Goal: Task Accomplishment & Management: Use online tool/utility

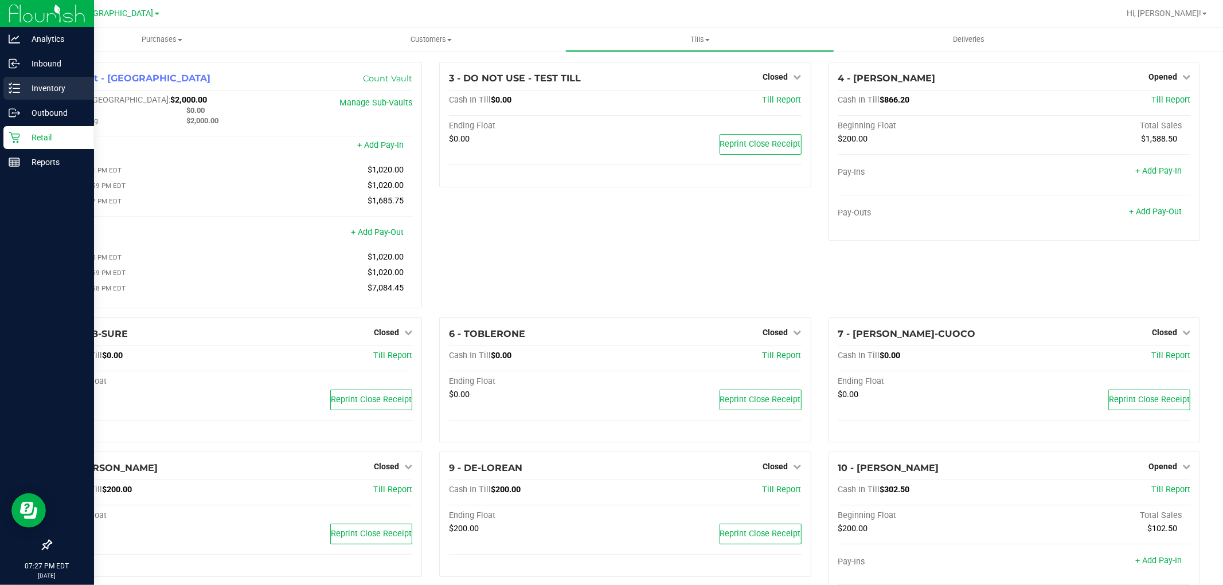
click at [27, 94] on p "Inventory" at bounding box center [54, 88] width 69 height 14
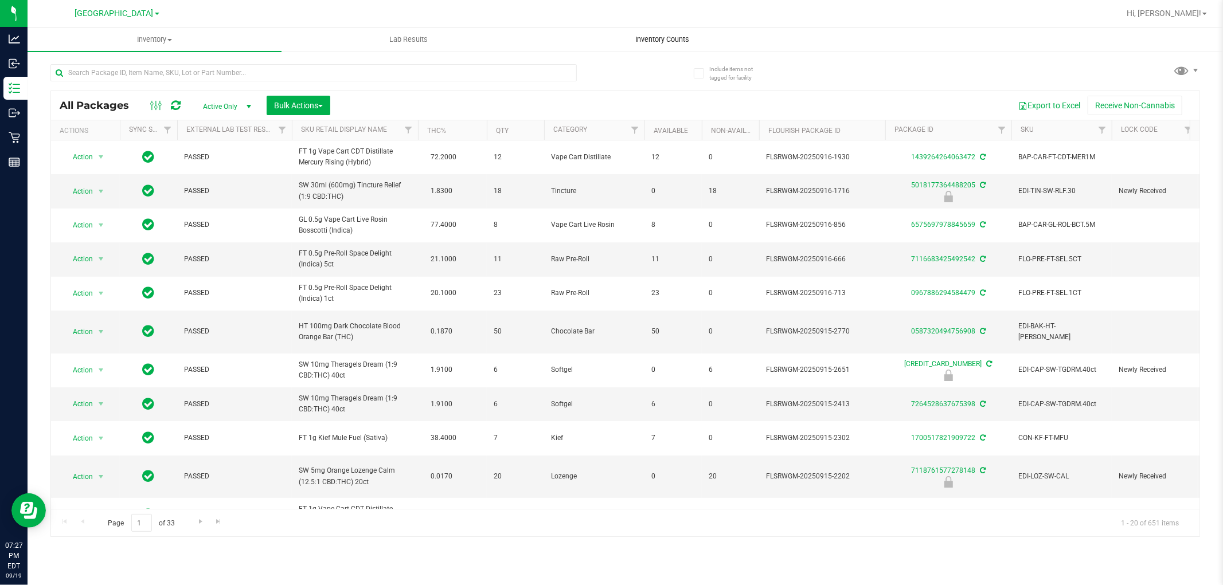
click at [655, 35] on span "Inventory Counts" at bounding box center [662, 39] width 85 height 10
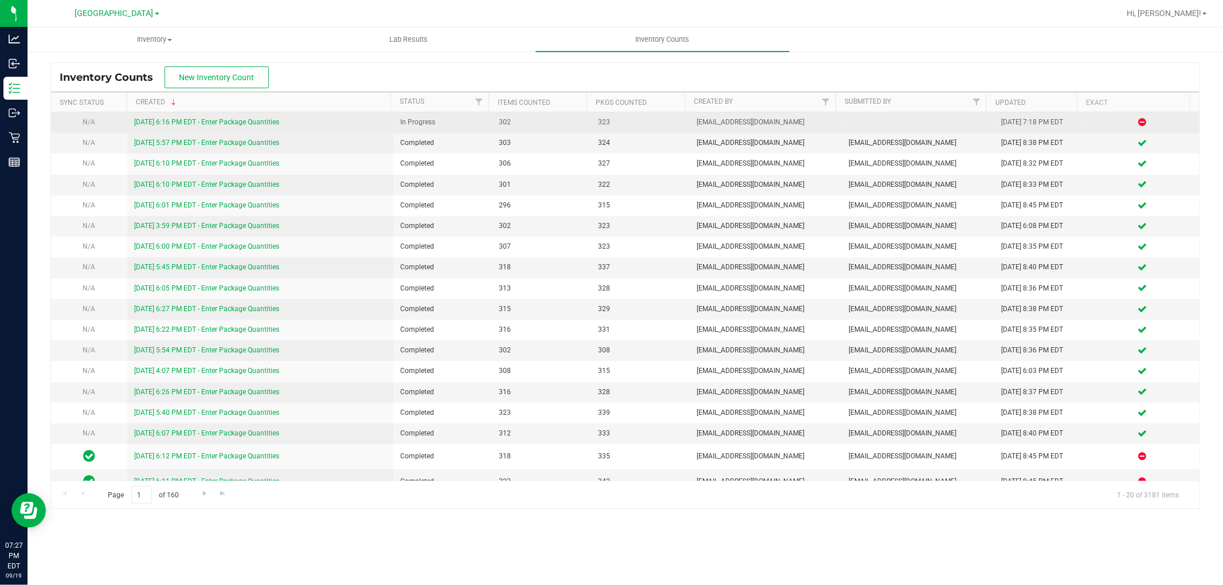
click at [245, 123] on link "[DATE] 6:16 PM EDT - Enter Package Quantities" at bounding box center [206, 122] width 145 height 8
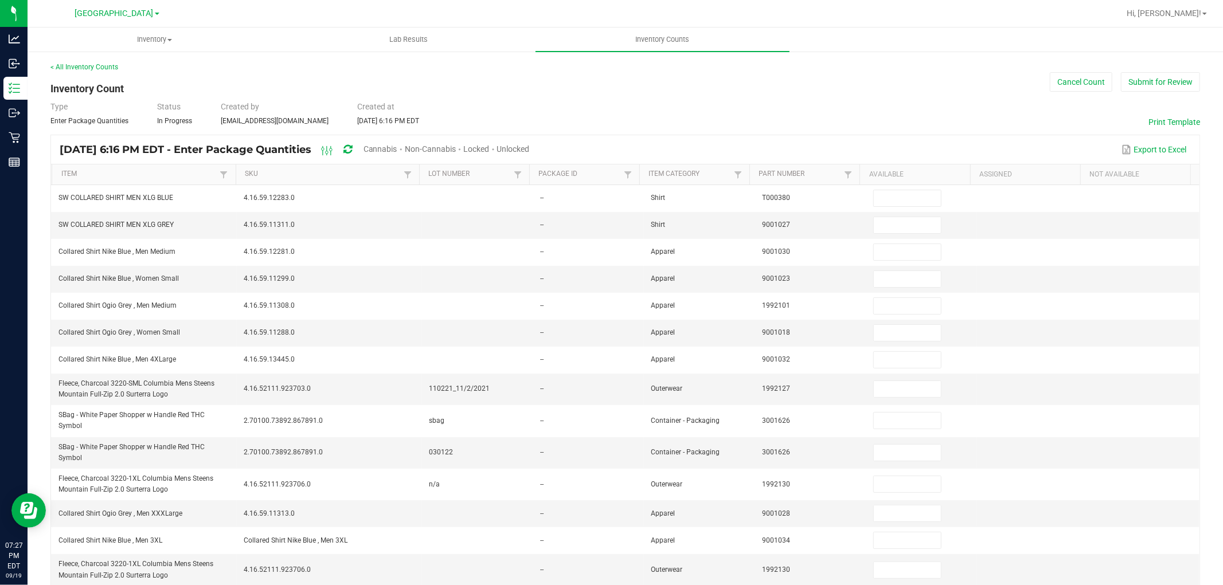
click at [397, 149] on span "Cannabis" at bounding box center [380, 148] width 34 height 9
type input "2"
type input "3"
type input "10"
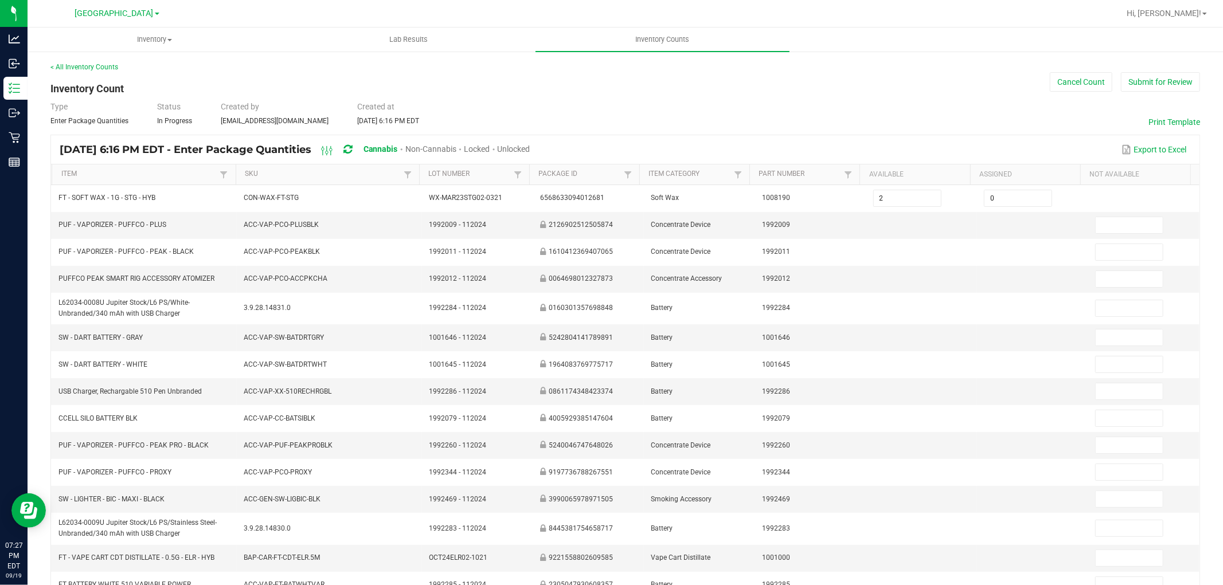
click at [530, 148] on span "Unlocked" at bounding box center [514, 148] width 33 height 9
type input "1"
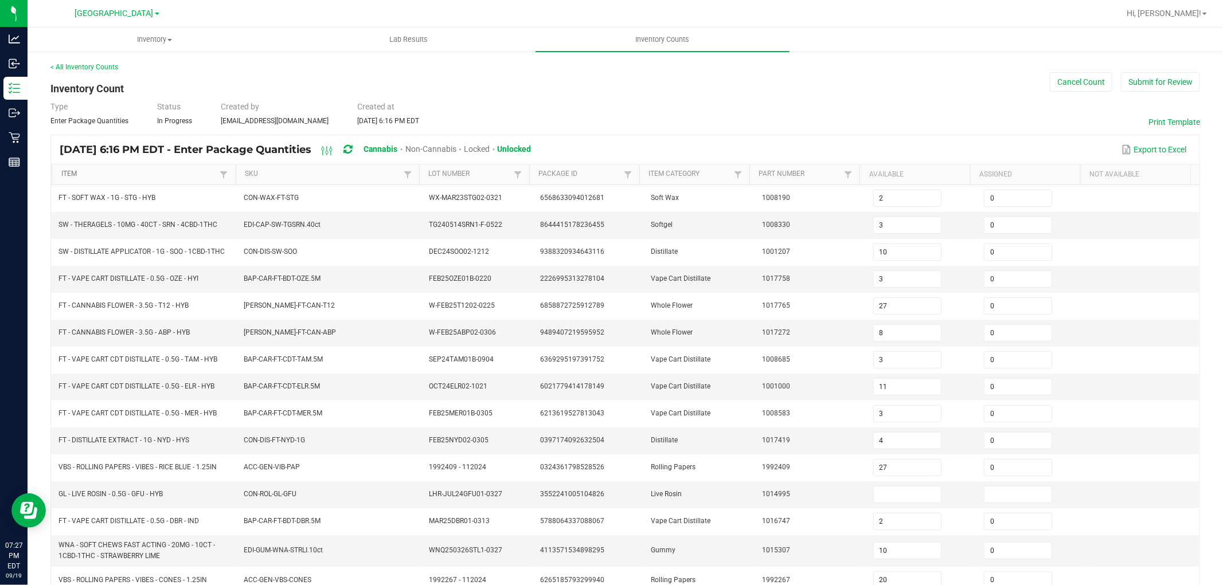
click at [150, 174] on link "Item" at bounding box center [139, 174] width 156 height 9
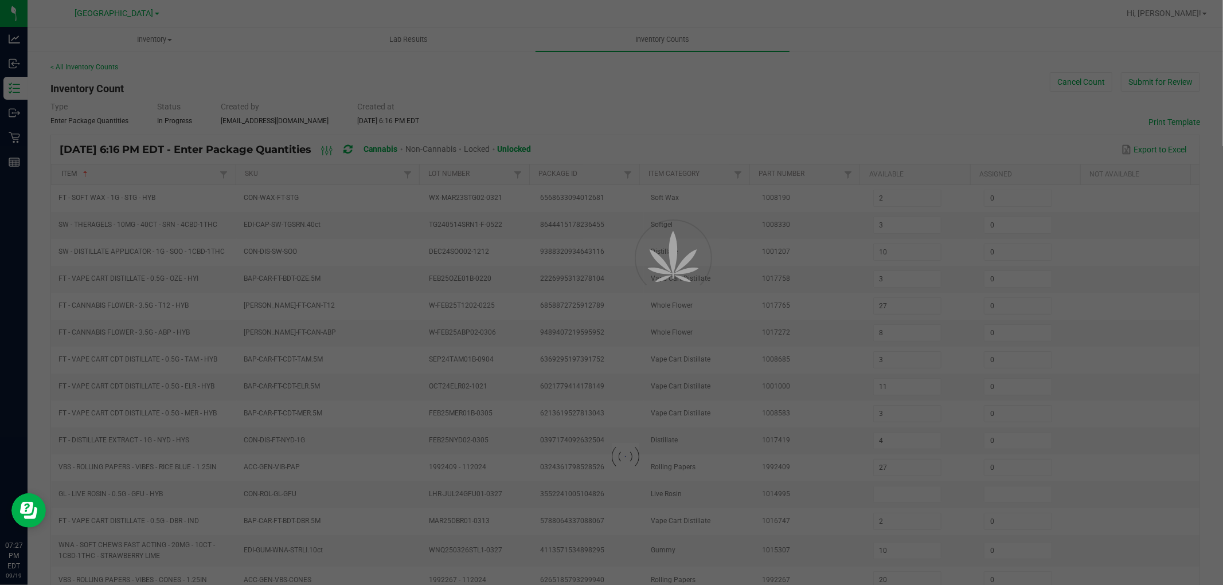
type input "18"
type input "6"
type input "0"
type input "16"
type input "10"
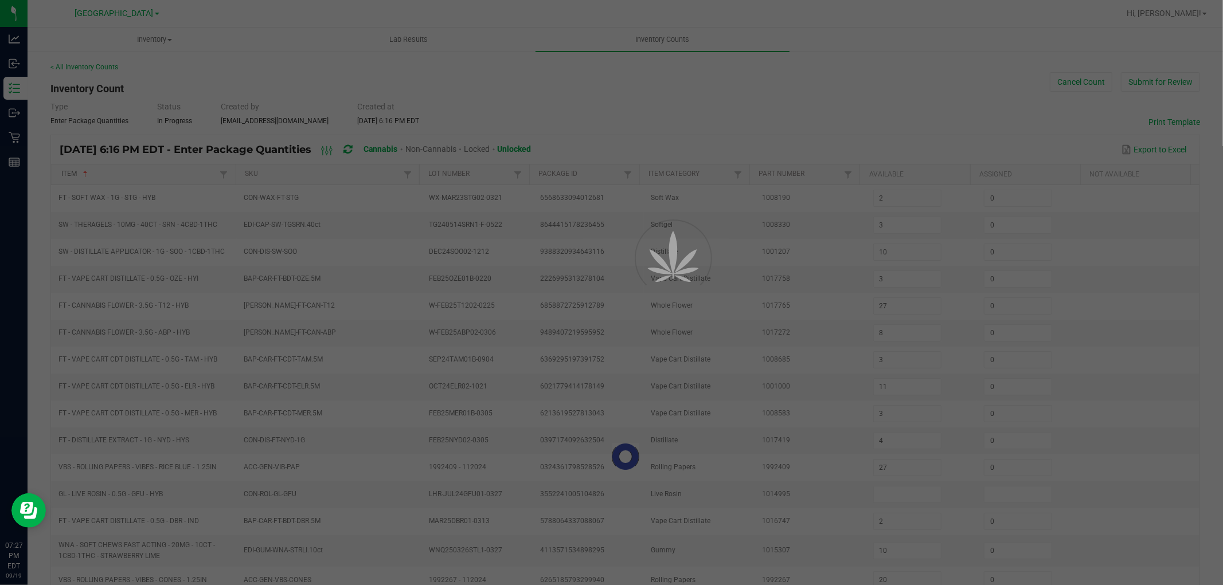
type input "13"
type input "15"
type input "12"
type input "9"
type input "16"
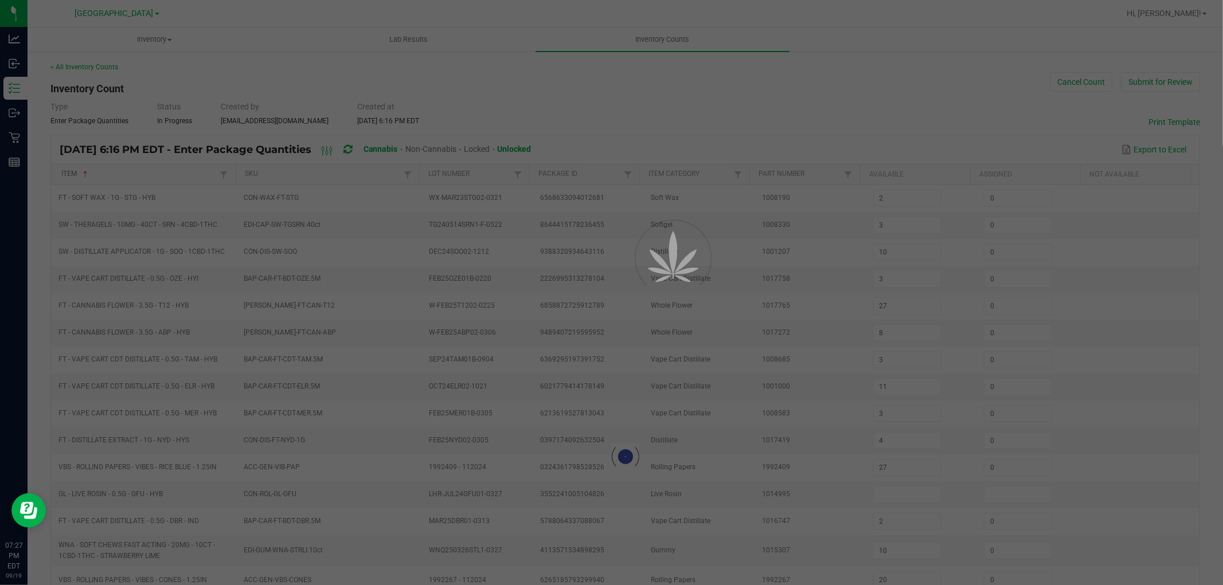
type input "14"
type input "0"
type input "8"
type input "18"
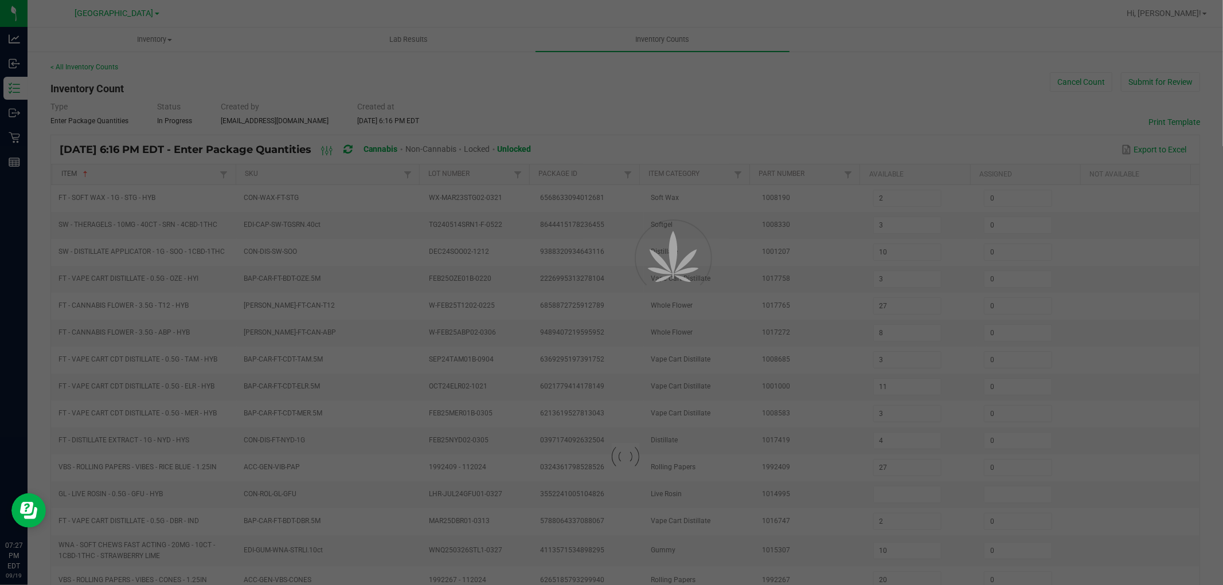
type input "0"
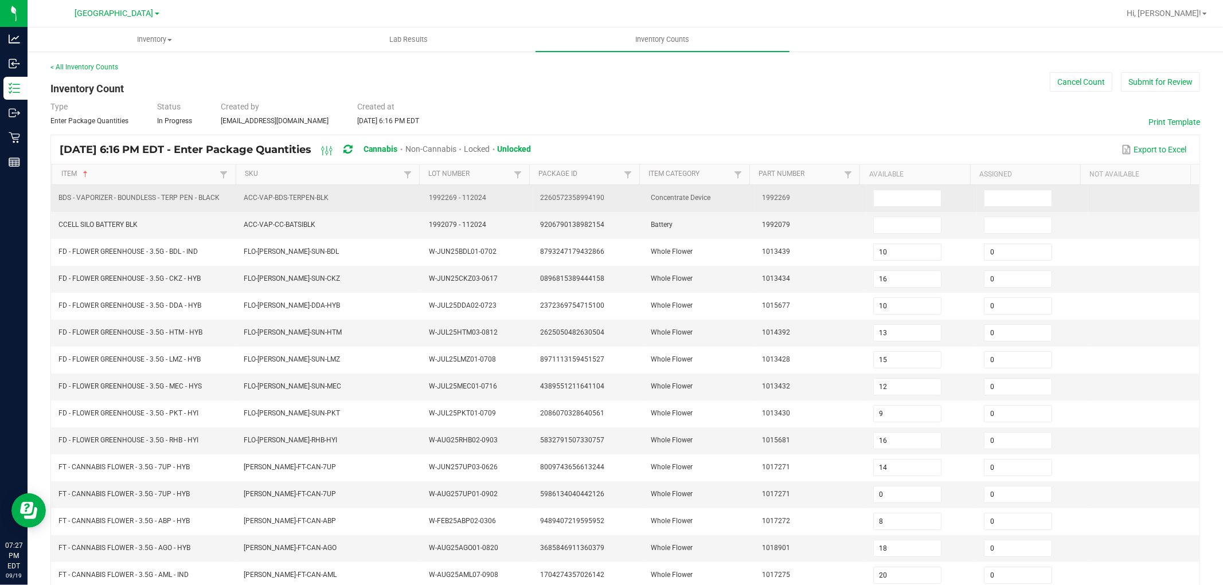
drag, startPoint x: 58, startPoint y: 196, endPoint x: 218, endPoint y: 201, distance: 160.0
click at [220, 202] on td "BDS - VAPORIZER - BOUNDLESS - TERP PEN - BLACK" at bounding box center [144, 198] width 185 height 27
copy span "BDS - VAPORIZER - BOUNDLESS - TERP PEN - BLACK"
click at [885, 203] on input at bounding box center [907, 198] width 67 height 16
type input "5"
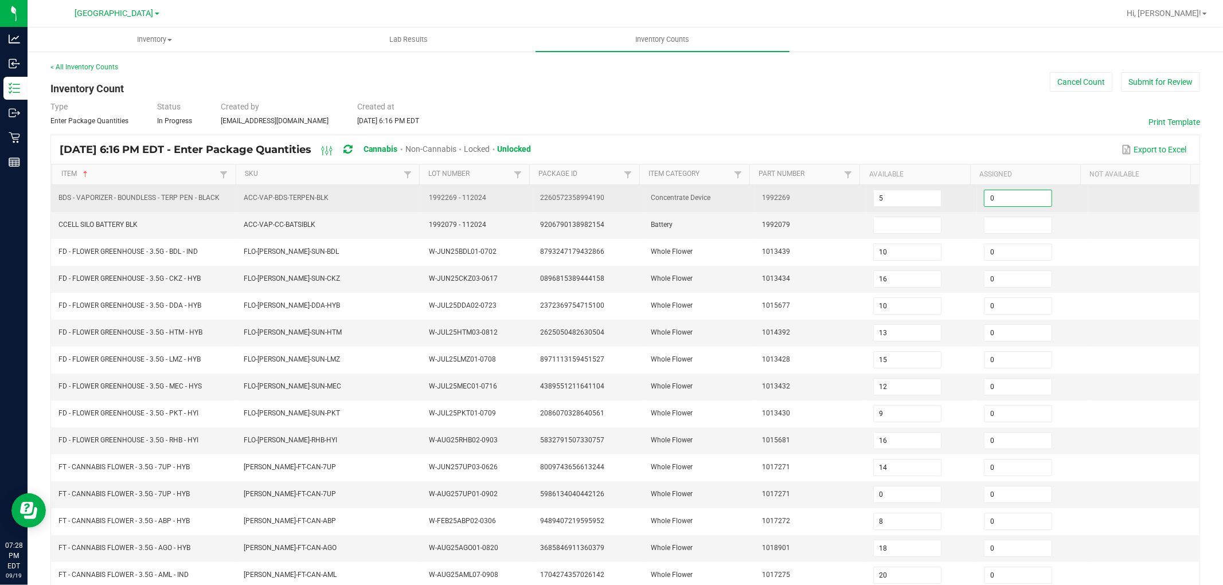
type input "0"
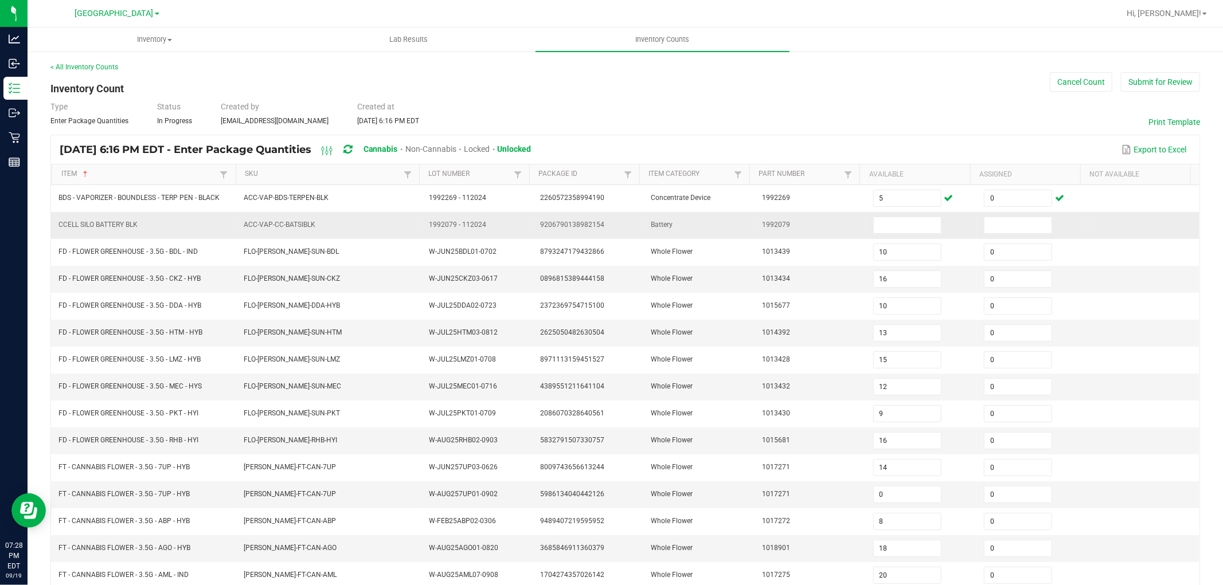
drag, startPoint x: 57, startPoint y: 226, endPoint x: 124, endPoint y: 238, distance: 67.6
click at [124, 238] on td "CCELL SILO BATTERY BLK" at bounding box center [144, 225] width 185 height 27
drag, startPoint x: 122, startPoint y: 232, endPoint x: 66, endPoint y: 222, distance: 56.0
click at [56, 225] on td "CCELL SILO BATTERY BLK" at bounding box center [144, 225] width 185 height 27
copy span "CCELL SILO BATTERY BLK"
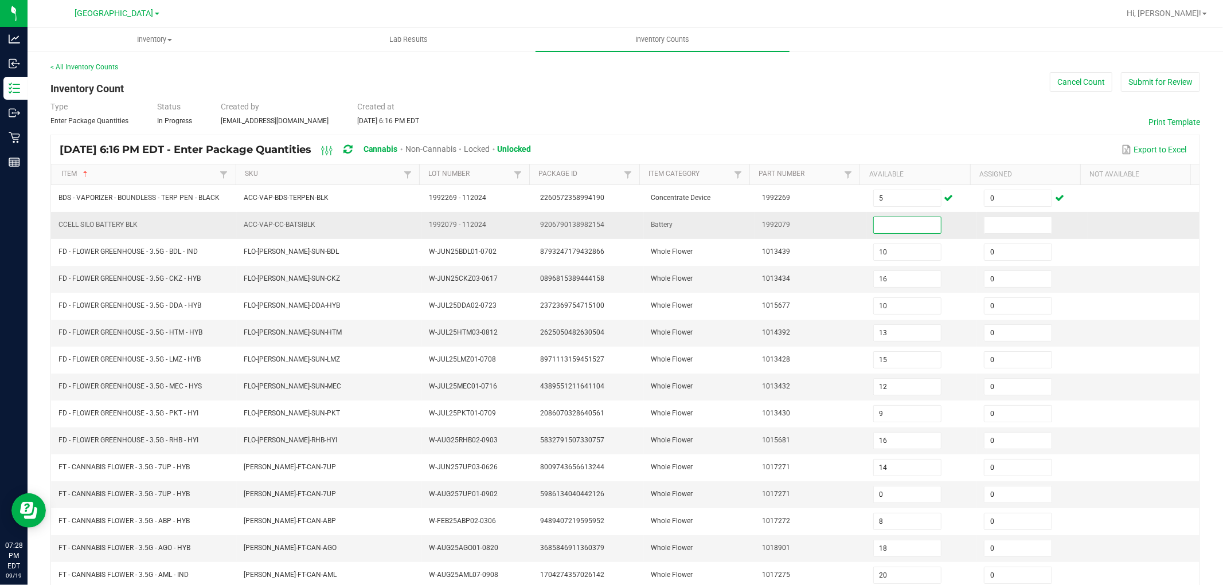
click at [886, 225] on input at bounding box center [907, 225] width 67 height 16
type input "1"
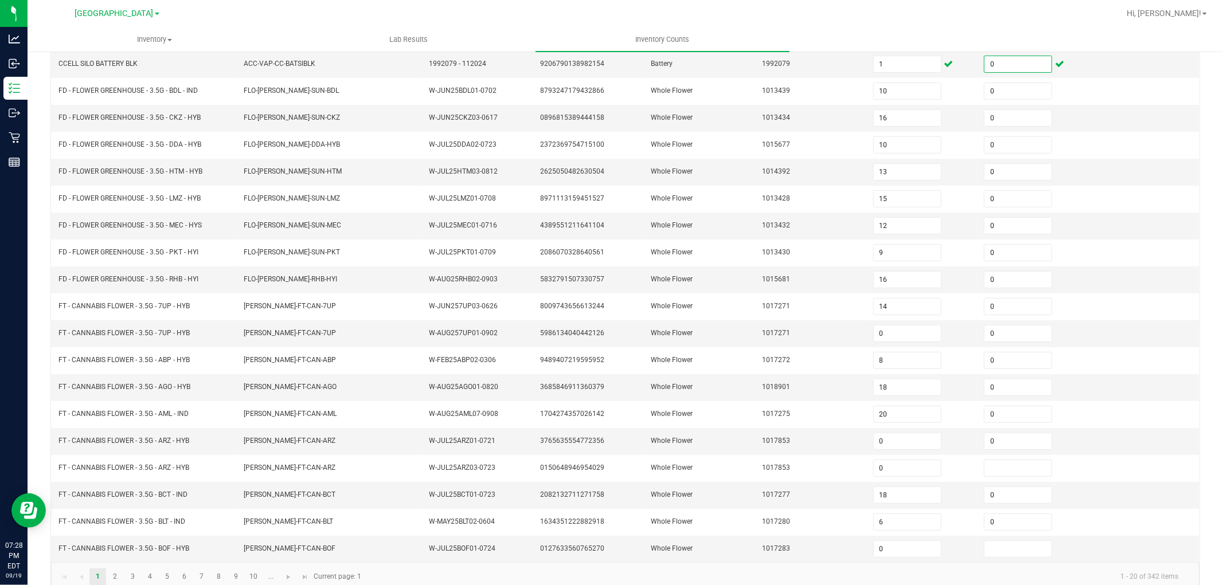
scroll to position [182, 0]
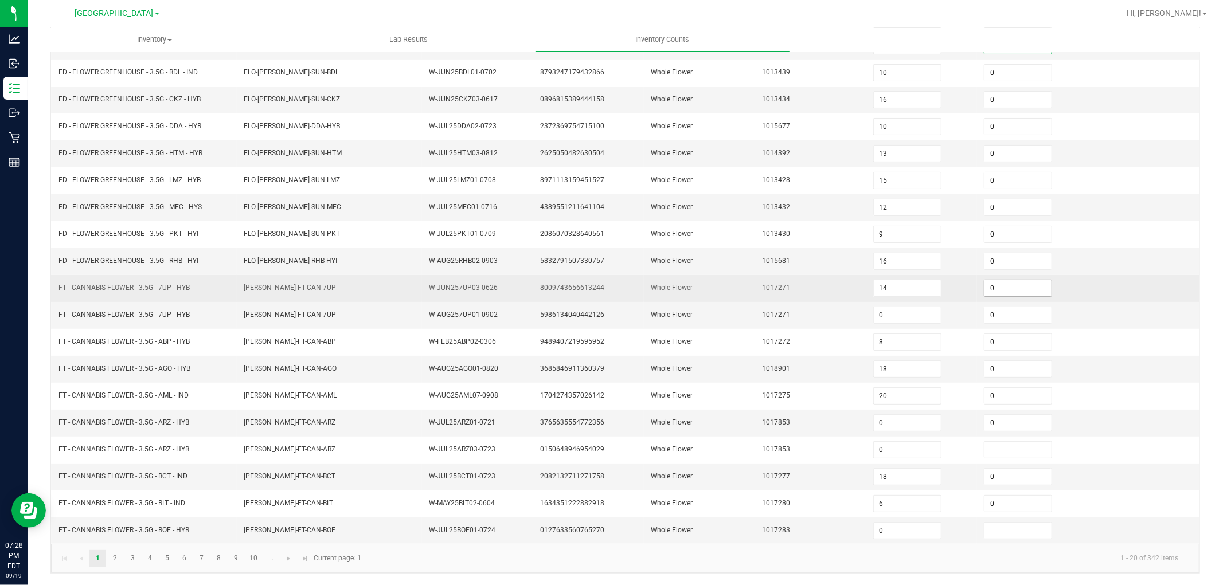
type input "0"
click at [1018, 289] on input "0" at bounding box center [1017, 288] width 67 height 16
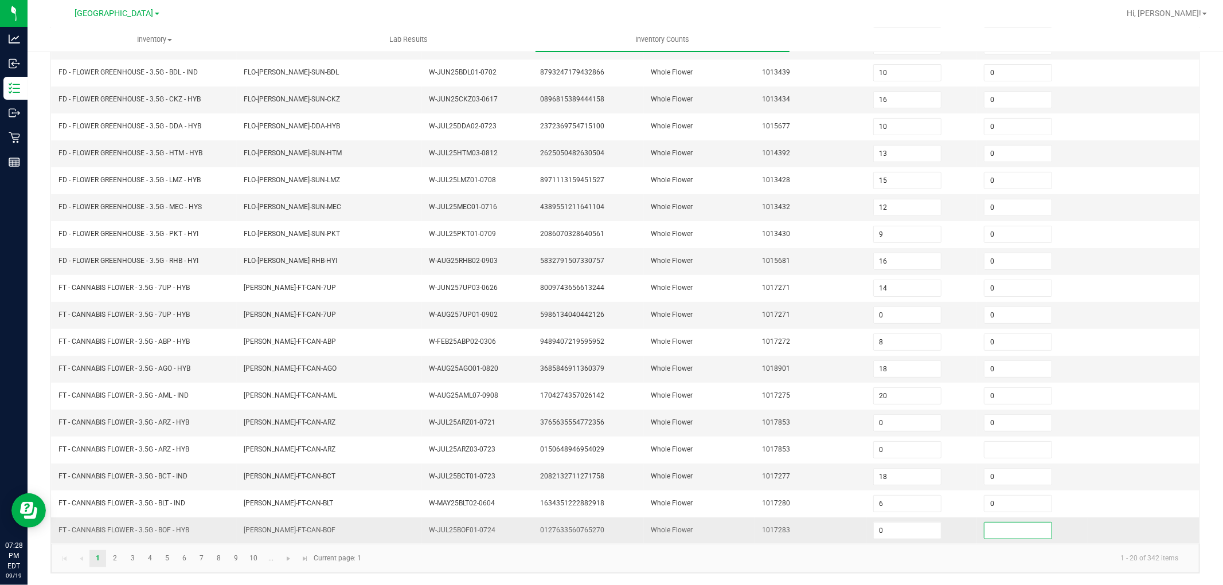
click at [984, 531] on input at bounding box center [1017, 531] width 67 height 16
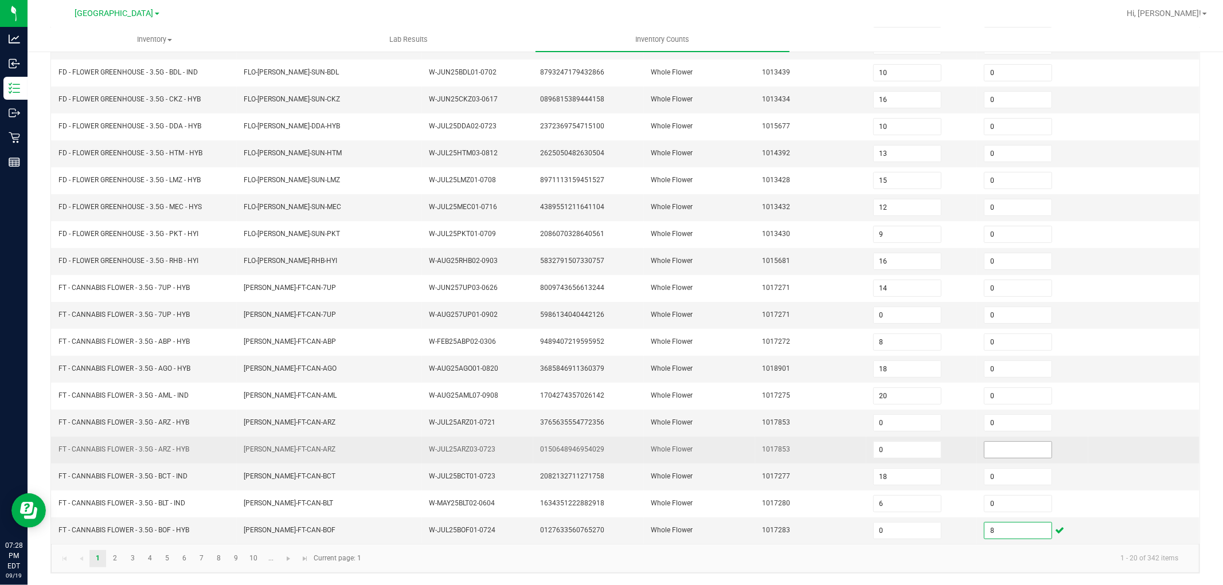
type input "8"
click at [999, 449] on input at bounding box center [1017, 450] width 67 height 16
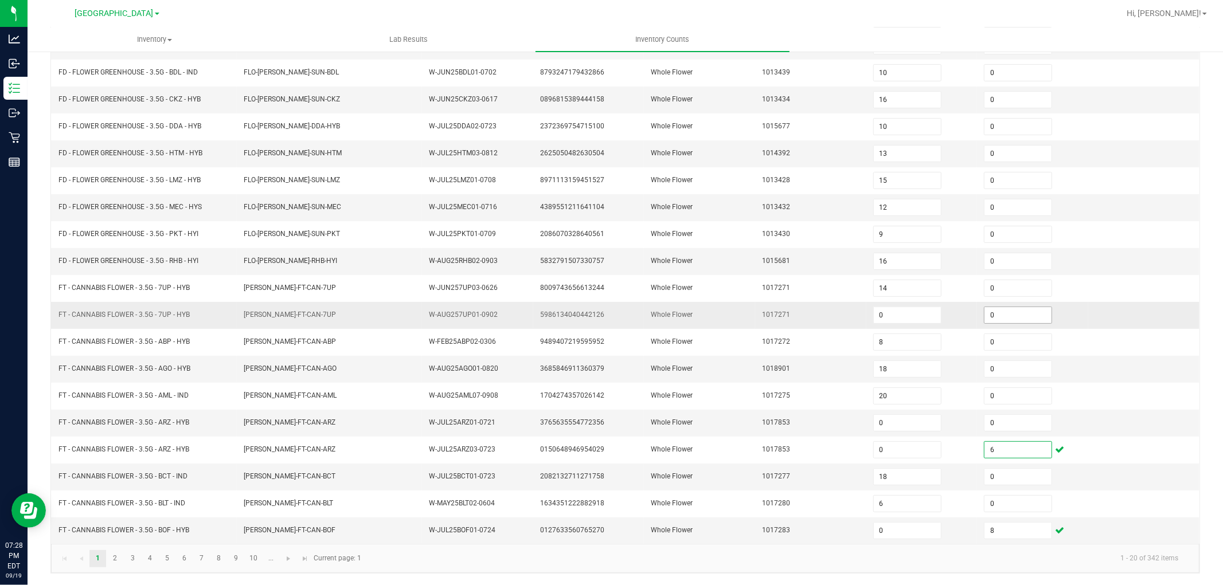
type input "6"
click at [996, 314] on input "0" at bounding box center [1017, 315] width 67 height 16
type input "1"
click at [120, 562] on link "2" at bounding box center [115, 558] width 17 height 17
type input "0"
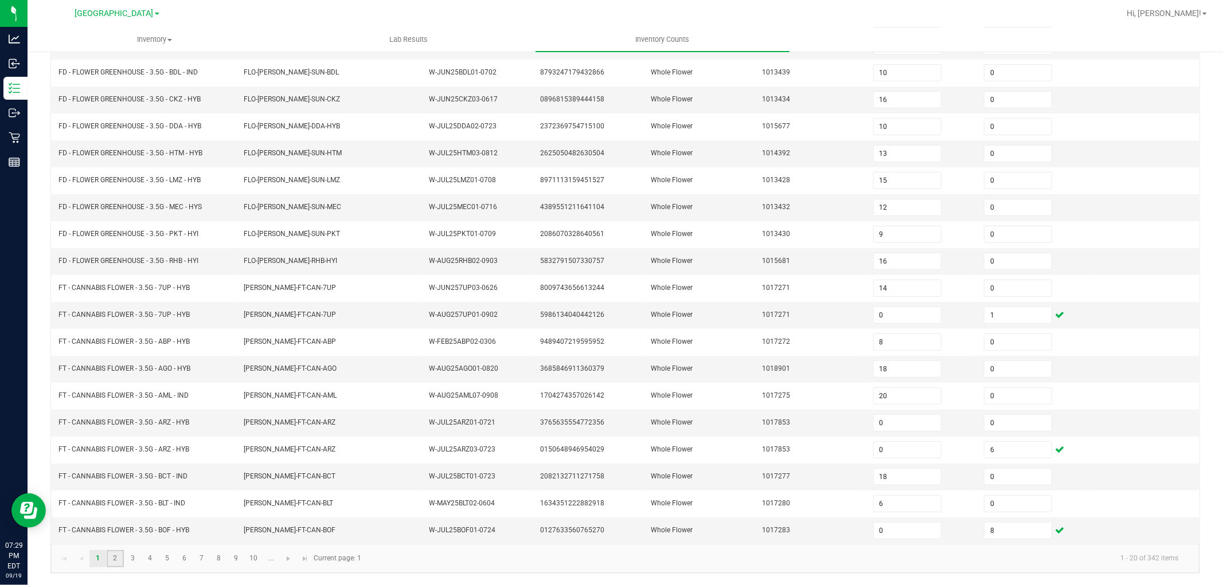
type input "20"
type input "0"
type input "3"
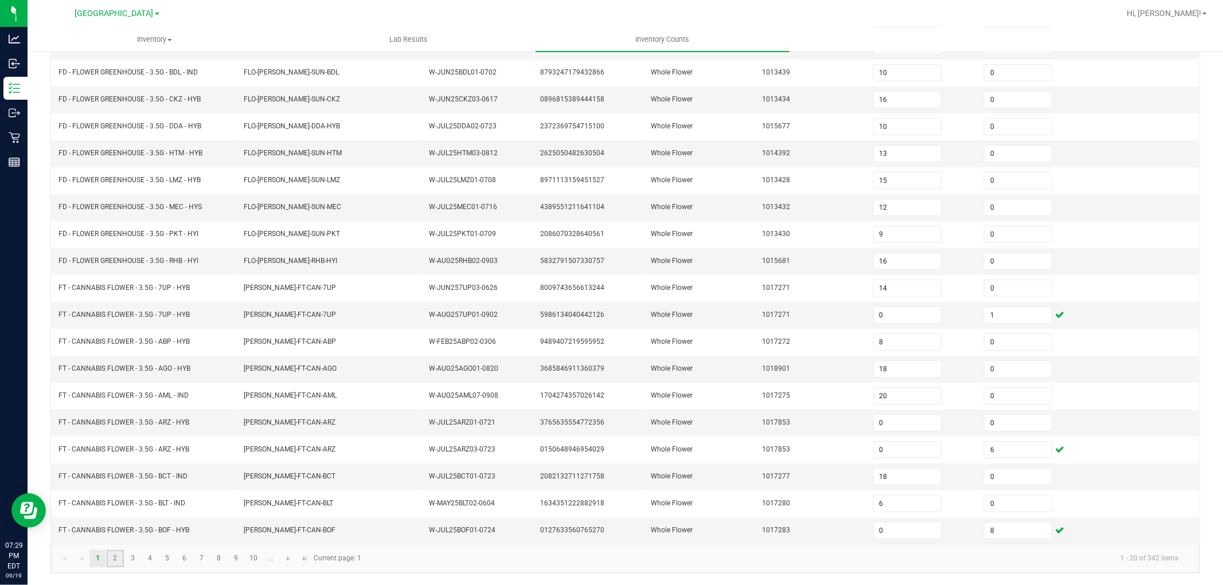
type input "2"
type input "6"
type input "5"
type input "2"
type input "0"
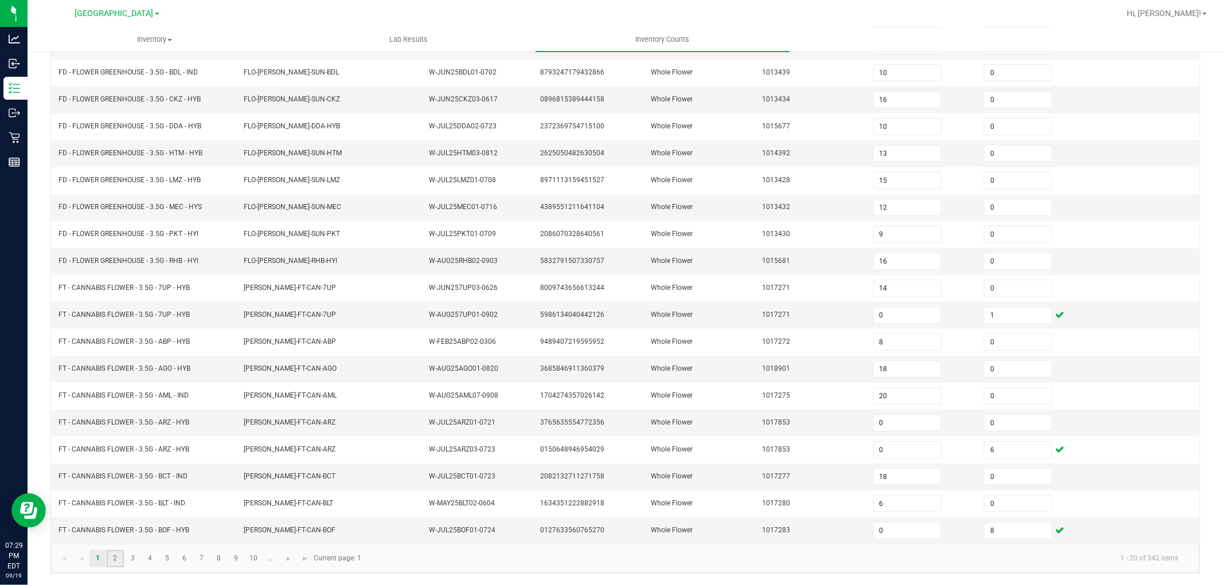
type input "8"
type input "4"
type input "0"
type input "3"
type input "0"
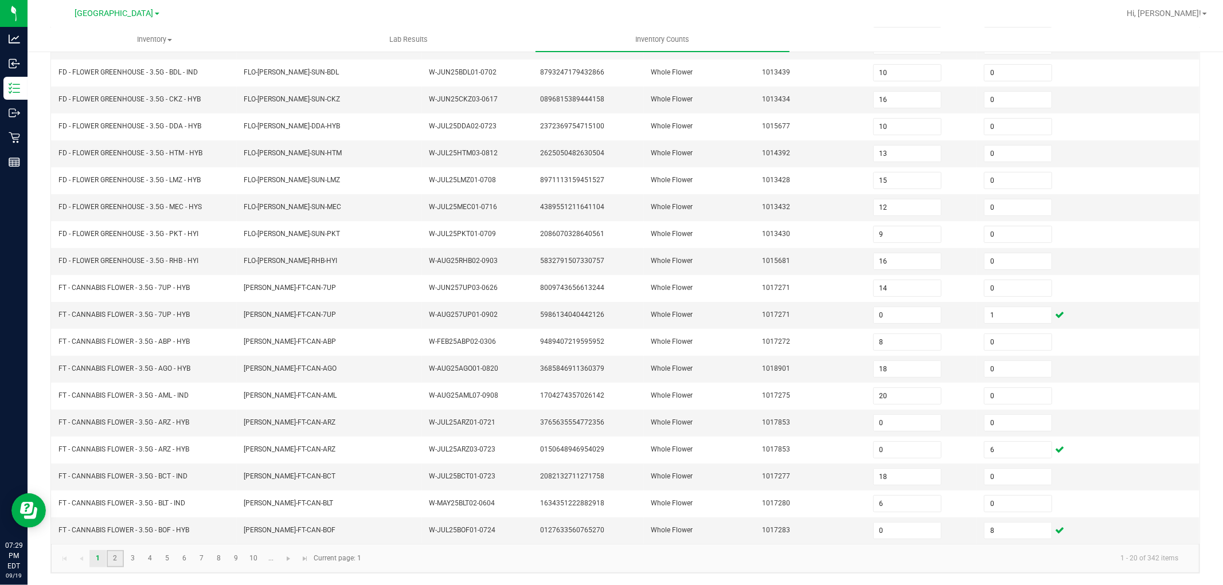
type input "10"
type input "0"
click at [984, 417] on input at bounding box center [1017, 423] width 67 height 16
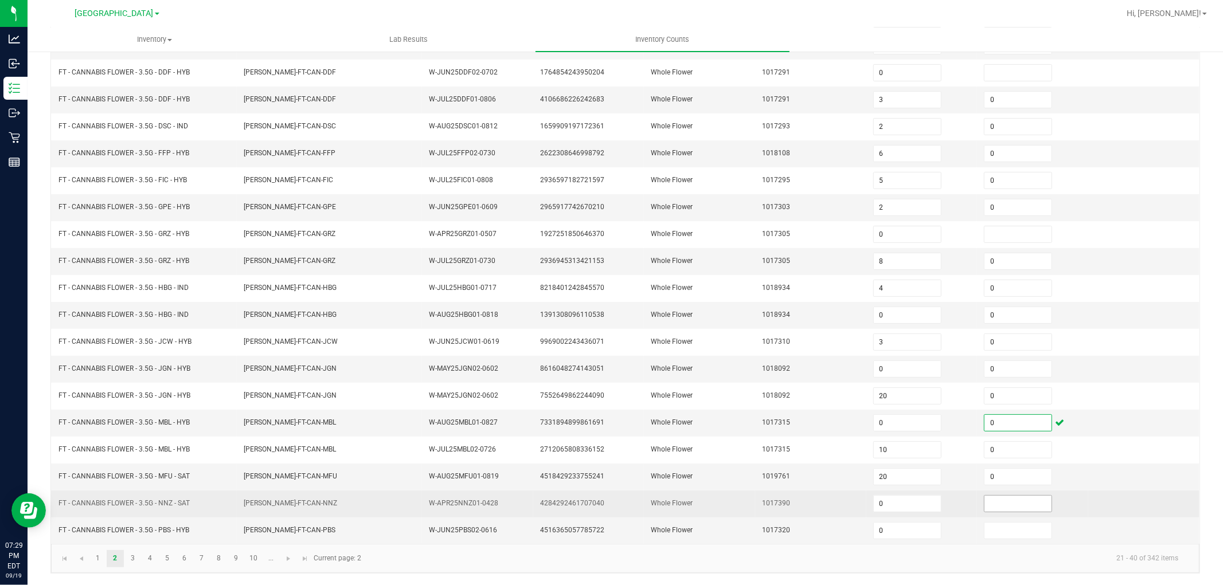
type input "0"
click at [988, 504] on input at bounding box center [1017, 504] width 67 height 16
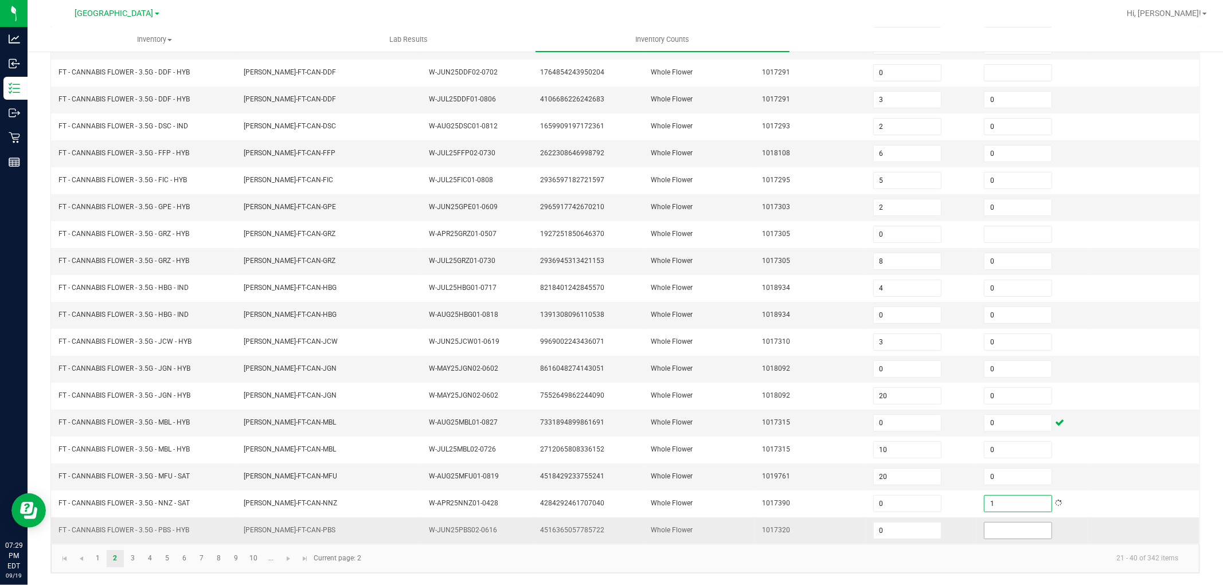
type input "1"
click at [1000, 531] on input at bounding box center [1017, 531] width 67 height 16
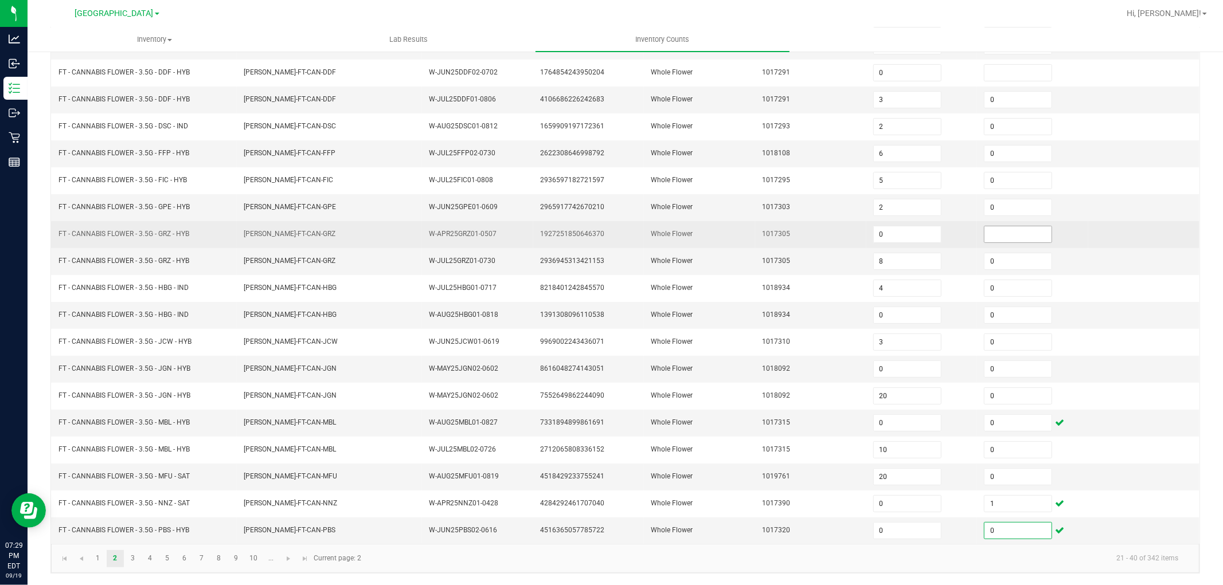
type input "0"
click at [995, 226] on span at bounding box center [1018, 234] width 68 height 17
click at [999, 230] on input at bounding box center [1017, 234] width 67 height 16
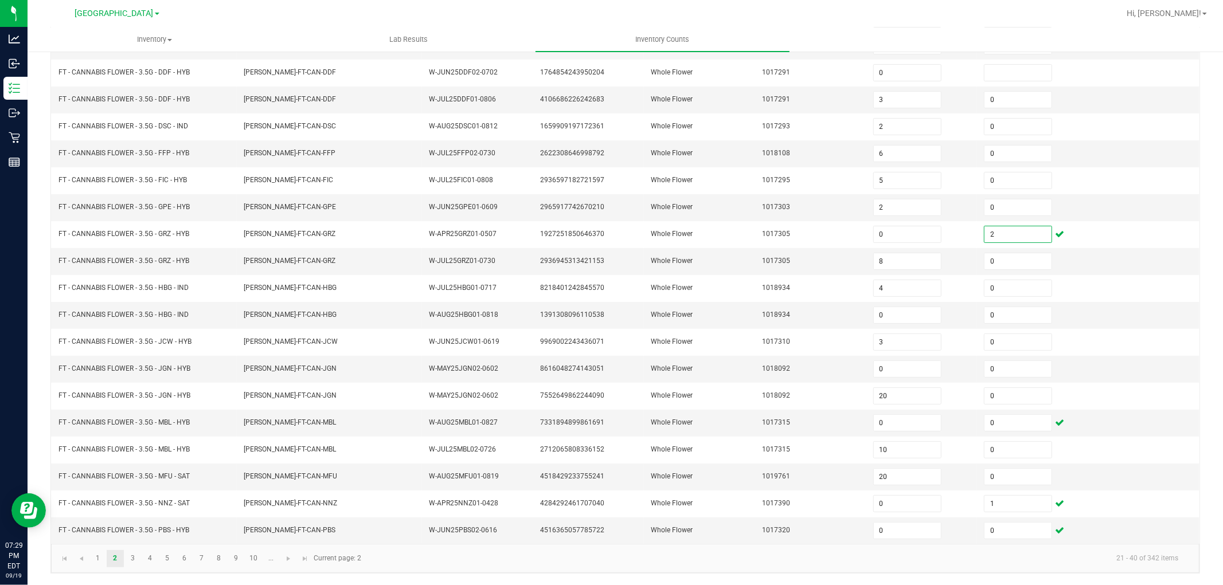
type input "2"
click at [1206, 119] on div "< All Inventory Counts Inventory Count Cancel Count Submit for Review Type Ente…" at bounding box center [625, 228] width 1195 height 714
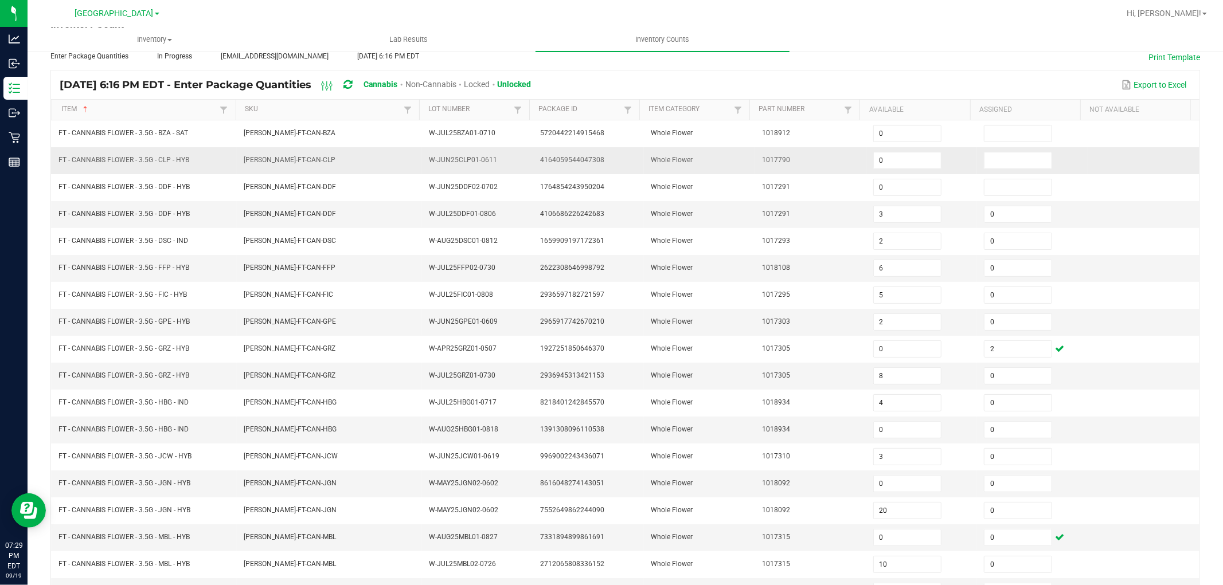
scroll to position [55, 0]
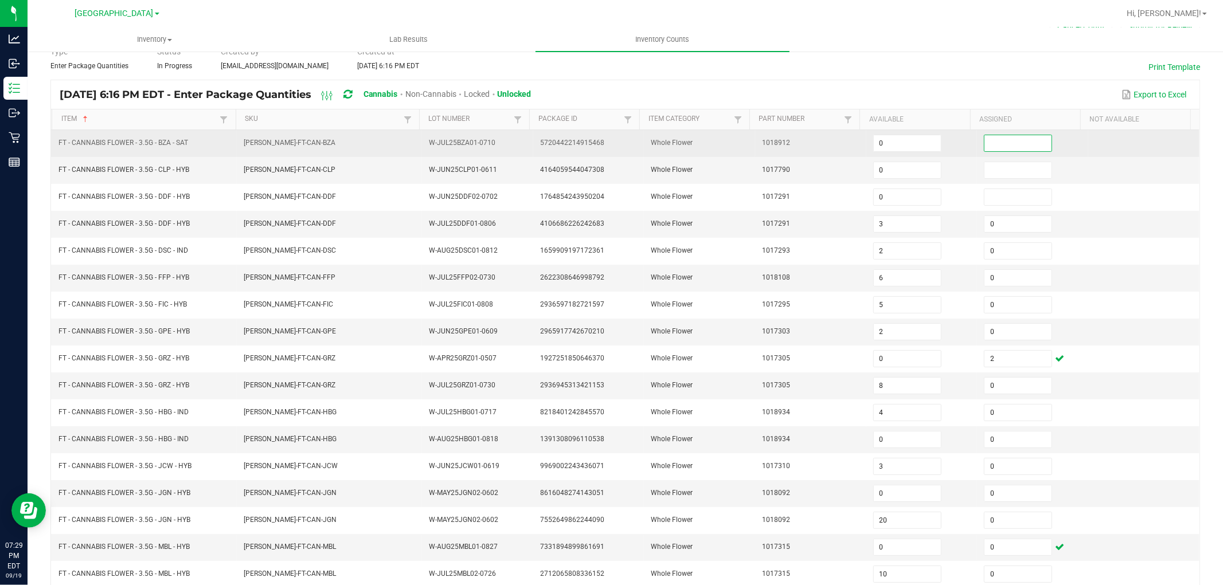
drag, startPoint x: 977, startPoint y: 138, endPoint x: 983, endPoint y: 139, distance: 6.0
click at [984, 138] on input at bounding box center [1017, 143] width 67 height 16
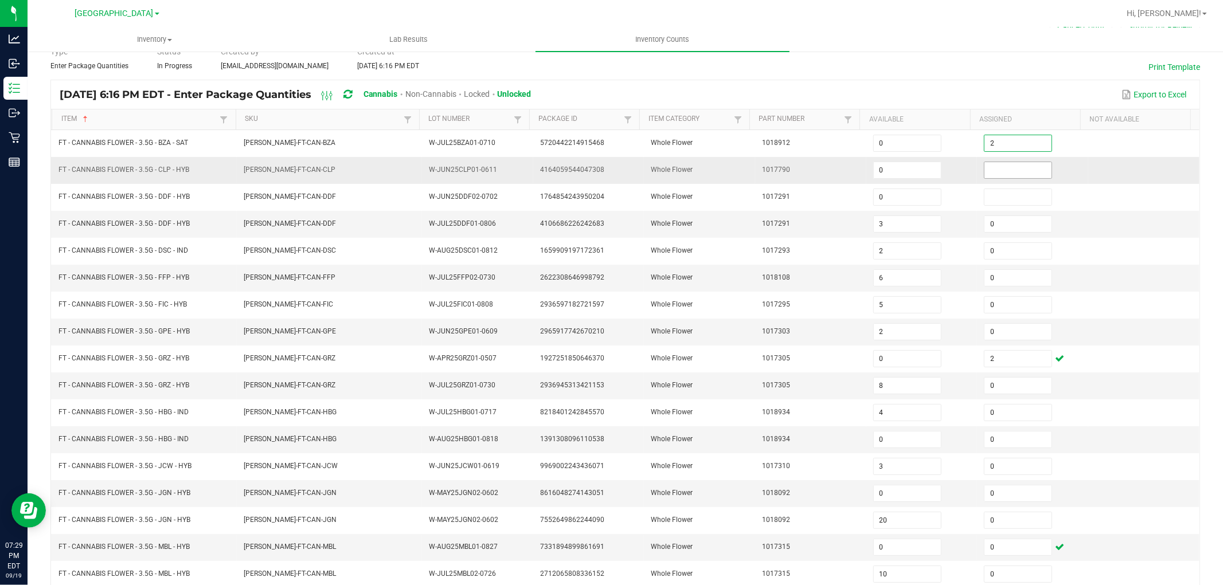
type input "2"
click at [984, 167] on input at bounding box center [1017, 170] width 67 height 16
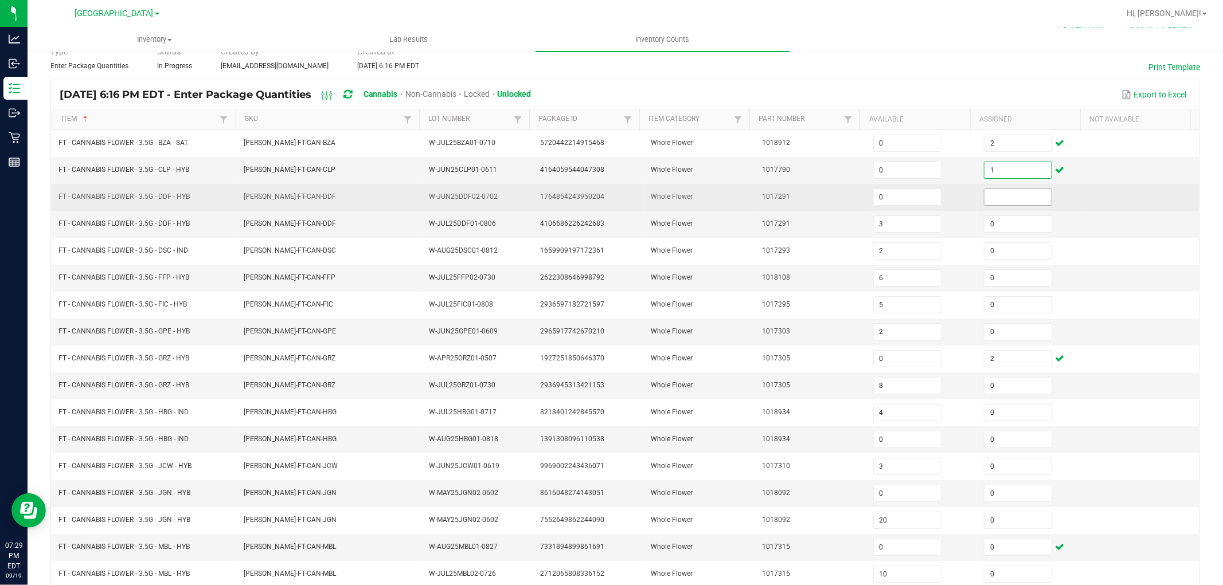
type input "1"
click at [984, 205] on input at bounding box center [1017, 197] width 67 height 16
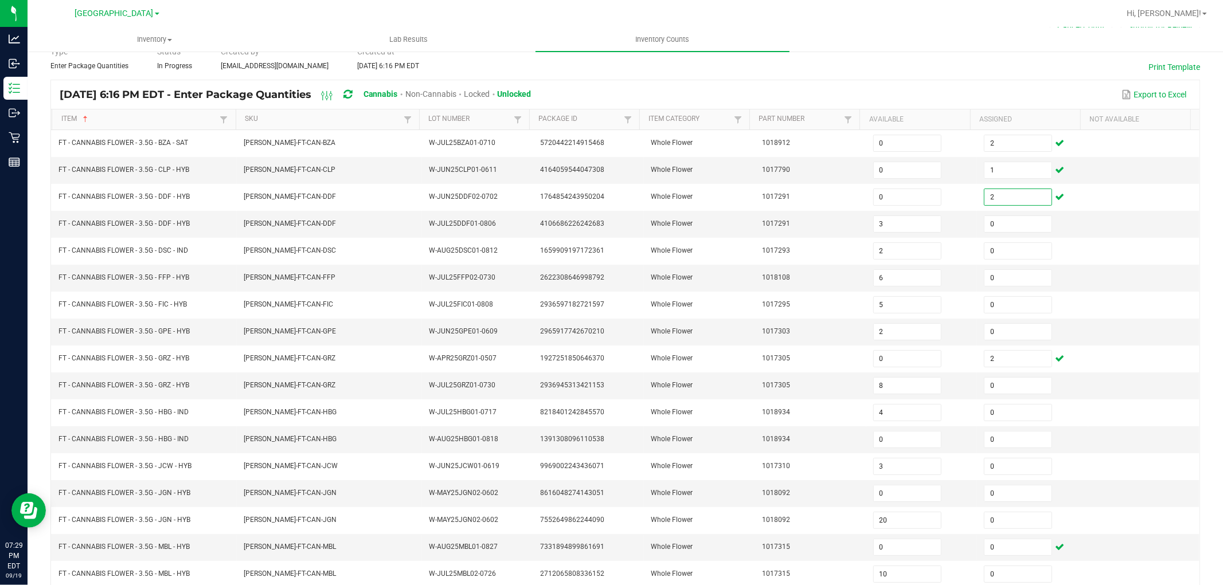
type input "2"
click at [1206, 123] on div "< All Inventory Counts Inventory Count Cancel Count Submit for Review Type Ente…" at bounding box center [625, 352] width 1195 height 714
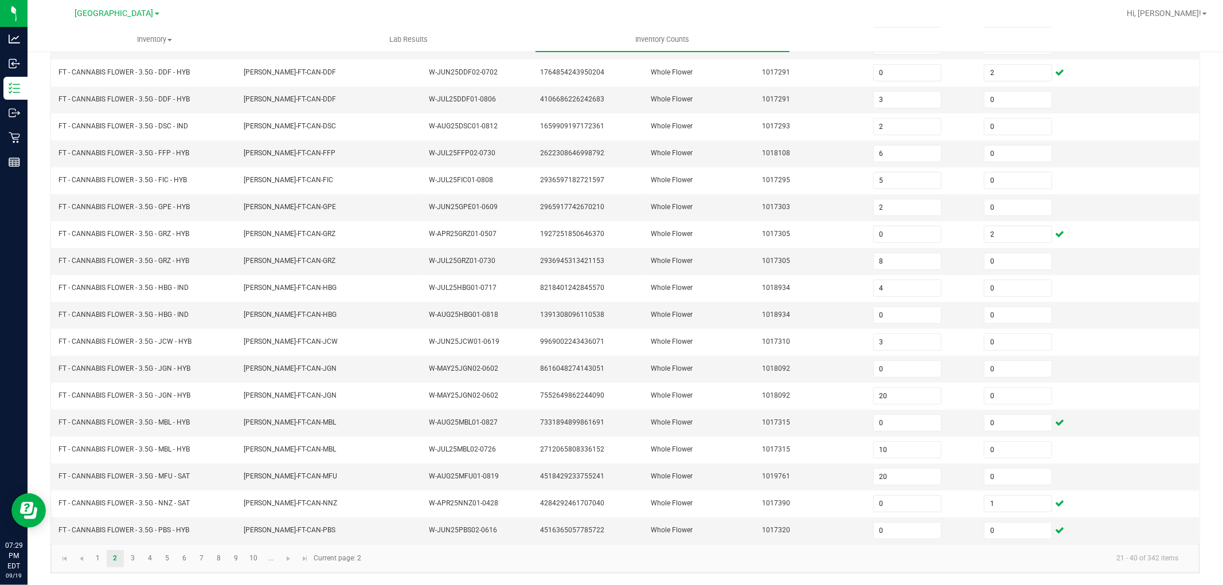
scroll to position [182, 0]
click at [131, 560] on link "3" at bounding box center [132, 558] width 17 height 17
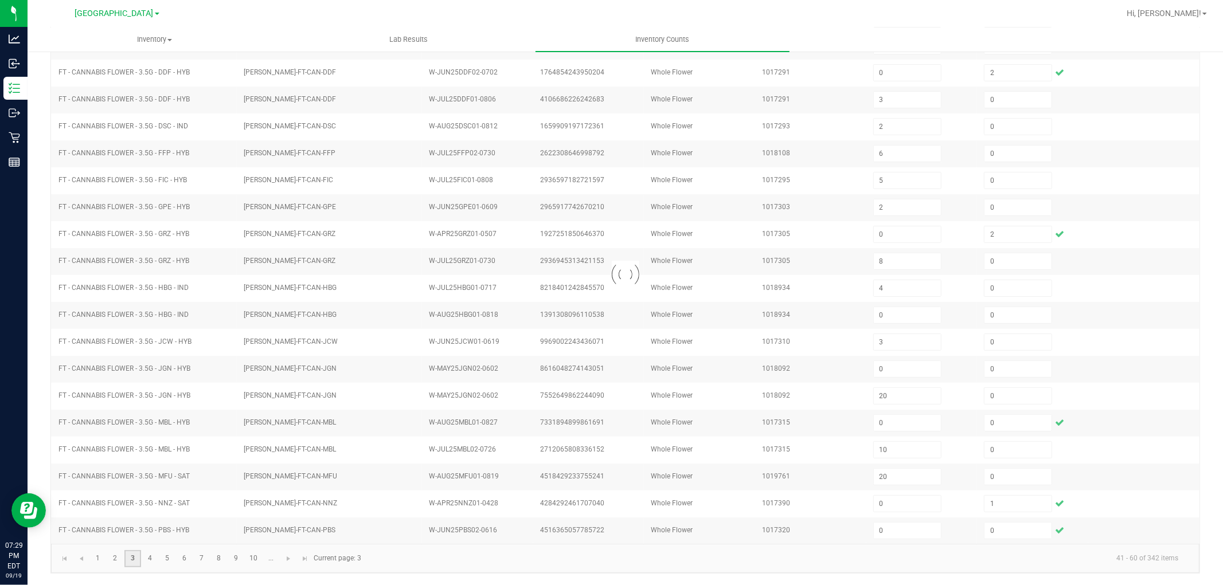
type input "4"
type input "3"
type input "0"
type input "16"
type input "0"
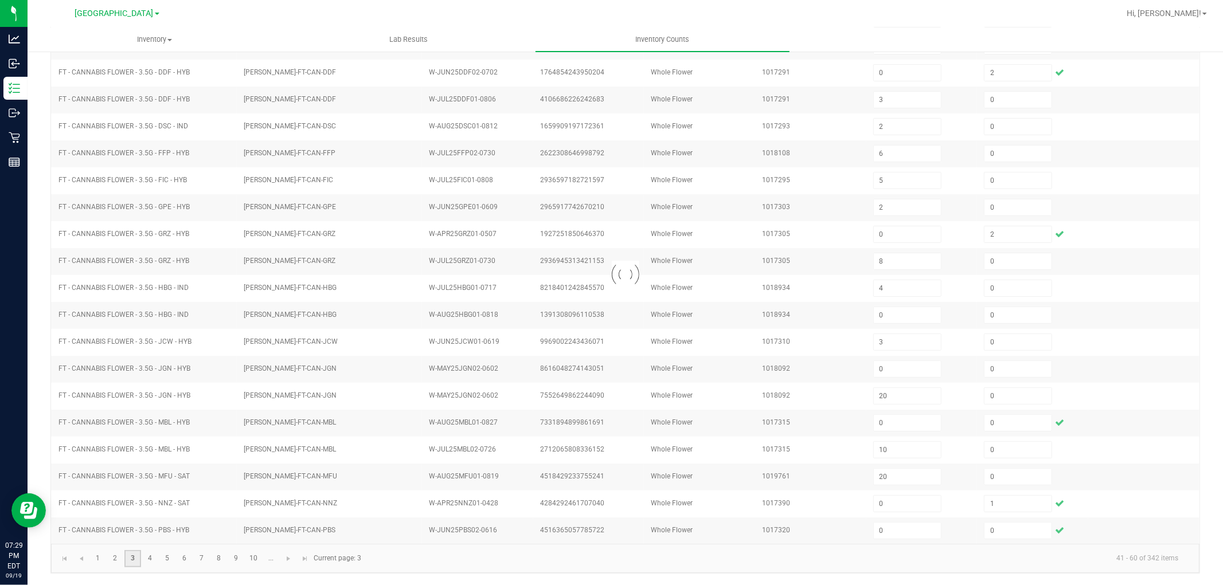
type input "8"
type input "0"
type input "14"
type input "17"
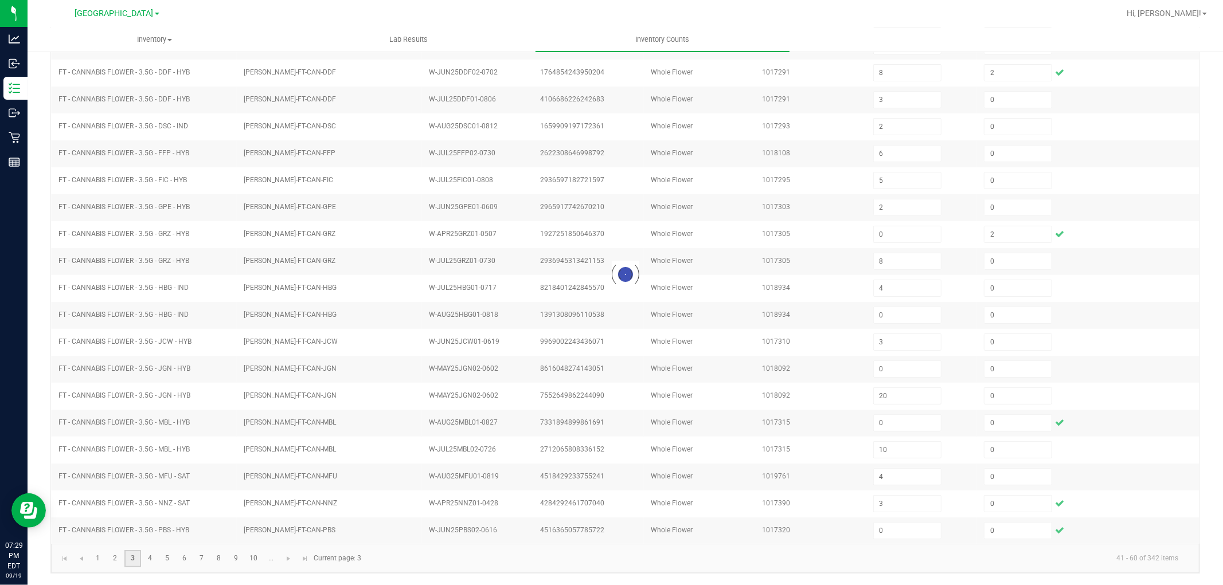
type input "27"
type input "6"
type input "3"
type input "0"
type input "6"
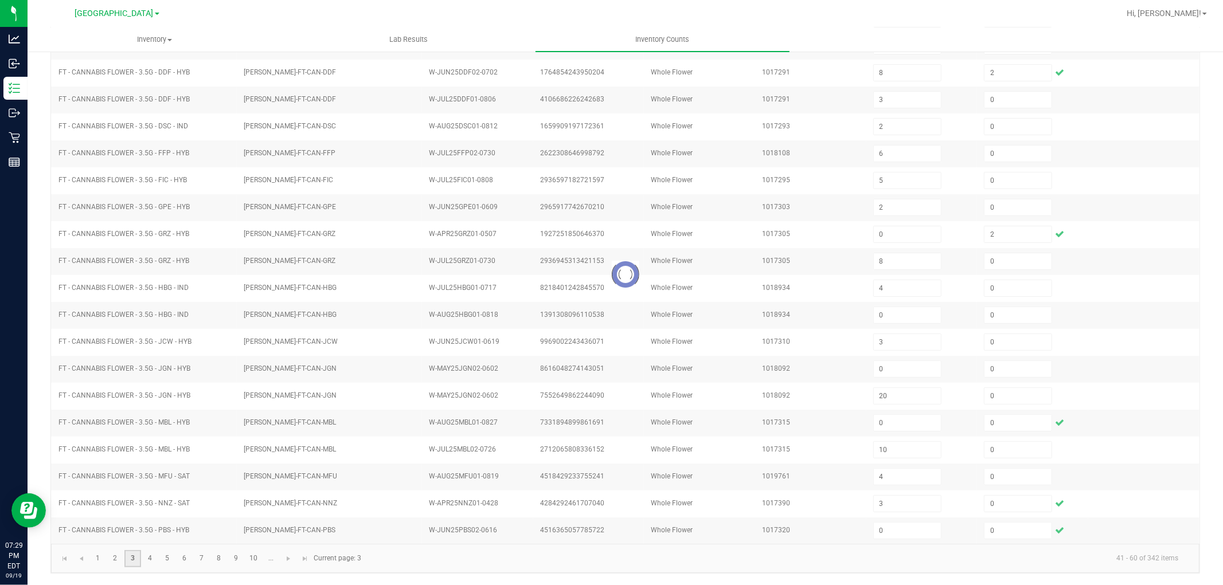
type input "6"
type input "2"
type input "4"
type input "7"
type input "6"
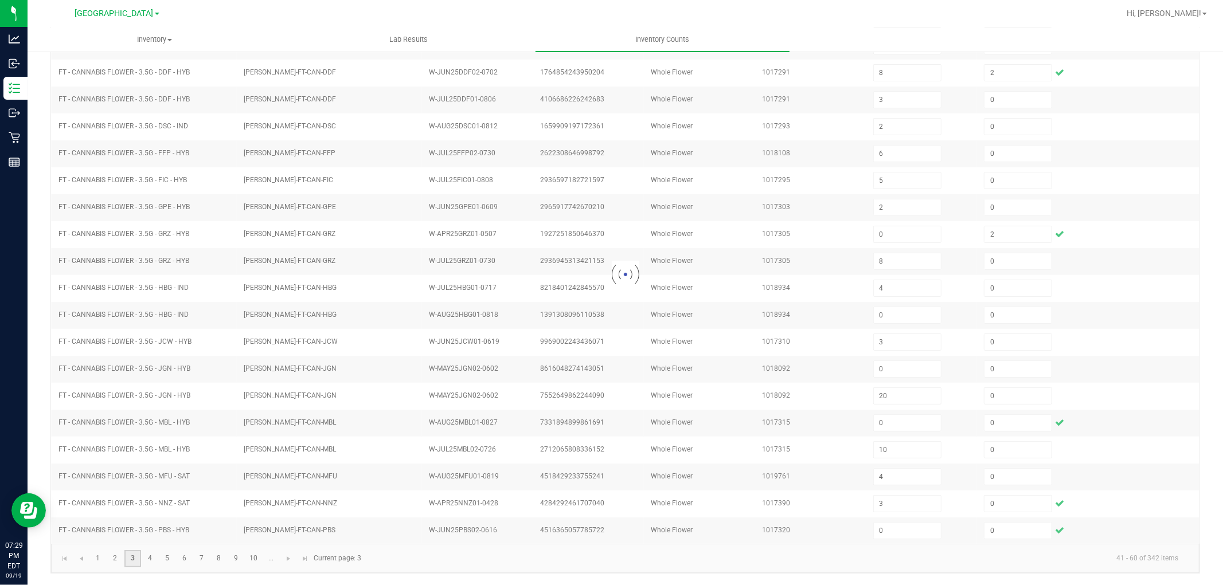
type input "16"
type input "7"
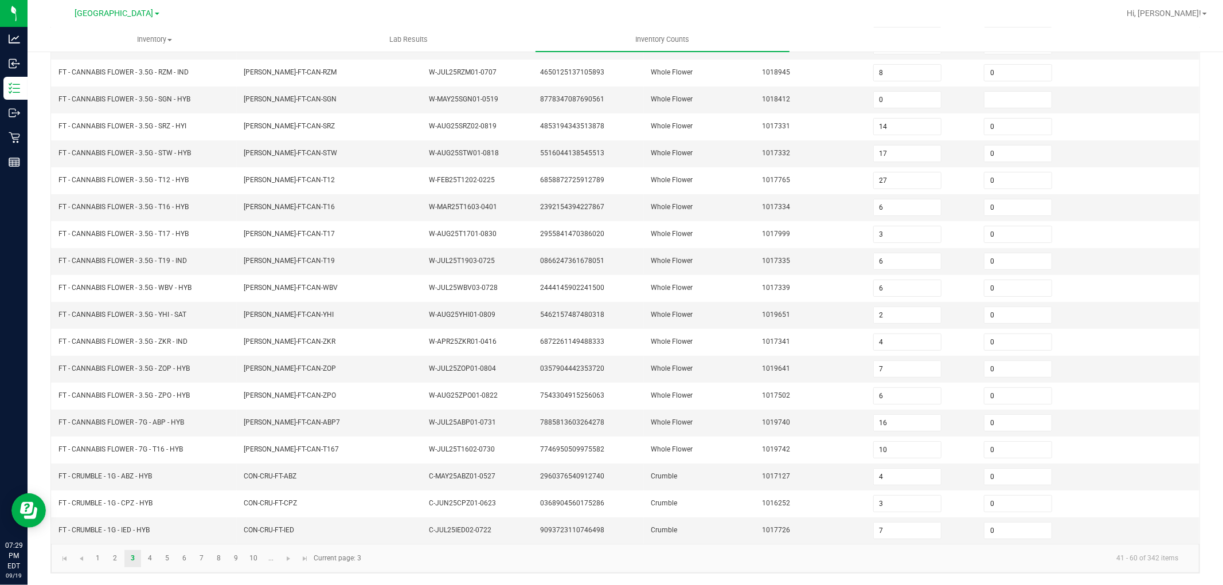
click at [44, 448] on div "< All Inventory Counts Inventory Count Cancel Count Submit for Review Type Ente…" at bounding box center [625, 228] width 1195 height 714
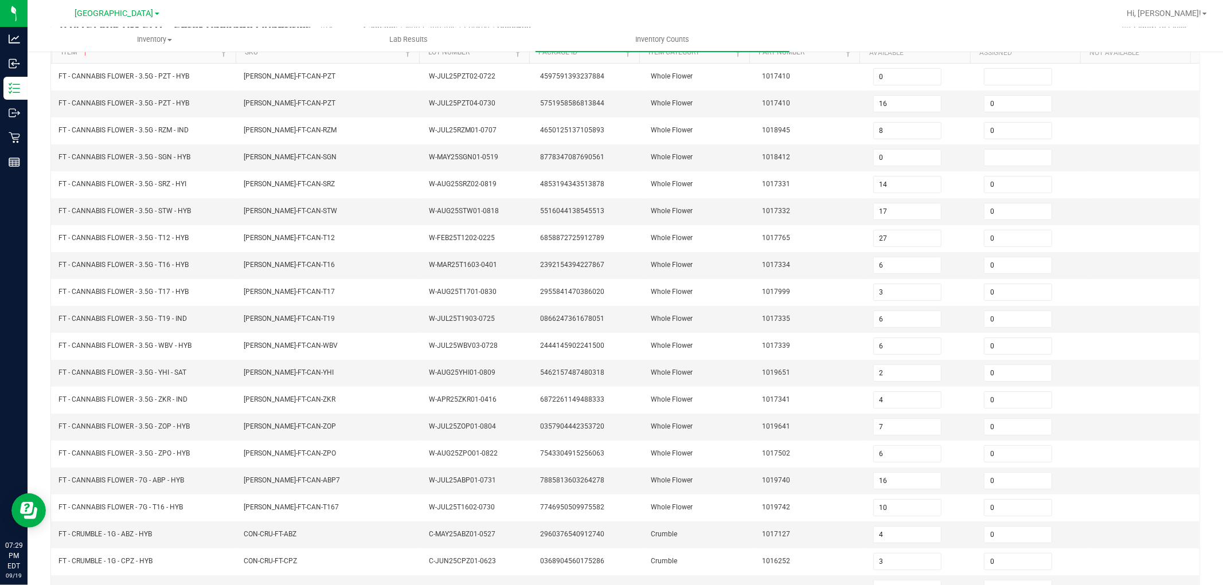
scroll to position [0, 0]
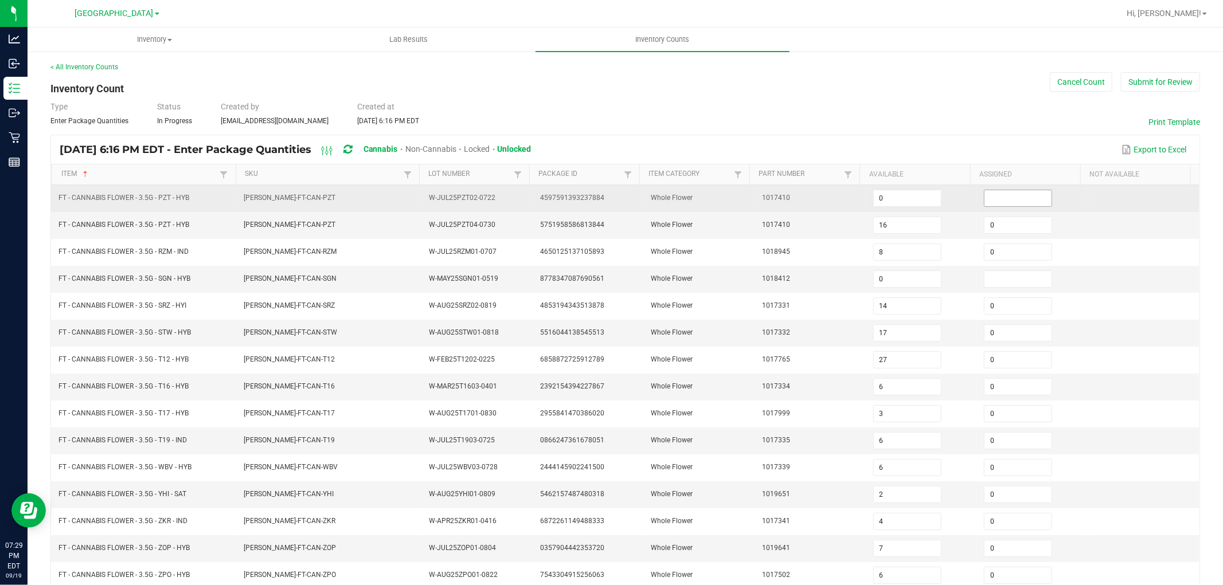
click at [984, 197] on input at bounding box center [1017, 198] width 67 height 16
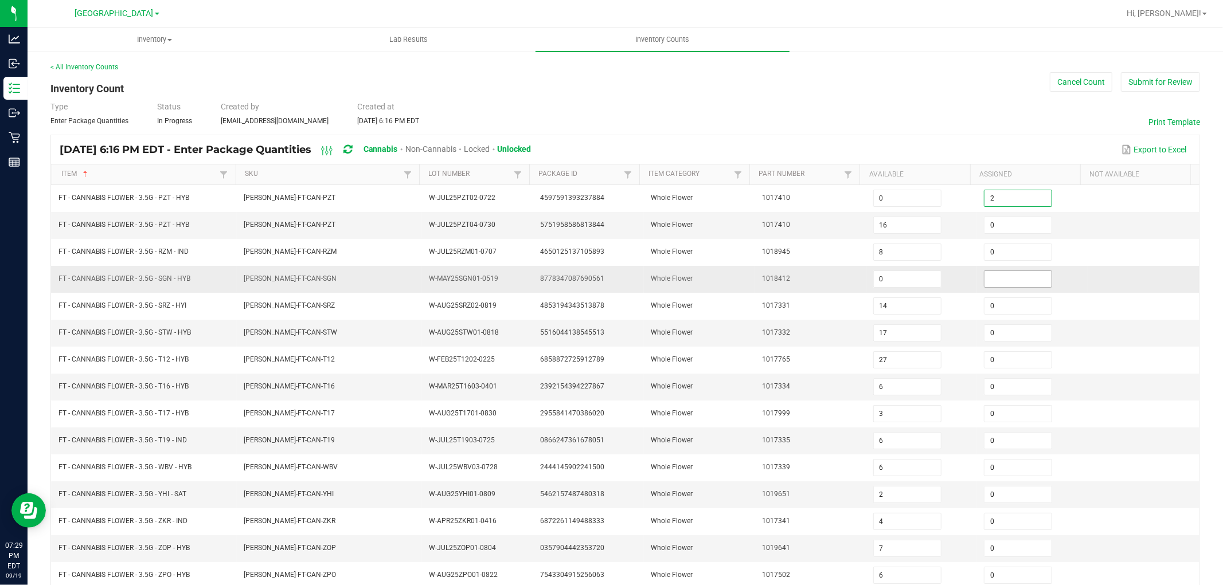
type input "2"
click at [987, 279] on input at bounding box center [1017, 279] width 67 height 16
type input "1"
click at [37, 386] on div "< All Inventory Counts Inventory Count Cancel Count Submit for Review Type Ente…" at bounding box center [625, 407] width 1195 height 714
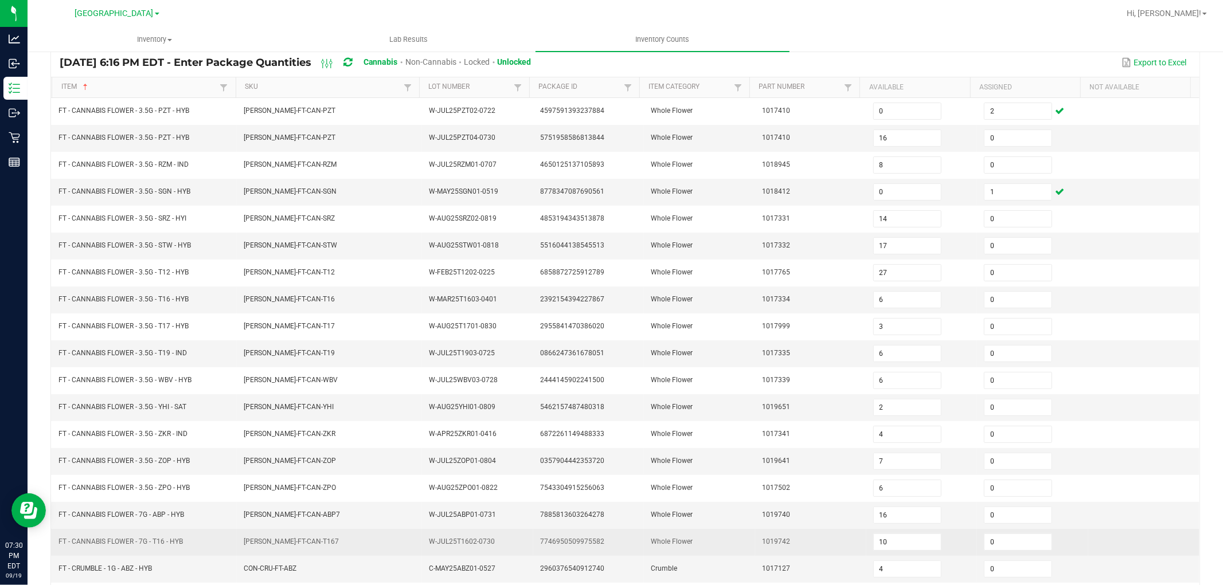
scroll to position [182, 0]
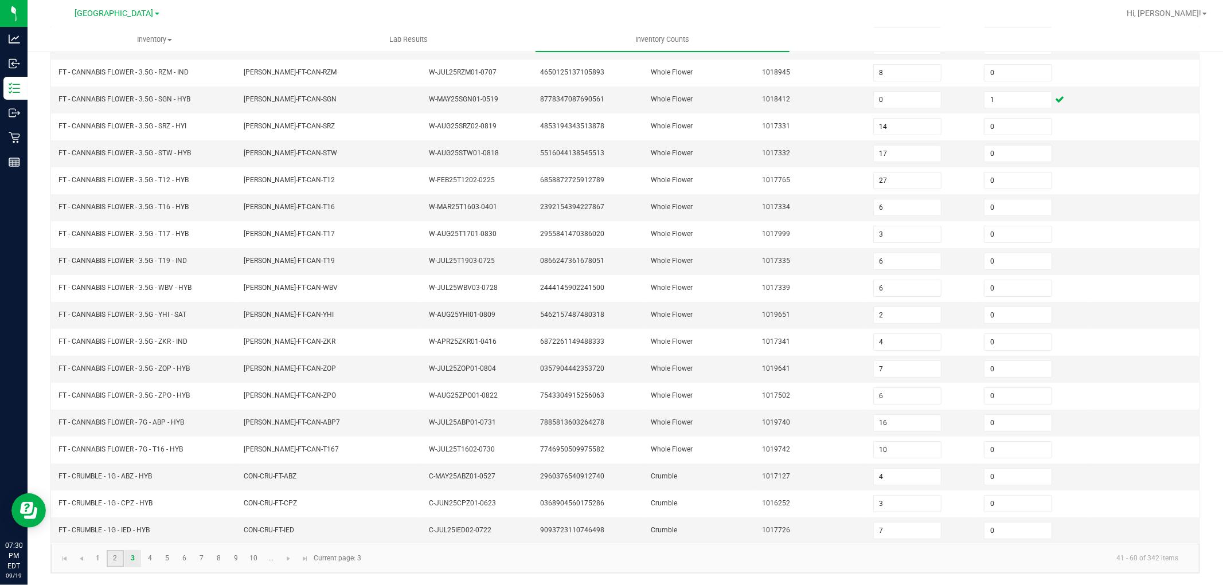
click at [118, 561] on link "2" at bounding box center [115, 558] width 17 height 17
type input "20"
type input "0"
type input "1"
type input "0"
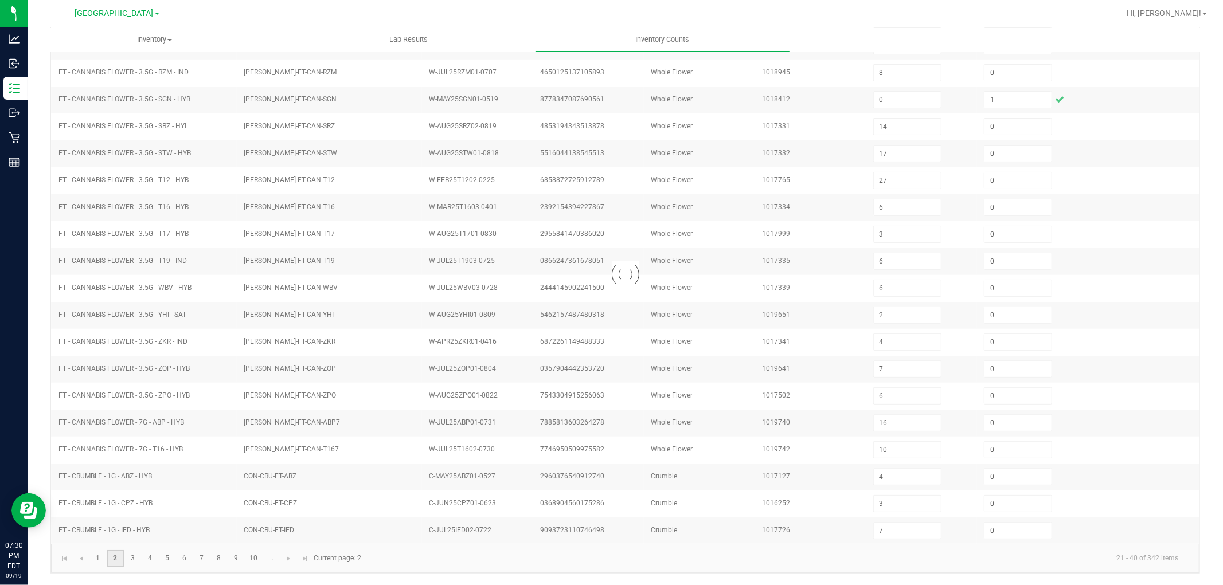
type input "1"
type input "0"
type input "2"
type input "3"
type input "0"
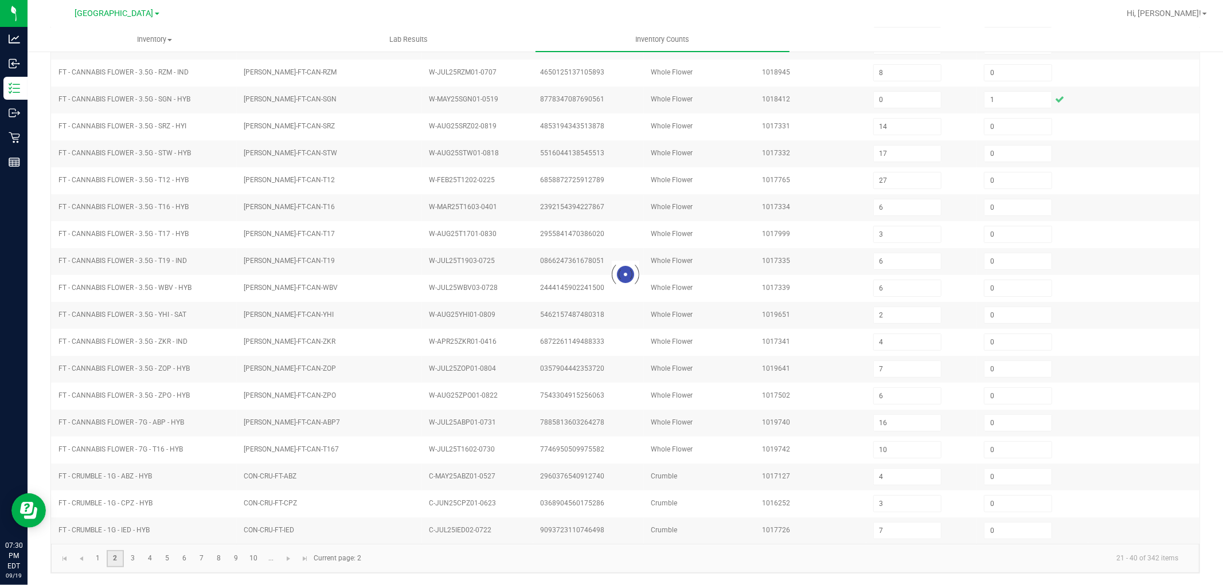
type input "2"
type input "6"
type input "5"
type input "2"
type input "0"
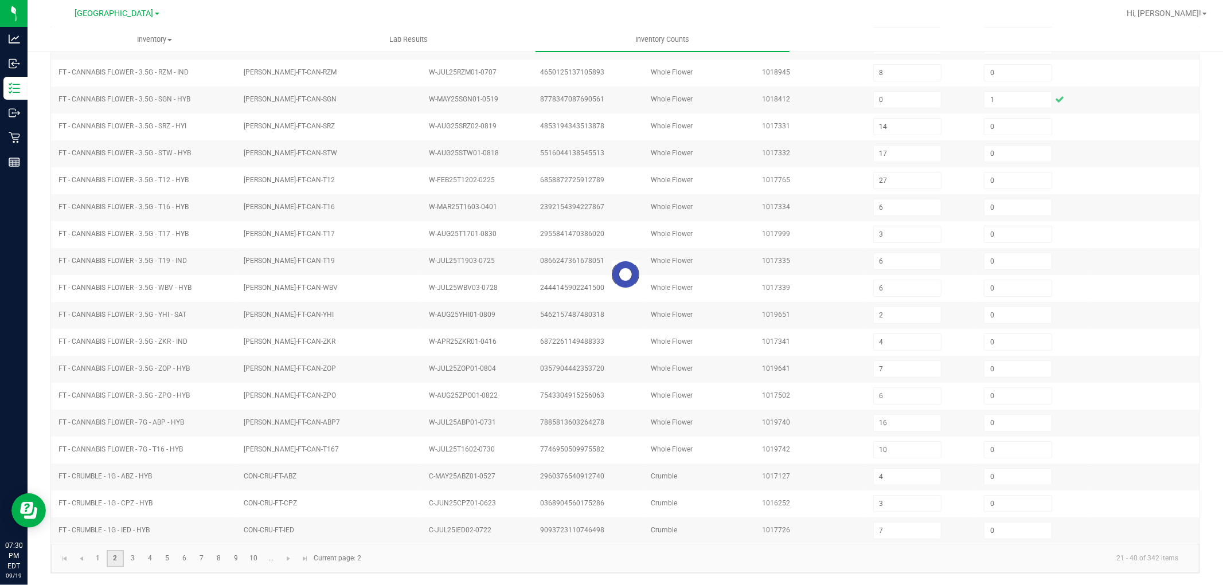
type input "2"
type input "8"
type input "4"
type input "0"
type input "3"
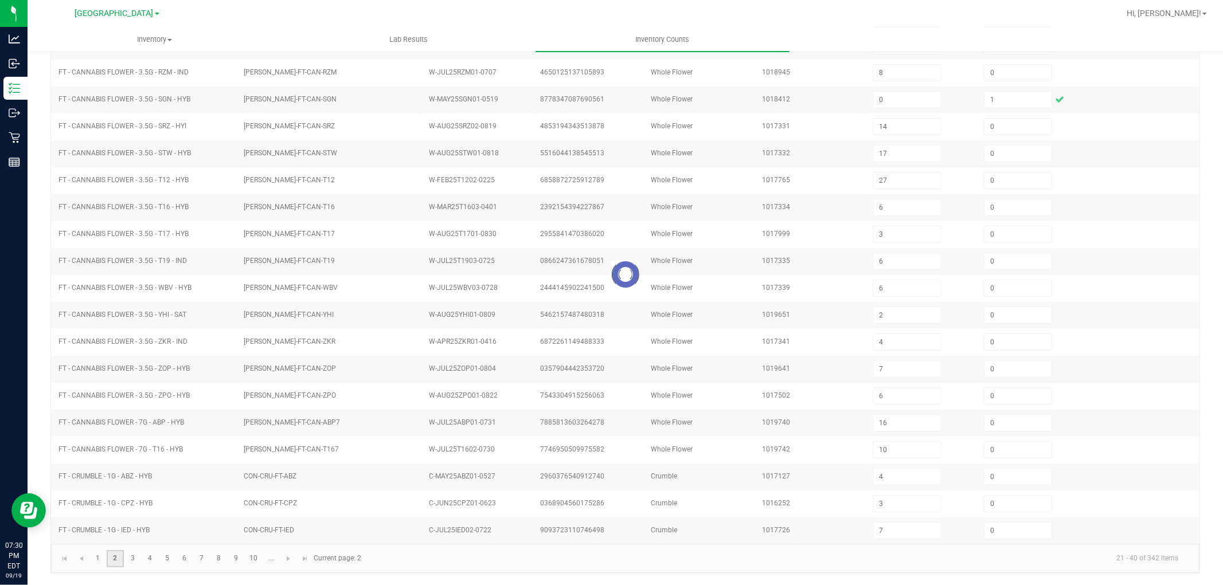
type input "0"
type input "20"
type input "0"
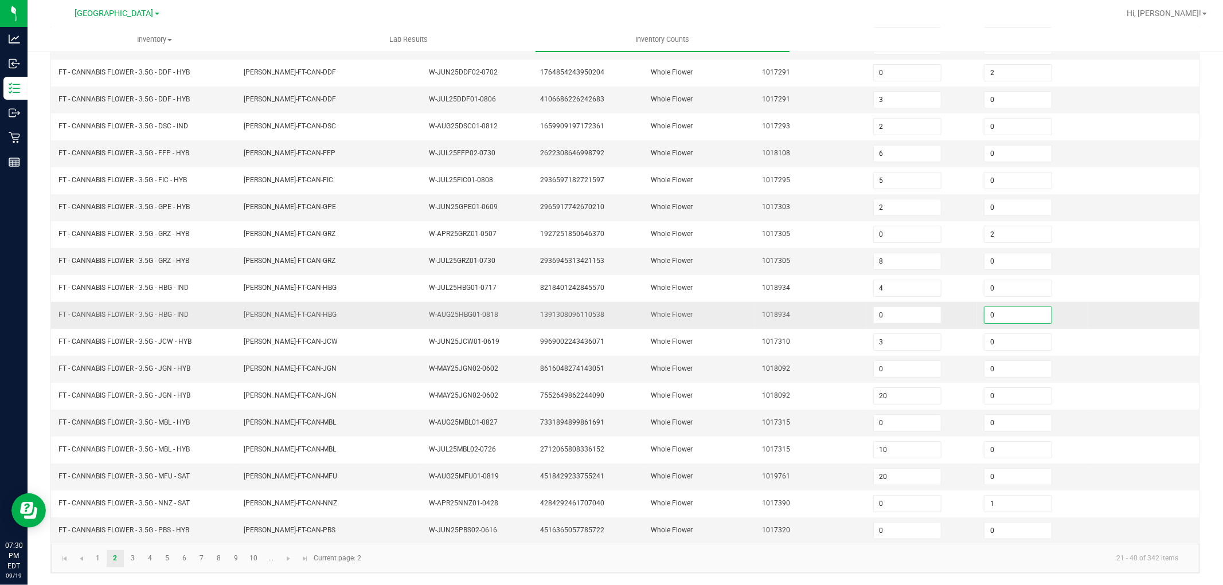
click at [989, 310] on input "0" at bounding box center [1017, 315] width 67 height 16
type input "2"
click at [992, 365] on input "0" at bounding box center [1017, 369] width 67 height 16
type input "3"
click at [995, 423] on input "0" at bounding box center [1017, 423] width 67 height 16
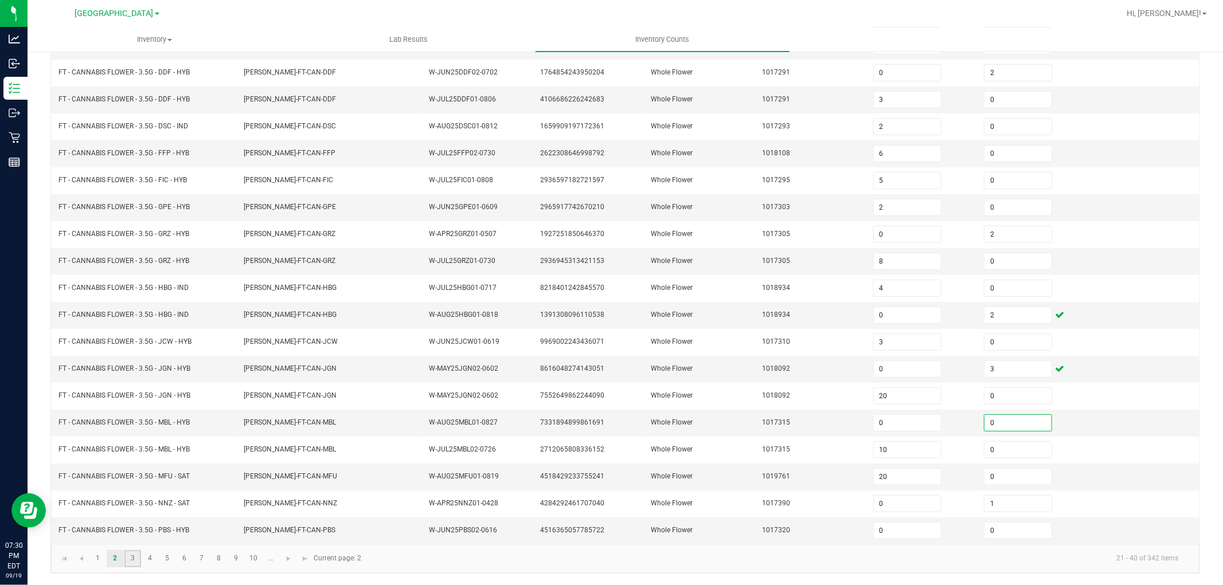
click at [138, 556] on link "3" at bounding box center [132, 558] width 17 height 17
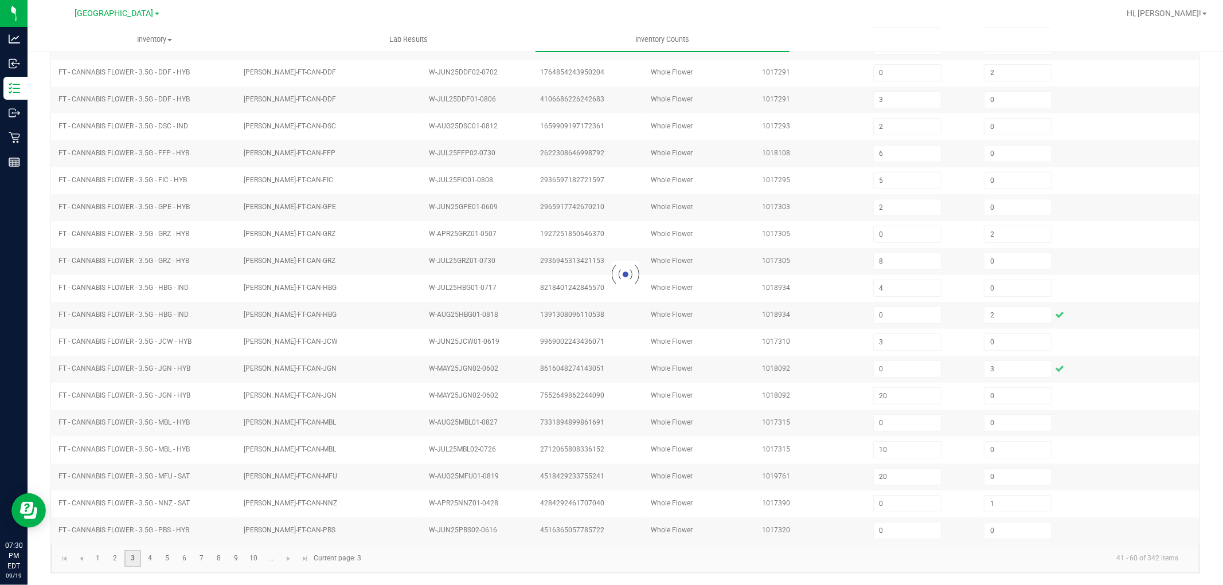
type input "4"
type input "3"
type input "0"
type input "16"
type input "0"
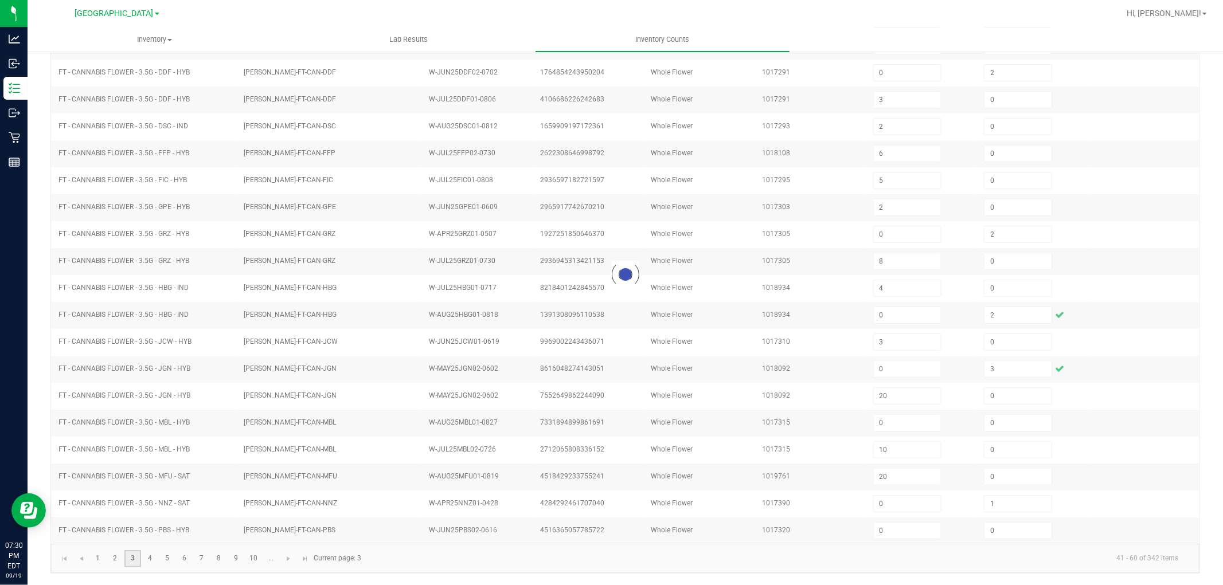
type input "8"
type input "0"
type input "1"
type input "14"
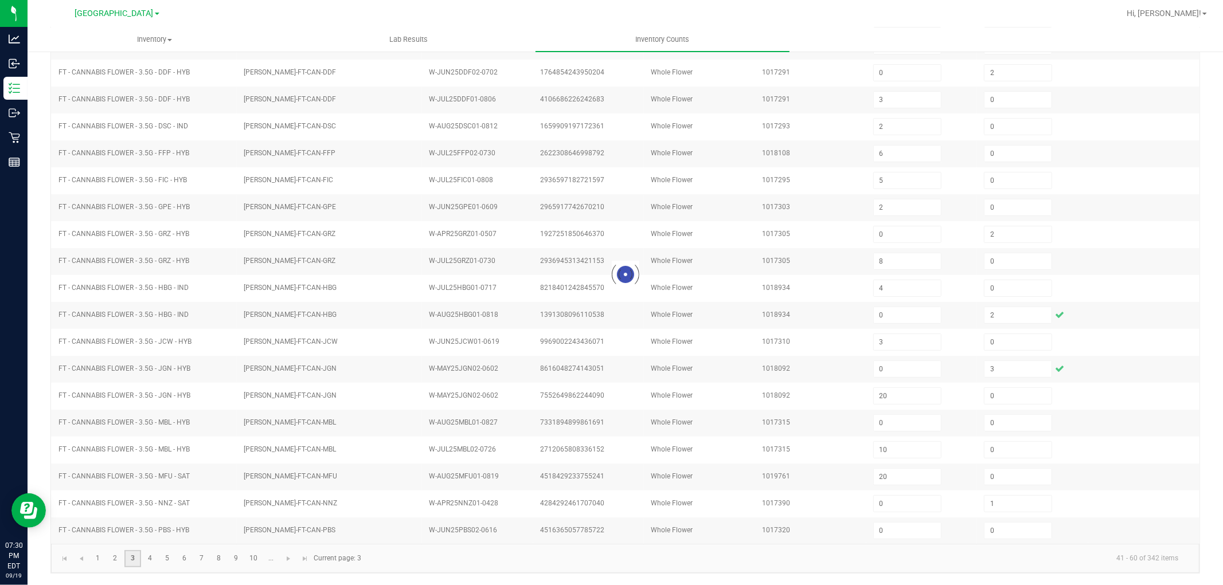
type input "17"
type input "27"
type input "6"
type input "3"
type input "0"
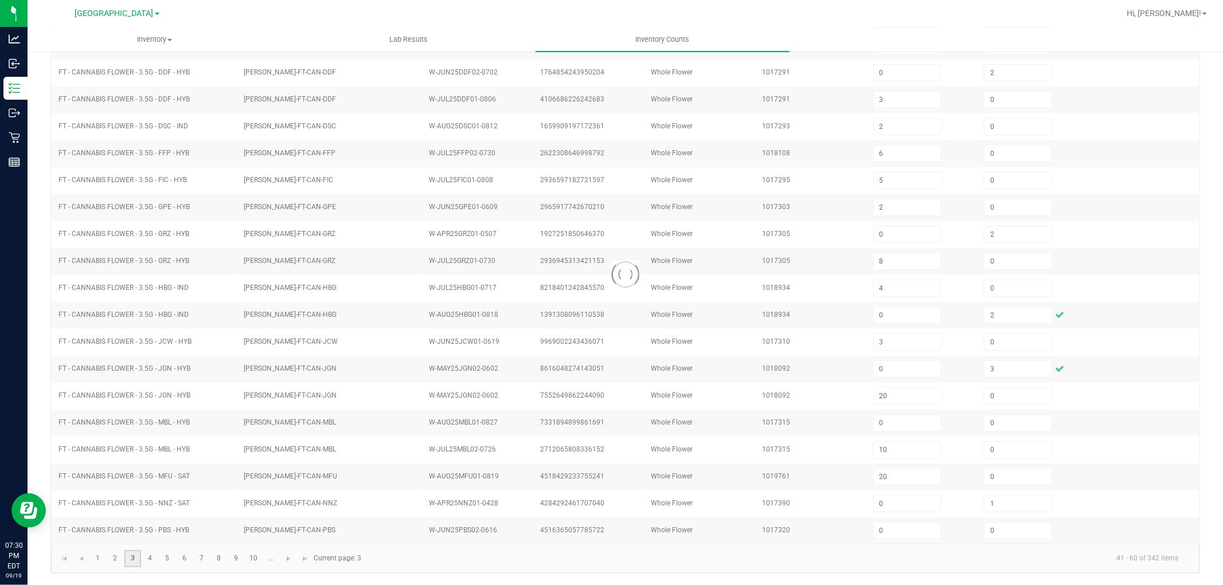
type input "6"
type input "2"
type input "0"
type input "4"
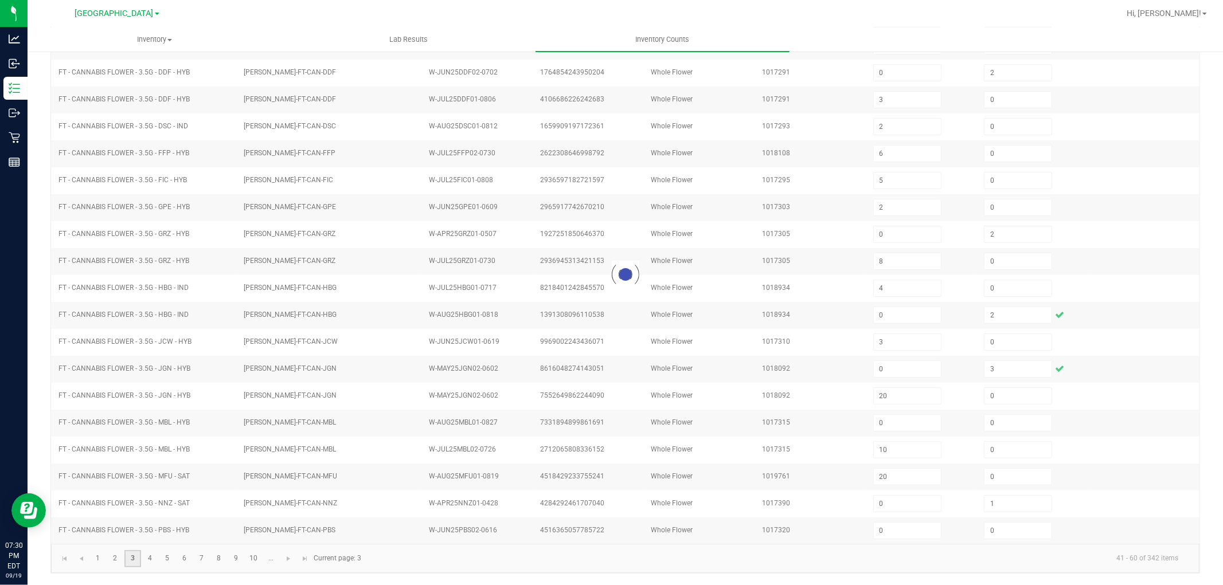
type input "7"
type input "0"
type input "6"
type input "16"
type input "7"
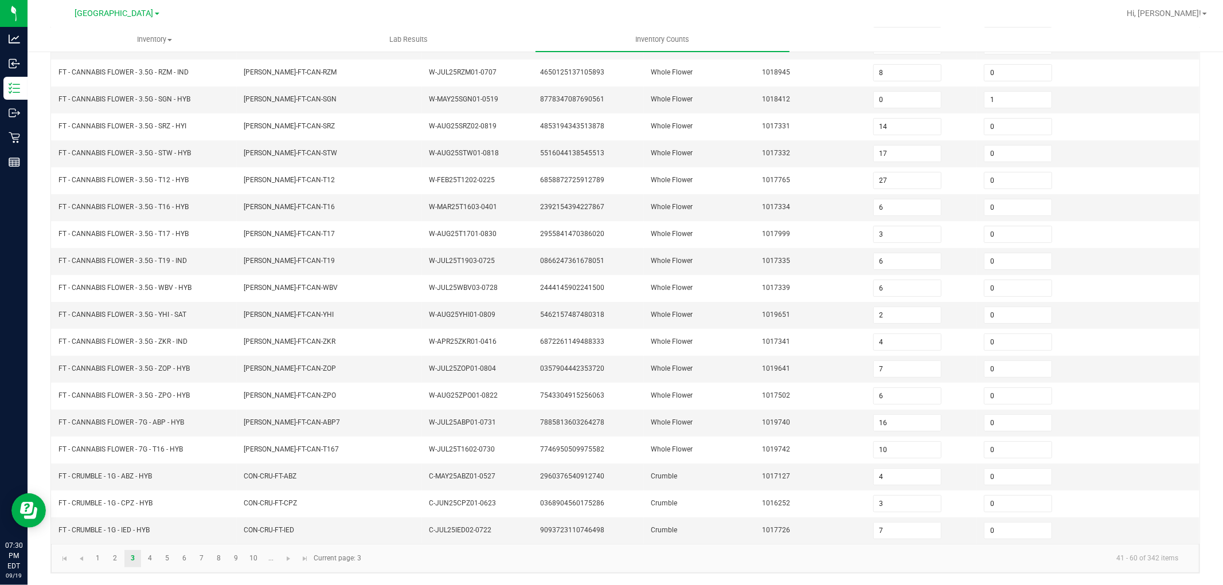
click at [46, 445] on div "< All Inventory Counts Inventory Count Cancel Count Submit for Review Type Ente…" at bounding box center [625, 228] width 1195 height 714
click at [151, 555] on link "4" at bounding box center [150, 558] width 17 height 17
type input "2"
type input "0"
type input "2"
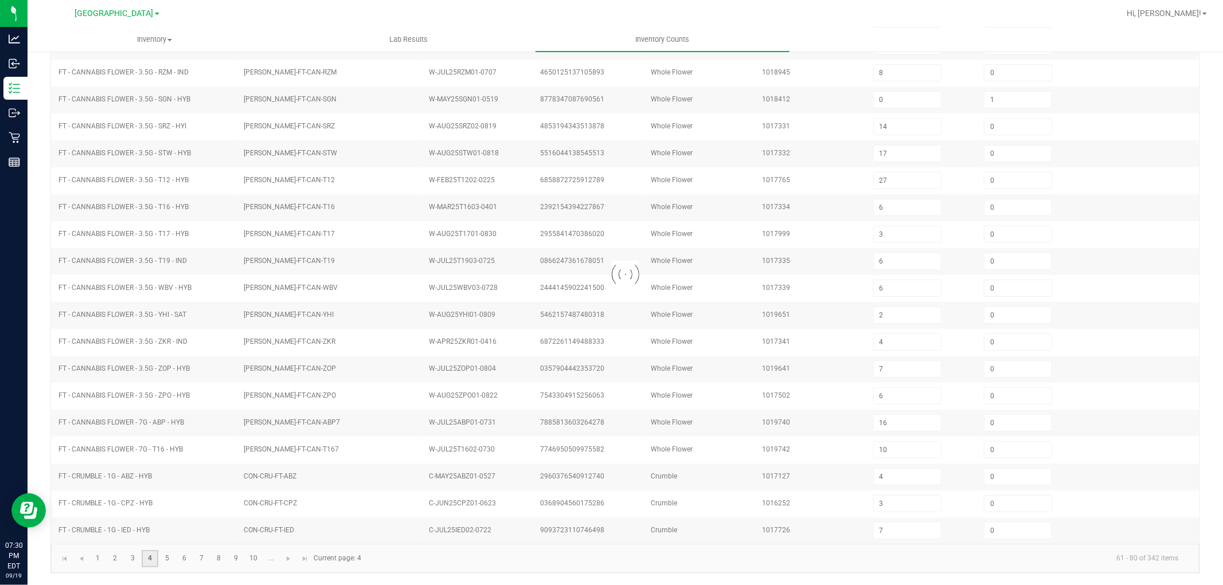
type input "2"
type input "0"
type input "1"
type input "10"
type input "9"
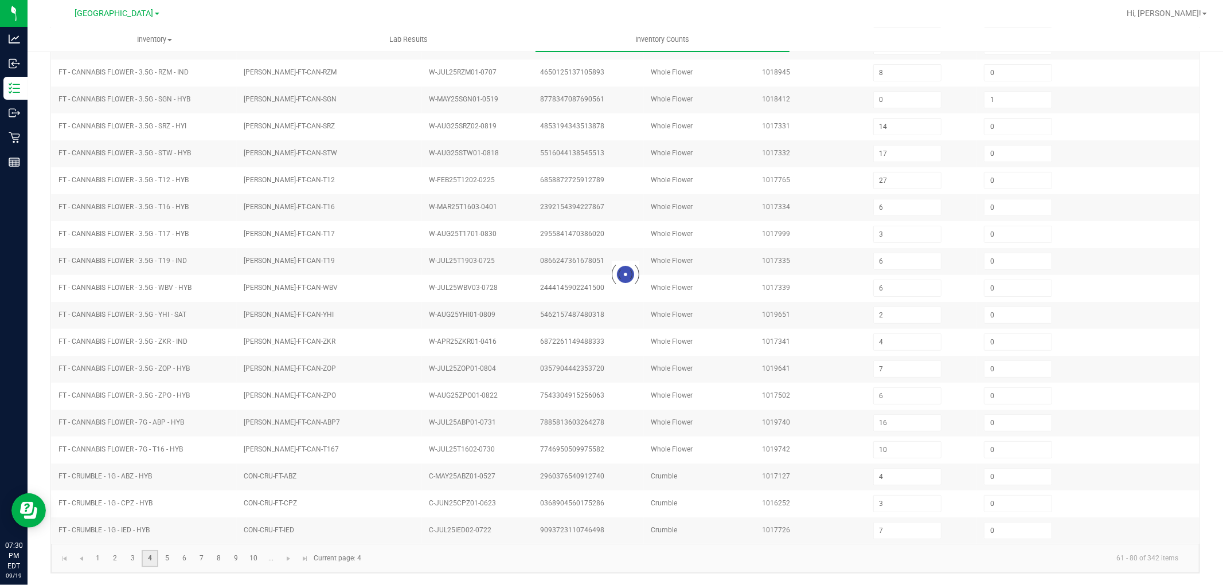
type input "1"
type input "5"
type input "11"
type input "0"
type input "4"
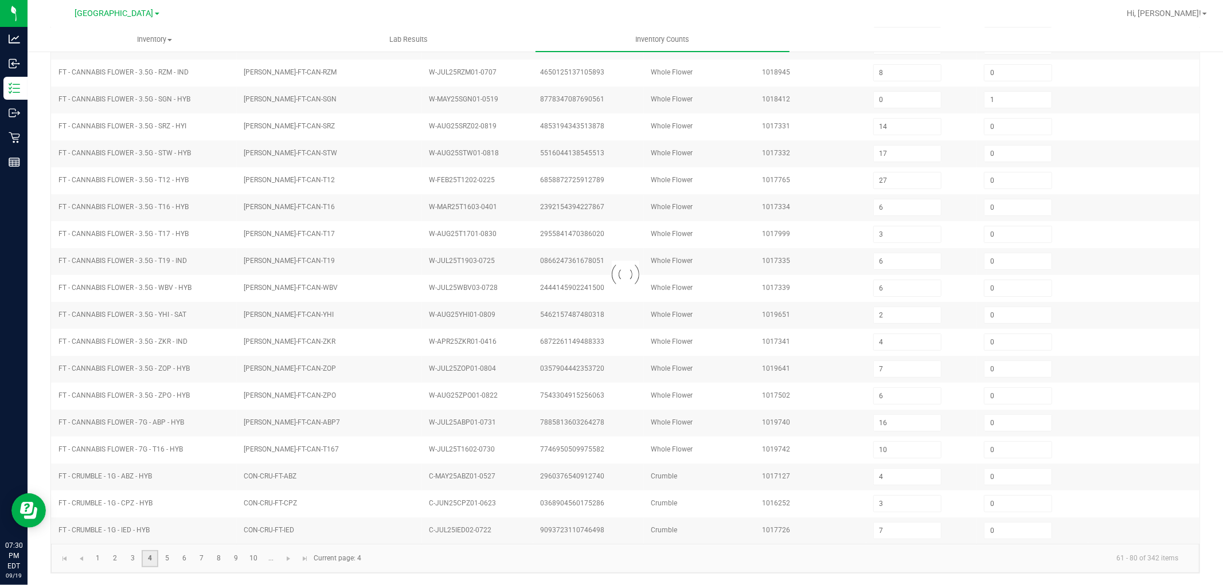
type input "10"
type input "11"
type input "18"
type input "9"
type input "5"
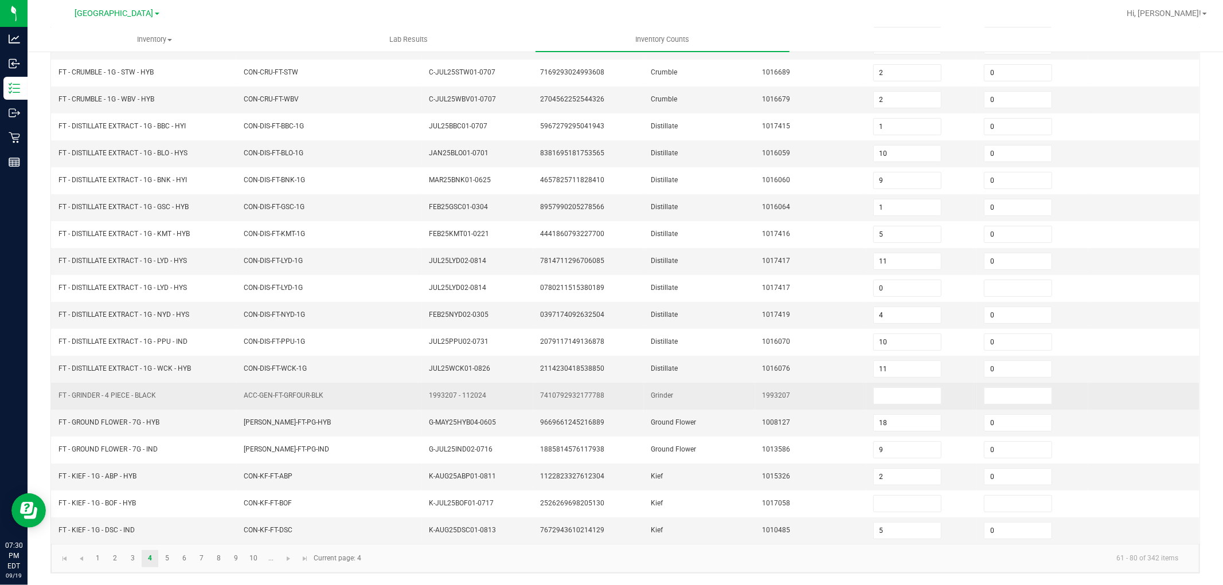
drag, startPoint x: 58, startPoint y: 392, endPoint x: 156, endPoint y: 398, distance: 97.6
click at [156, 398] on span "FT - GRINDER - 4 PIECE - BLACK" at bounding box center [106, 396] width 97 height 8
copy span "FT - GRINDER - 4 PIECE - BLACK"
click at [875, 392] on input at bounding box center [907, 396] width 67 height 16
type input "2"
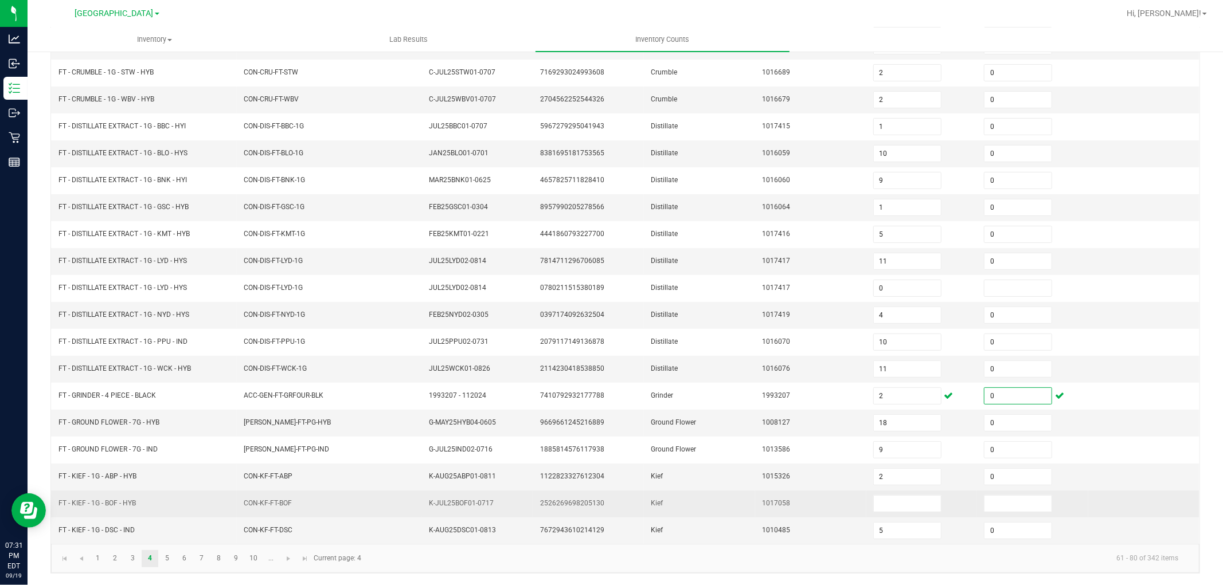
type input "0"
drag, startPoint x: 66, startPoint y: 502, endPoint x: 135, endPoint y: 507, distance: 69.0
click at [135, 507] on span "FT - KIEF - 1G - BOF - HYB" at bounding box center [96, 503] width 77 height 8
drag, startPoint x: 155, startPoint y: 503, endPoint x: 208, endPoint y: 491, distance: 54.1
click at [155, 503] on td "FT - KIEF - 1G - BOF - HYB" at bounding box center [144, 504] width 185 height 27
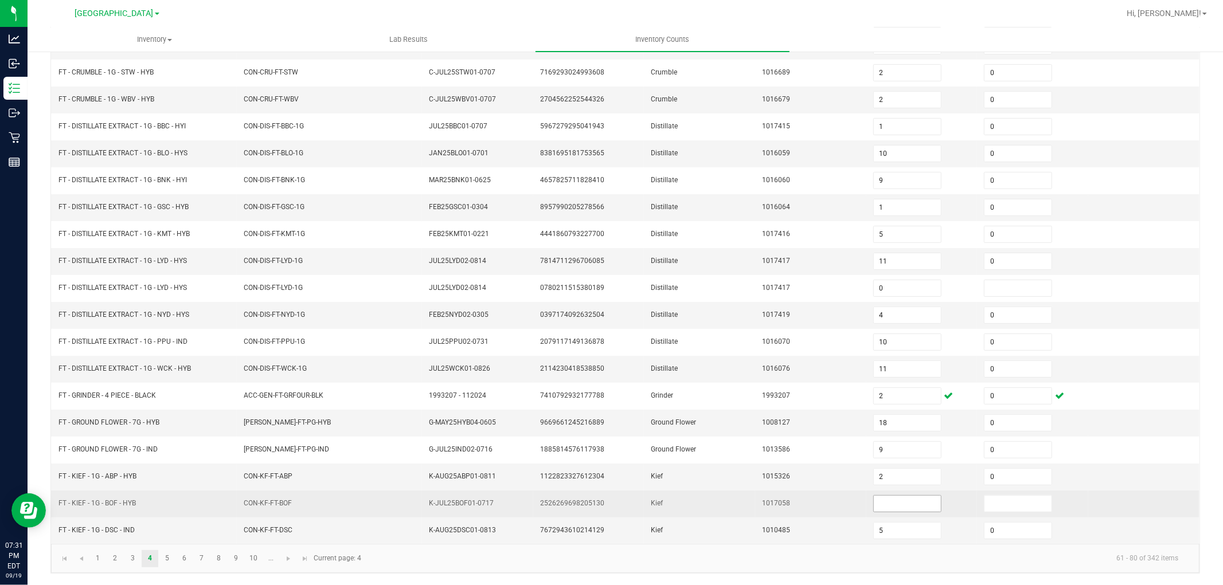
click at [880, 510] on input at bounding box center [907, 504] width 67 height 16
type input "0"
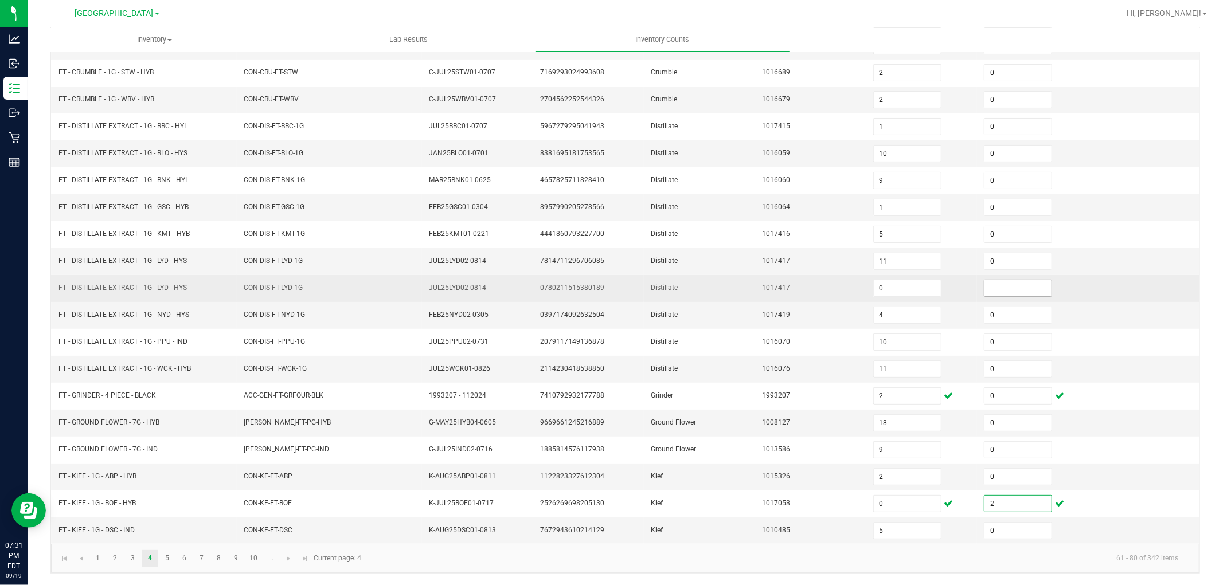
type input "2"
click at [1020, 284] on input at bounding box center [1017, 288] width 67 height 16
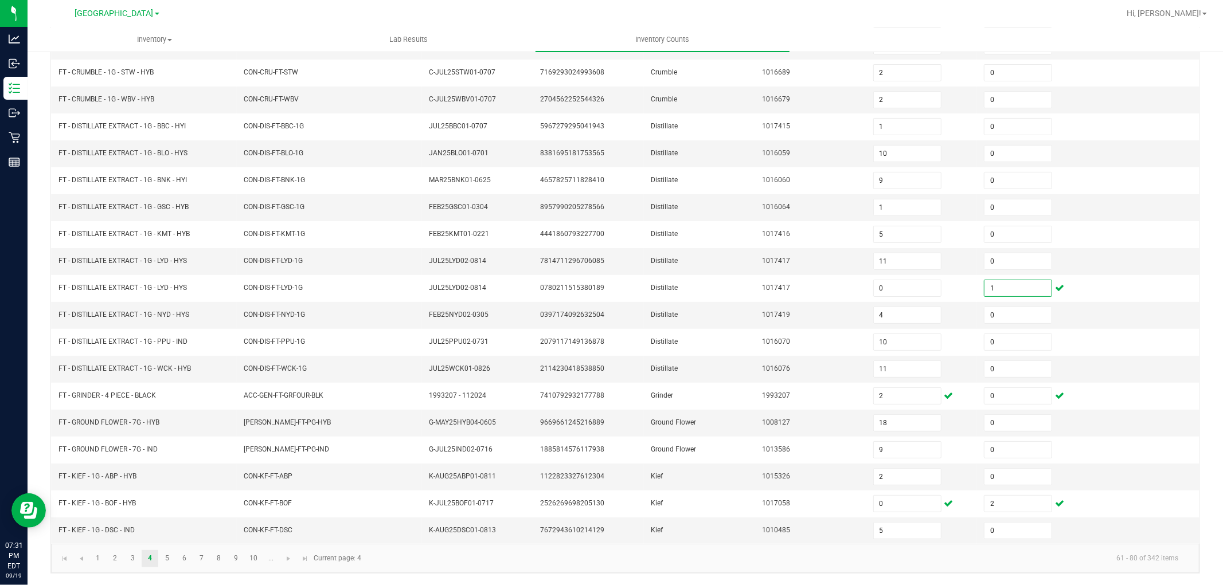
type input "1"
click at [35, 422] on div "< All Inventory Counts Inventory Count Cancel Count Submit for Review Type Ente…" at bounding box center [625, 228] width 1195 height 714
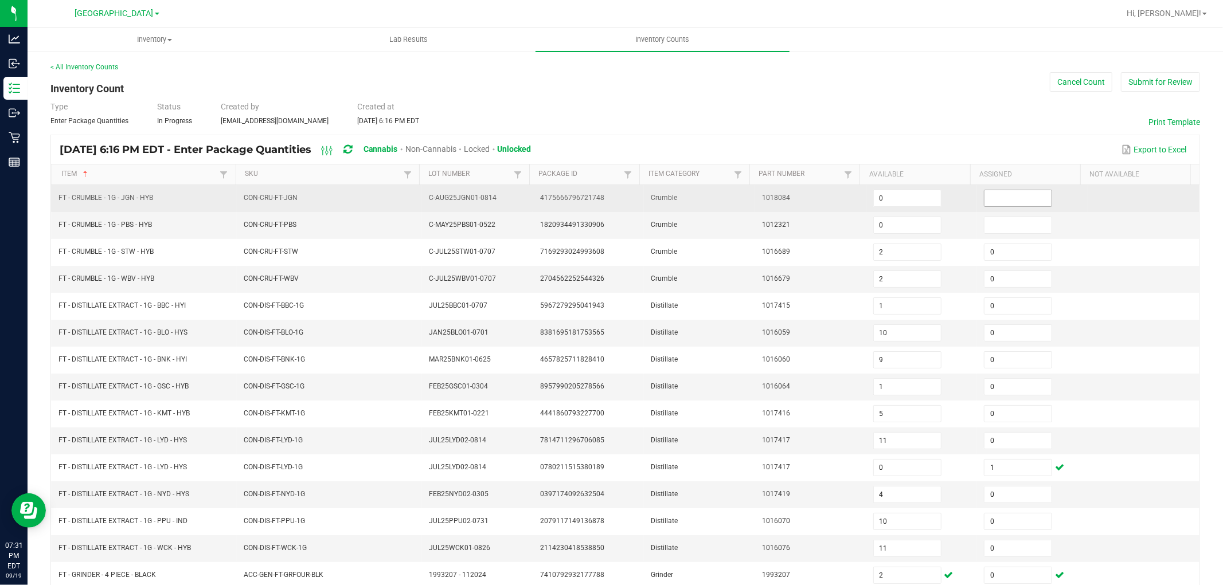
click at [984, 196] on input at bounding box center [1017, 198] width 67 height 16
type input "2"
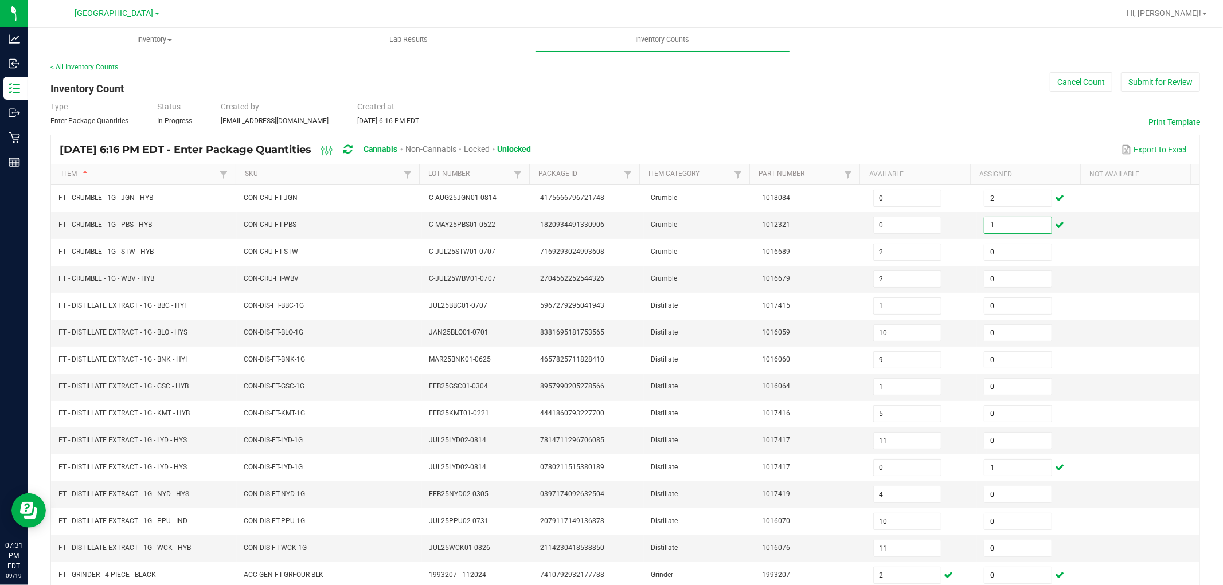
type input "1"
click at [1204, 143] on div "< All Inventory Counts Inventory Count Cancel Count Submit for Review Type Ente…" at bounding box center [625, 407] width 1195 height 714
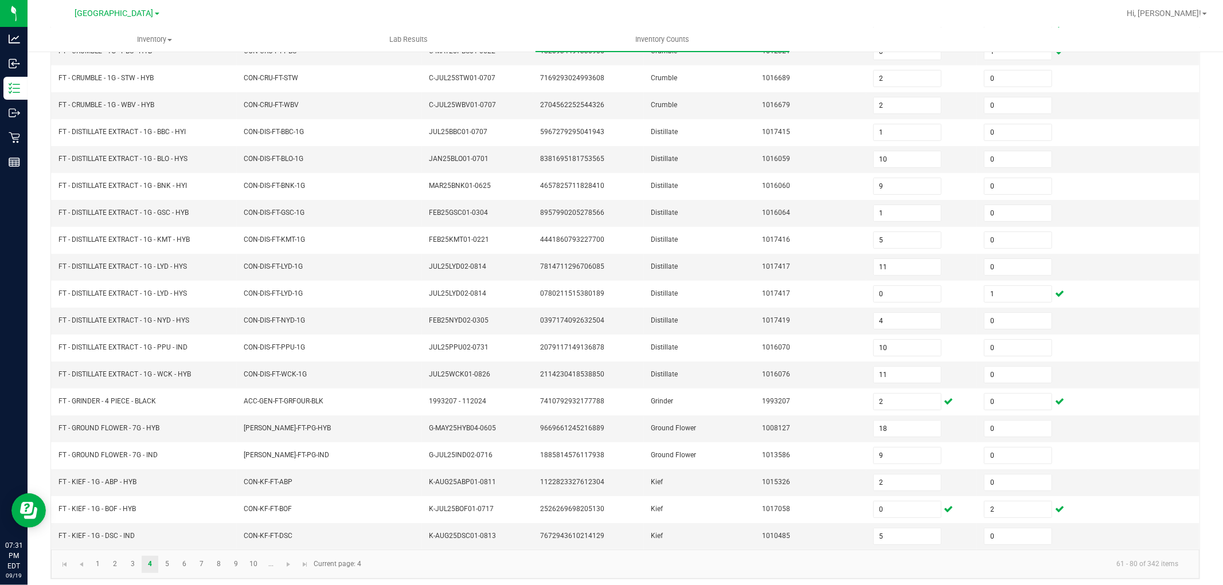
scroll to position [182, 0]
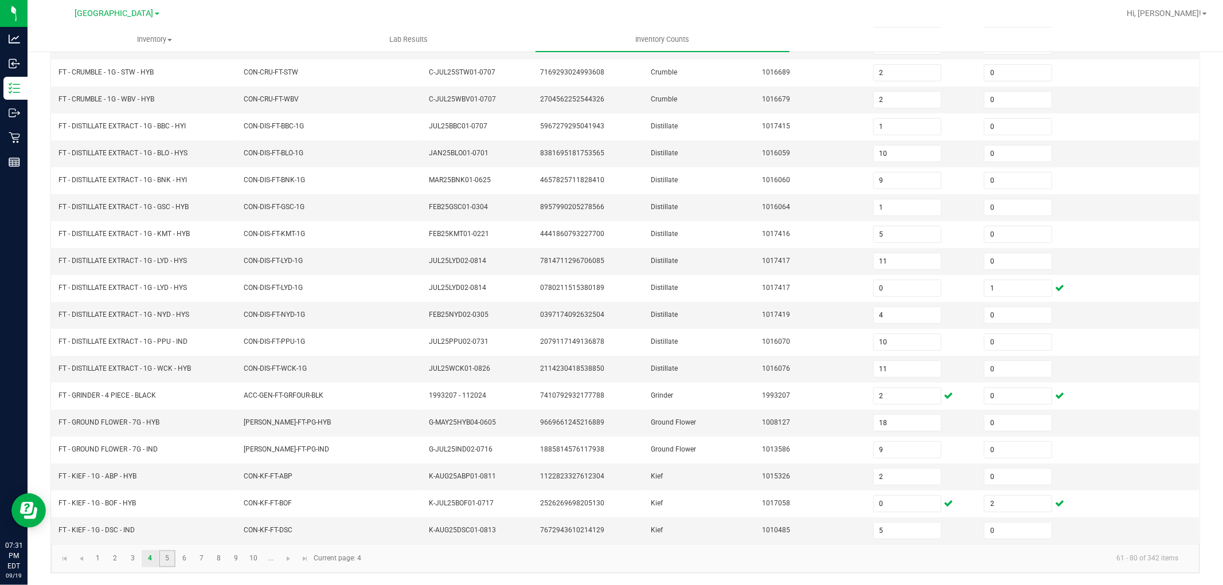
click at [166, 557] on link "5" at bounding box center [167, 558] width 17 height 17
type input "2"
type input "24"
type input "13"
type input "0"
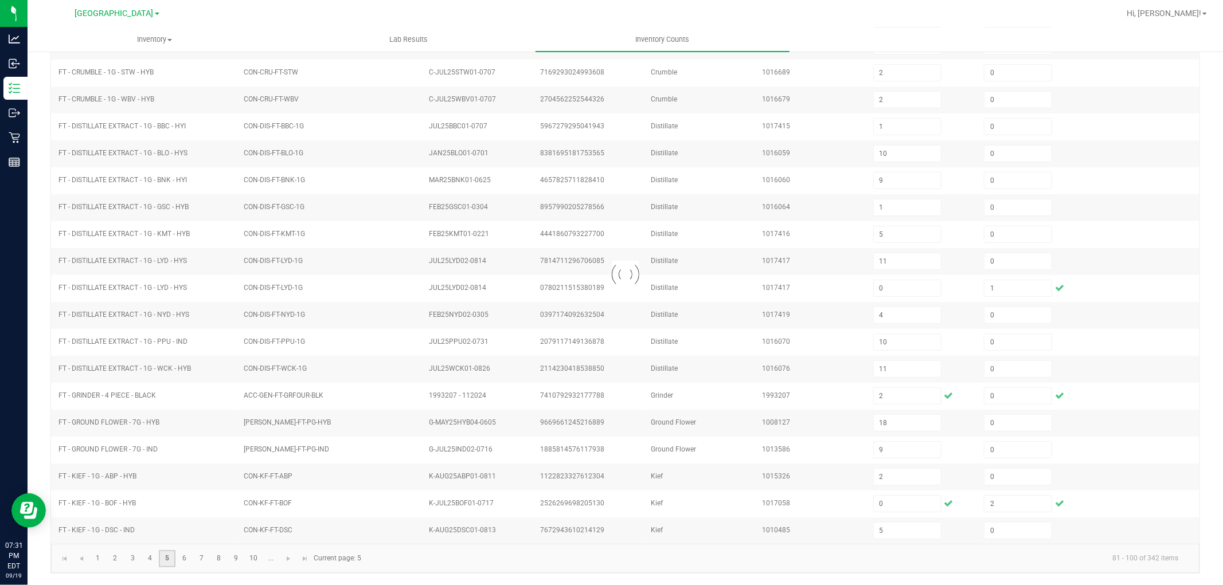
type input "0"
type input "8"
type input "0"
type input "8"
type input "7"
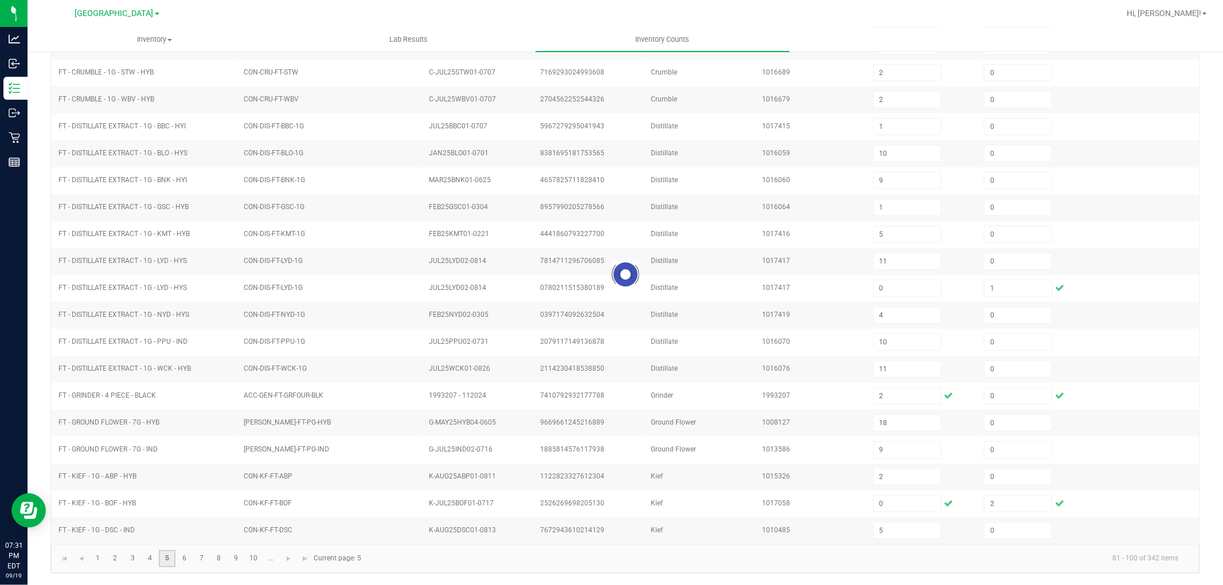
type input "3"
type input "8"
type input "16"
type input "9"
type input "3"
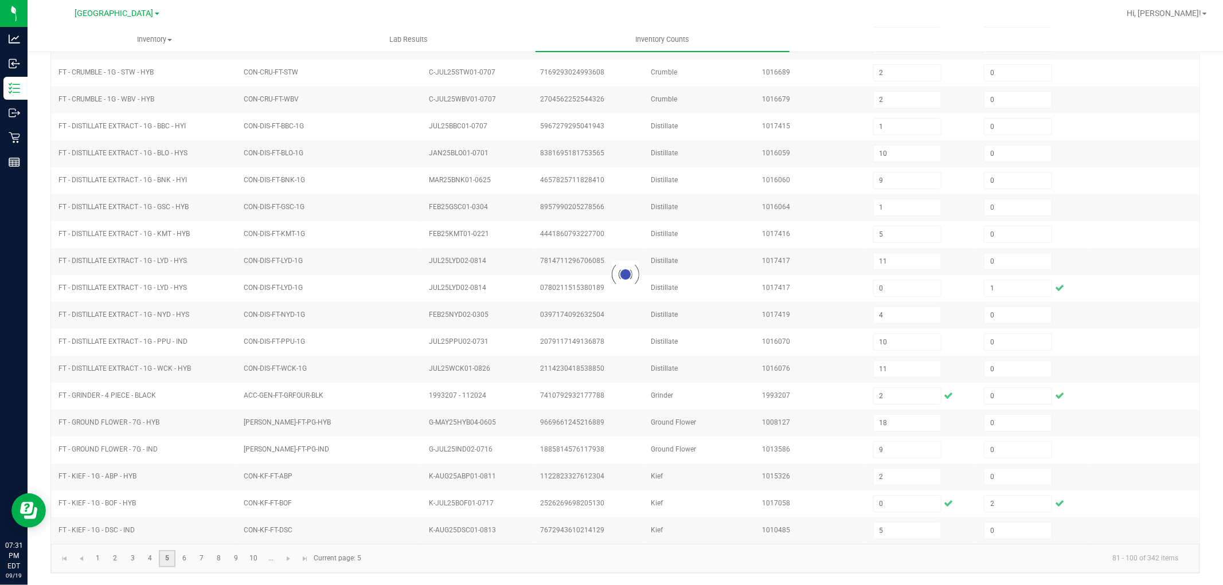
type input "7"
type input "8"
type input "0"
type input "23"
type input "22"
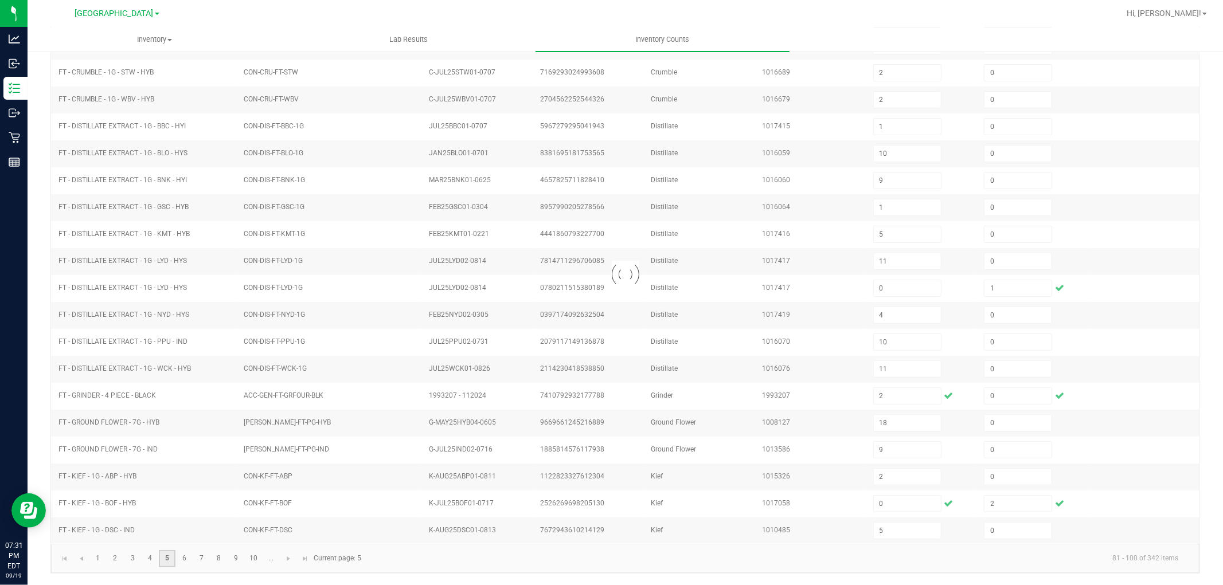
type input "17"
type input "4"
type input "19"
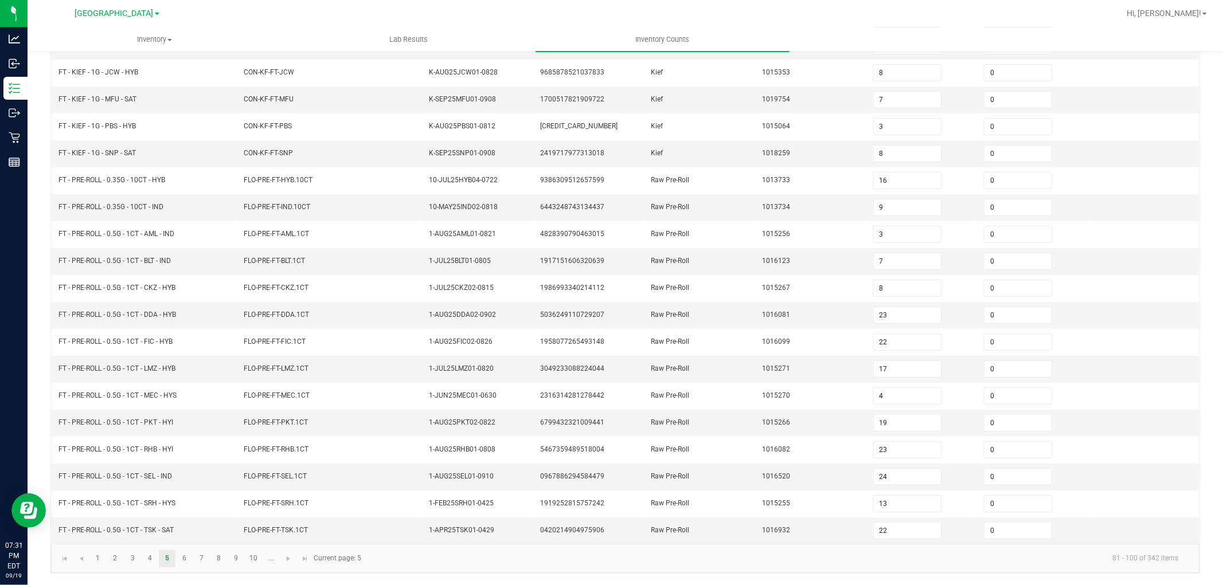
click at [42, 460] on div "< All Inventory Counts Inventory Count Cancel Count Submit for Review Type Ente…" at bounding box center [625, 228] width 1195 height 714
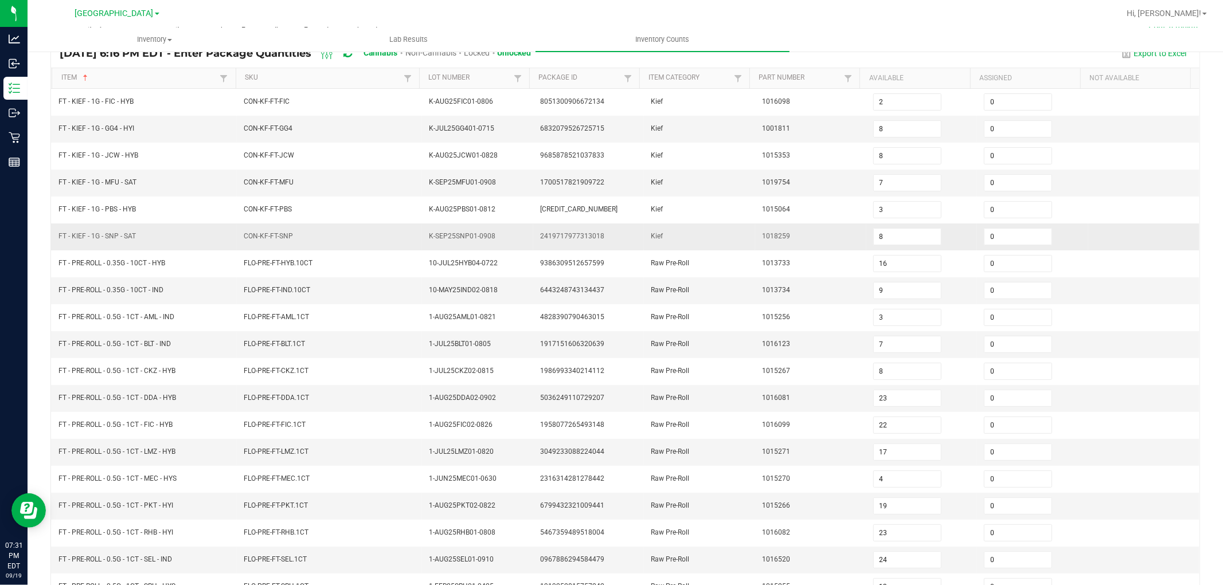
scroll to position [0, 0]
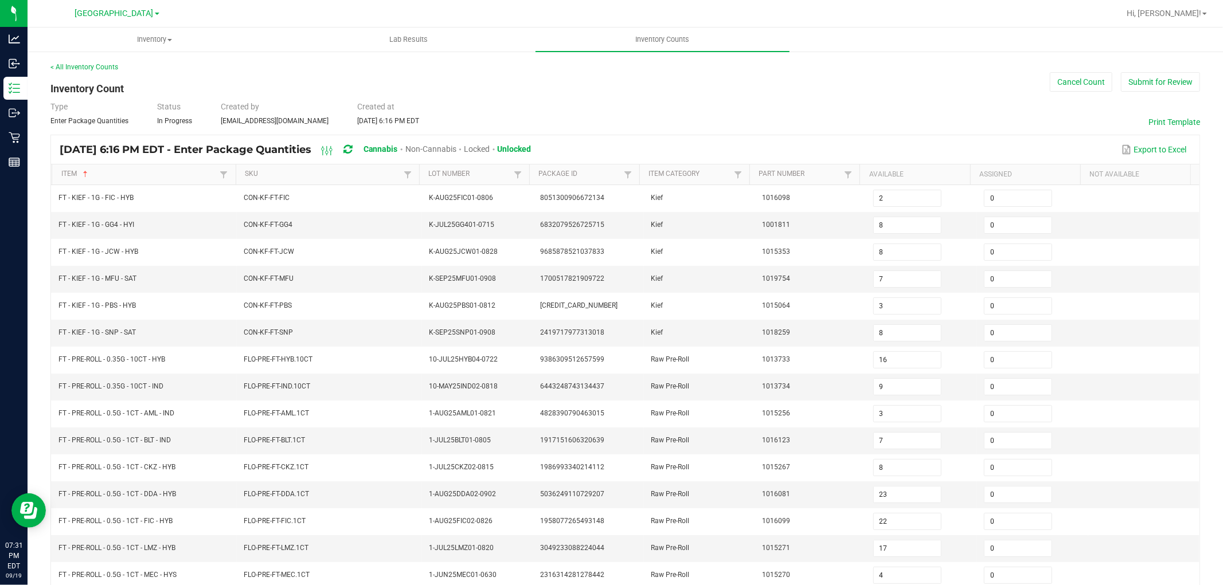
click at [101, 165] on th "Item Sorted Ascending" at bounding box center [143, 175] width 183 height 21
click at [101, 174] on link "Item" at bounding box center [139, 174] width 156 height 9
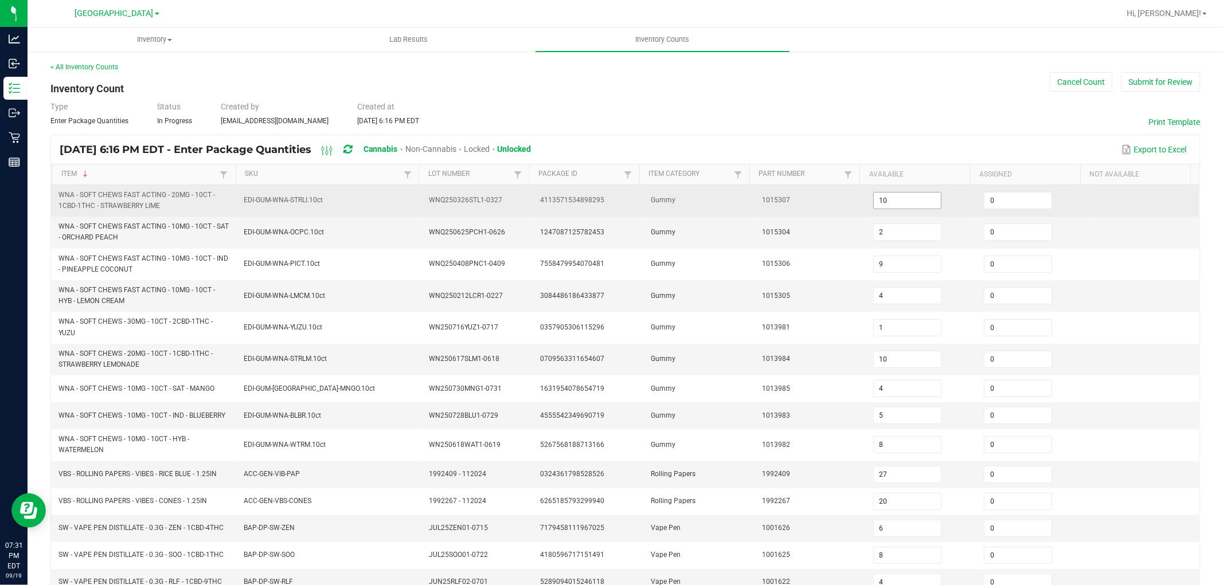
click at [875, 197] on input "10" at bounding box center [907, 201] width 67 height 16
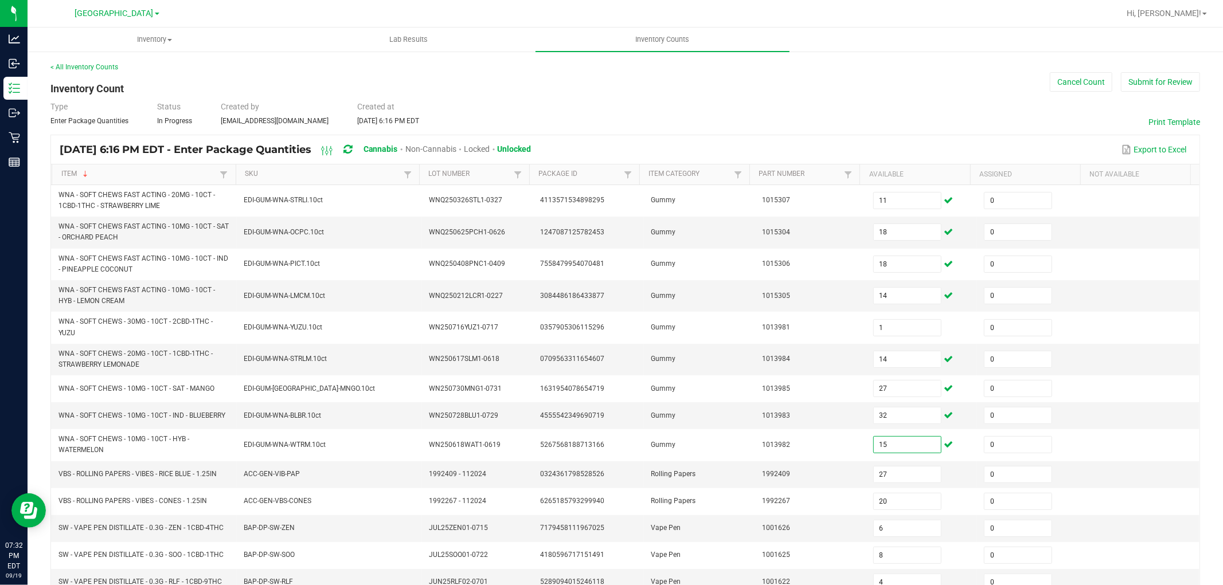
click at [32, 392] on div "< All Inventory Counts Inventory Count Cancel Count Submit for Review Type Ente…" at bounding box center [625, 424] width 1195 height 748
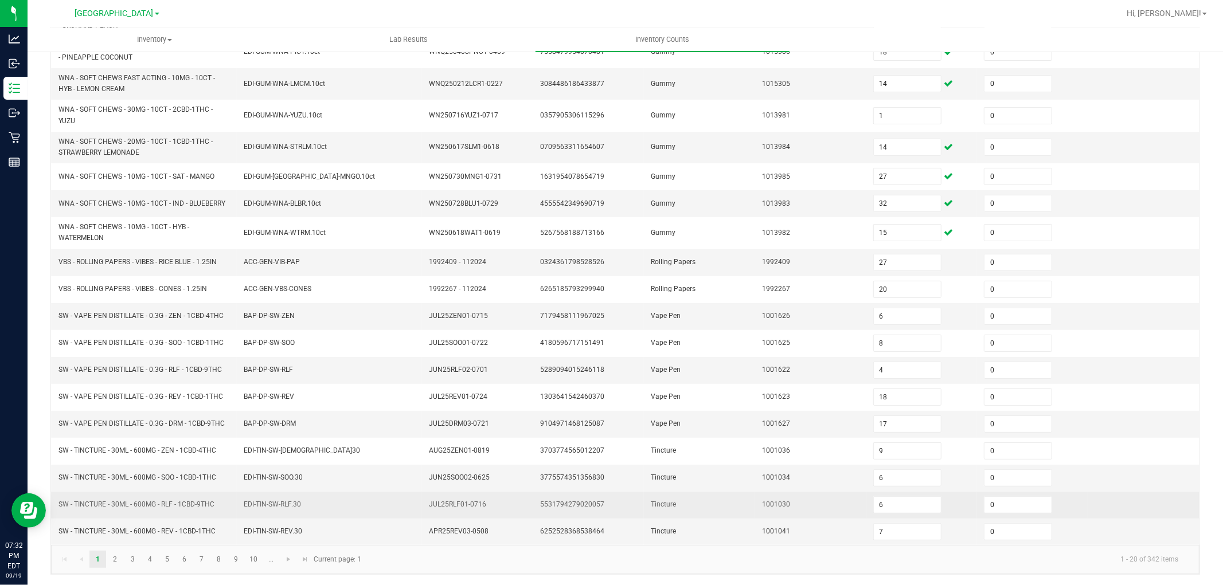
scroll to position [216, 0]
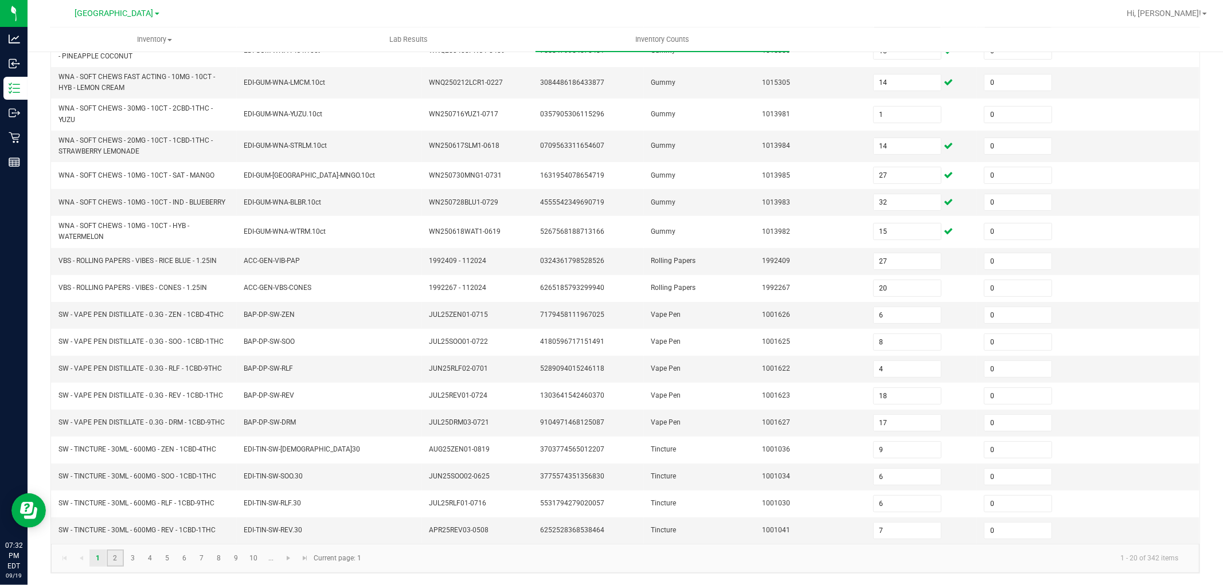
click at [113, 557] on link "2" at bounding box center [115, 558] width 17 height 17
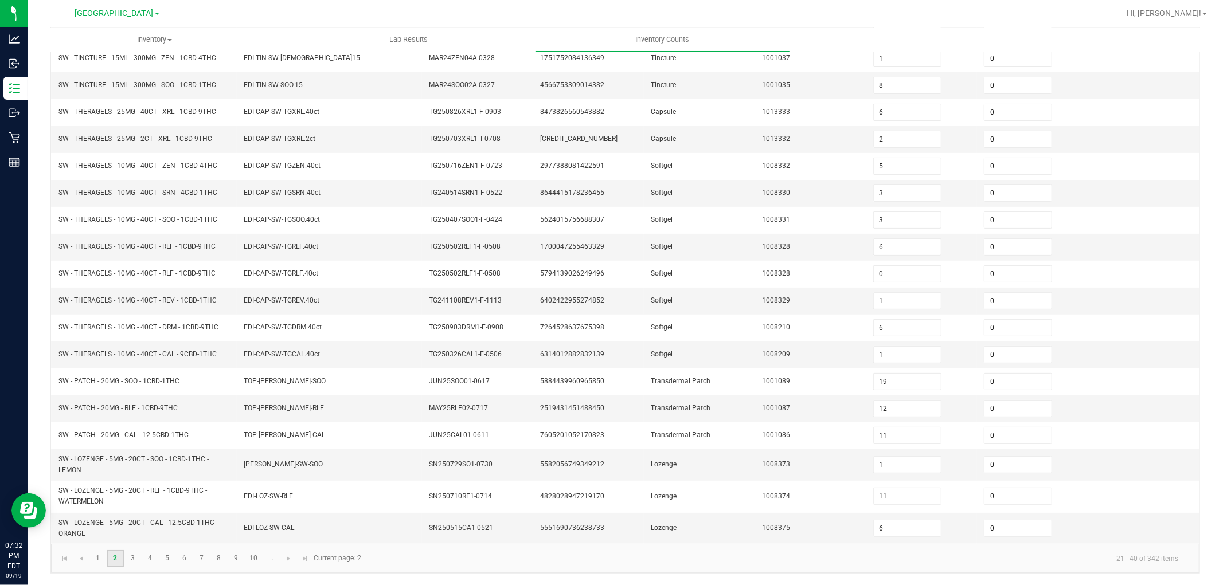
scroll to position [197, 0]
click at [31, 402] on div "< All Inventory Counts Inventory Count Cancel Count Submit for Review Type Ente…" at bounding box center [625, 221] width 1195 height 729
click at [100, 555] on link "1" at bounding box center [97, 558] width 17 height 17
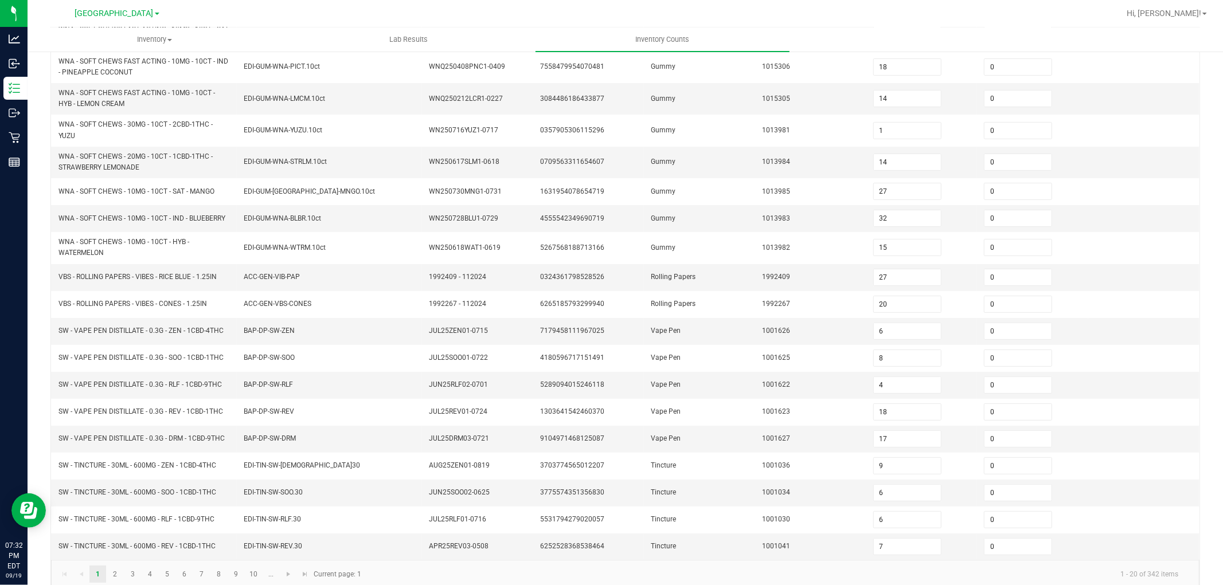
click at [33, 456] on div "< All Inventory Counts Inventory Count Cancel Count Submit for Review Type Ente…" at bounding box center [625, 227] width 1195 height 748
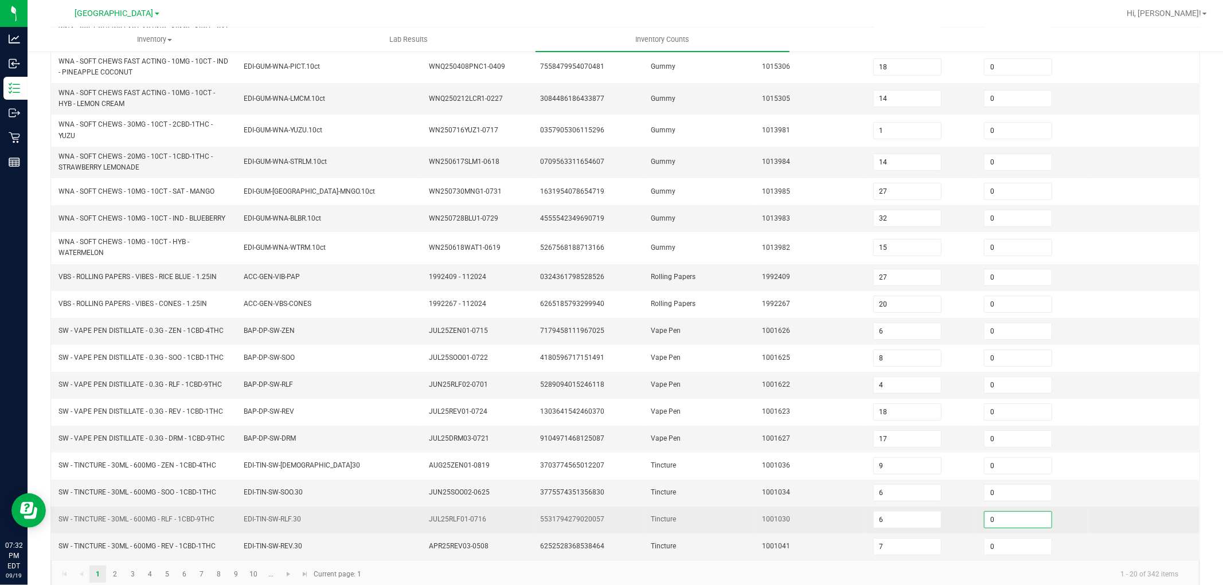
click at [1003, 522] on input "0" at bounding box center [1017, 520] width 67 height 16
click at [877, 521] on input "6" at bounding box center [907, 520] width 67 height 16
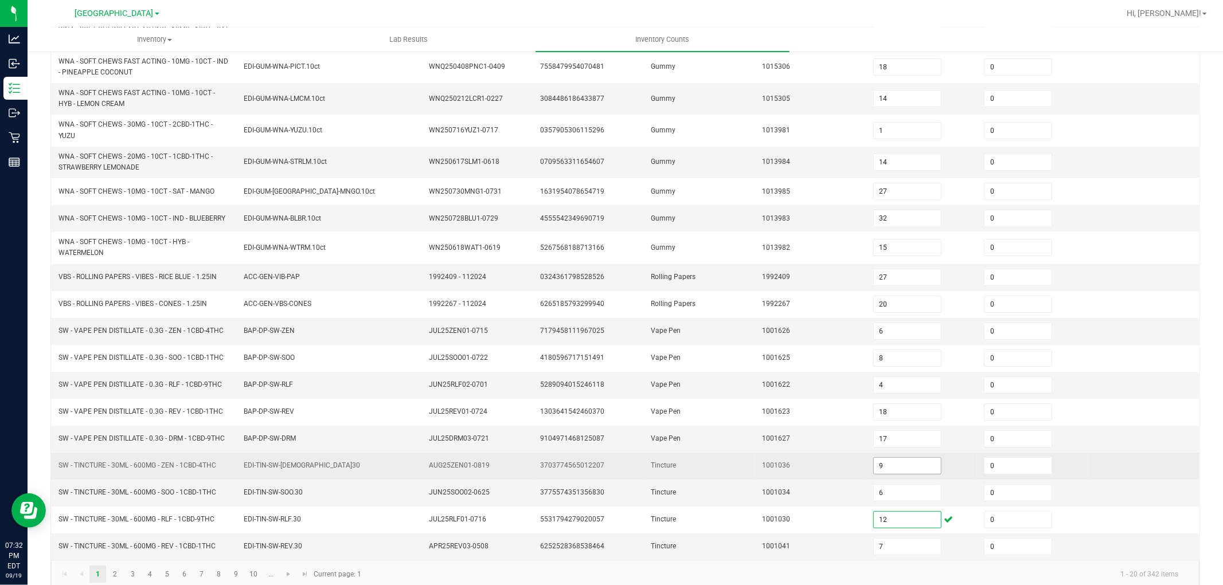
click at [878, 468] on input "9" at bounding box center [907, 466] width 67 height 16
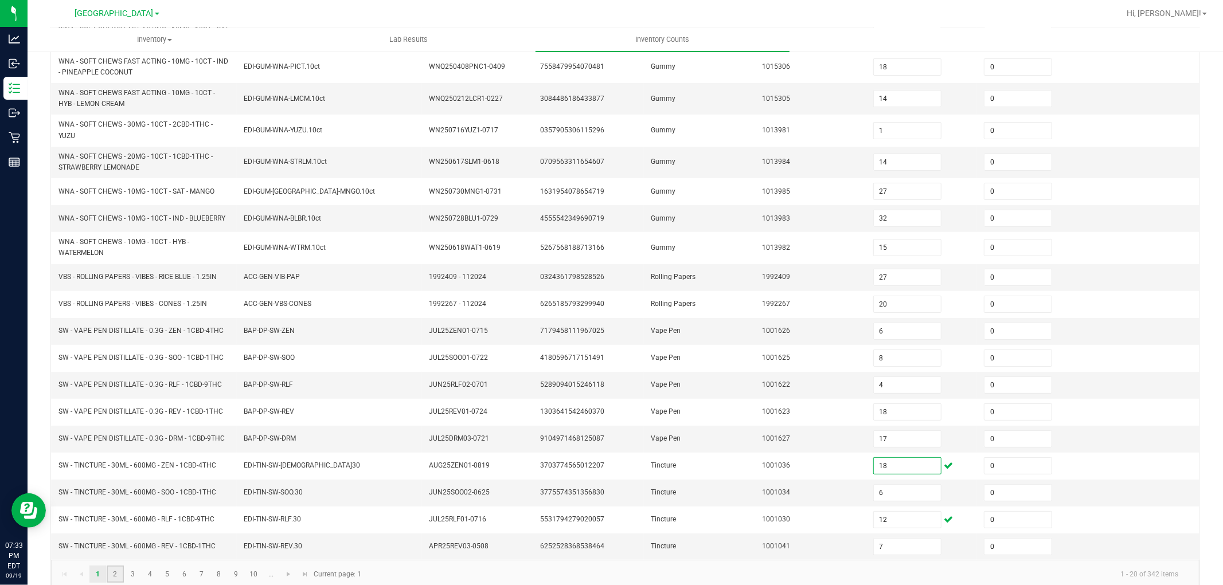
click at [117, 576] on link "2" at bounding box center [115, 574] width 17 height 17
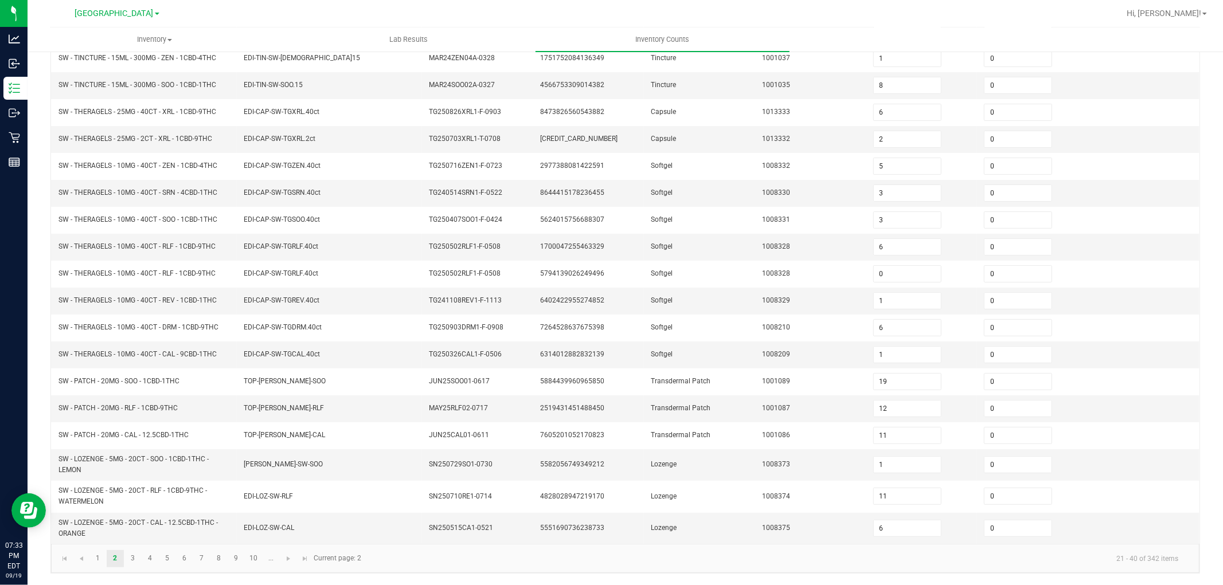
click at [41, 382] on div "< All Inventory Counts Inventory Count Cancel Count Submit for Review Type Ente…" at bounding box center [625, 221] width 1195 height 729
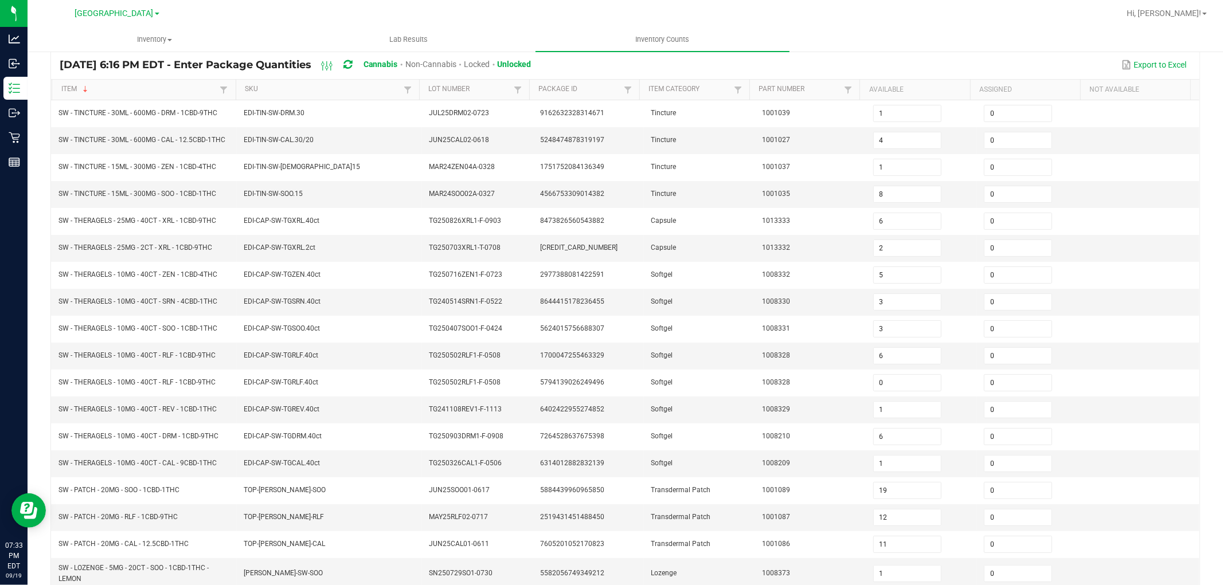
scroll to position [0, 0]
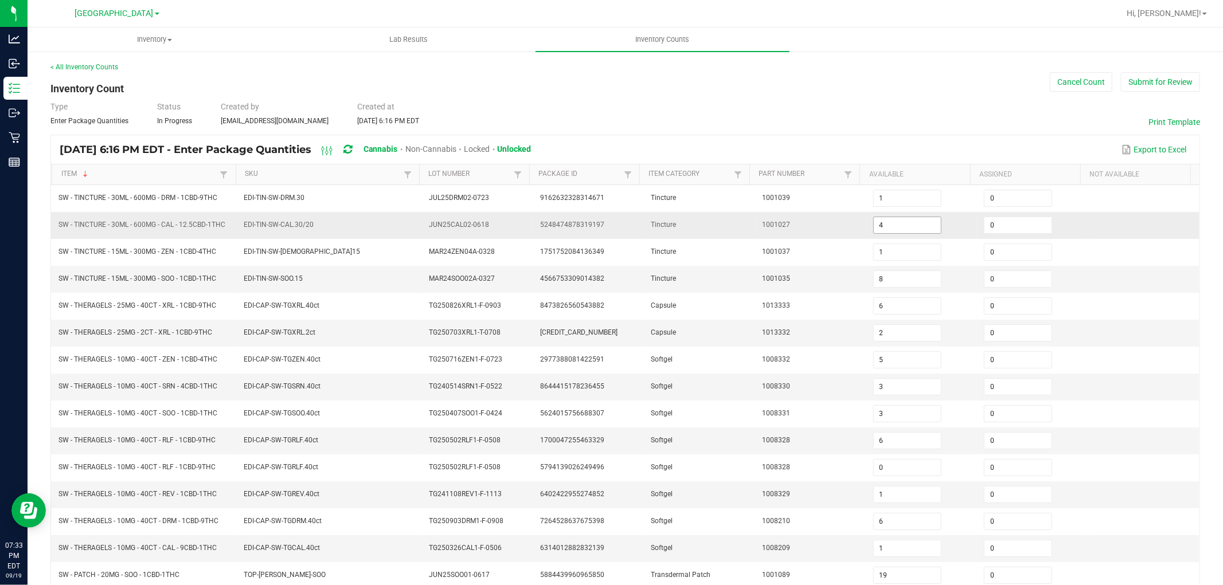
click at [874, 221] on input "4" at bounding box center [907, 225] width 67 height 16
click at [1198, 199] on div "< All Inventory Counts Inventory Count Cancel Count Submit for Review Type Ente…" at bounding box center [625, 414] width 1195 height 729
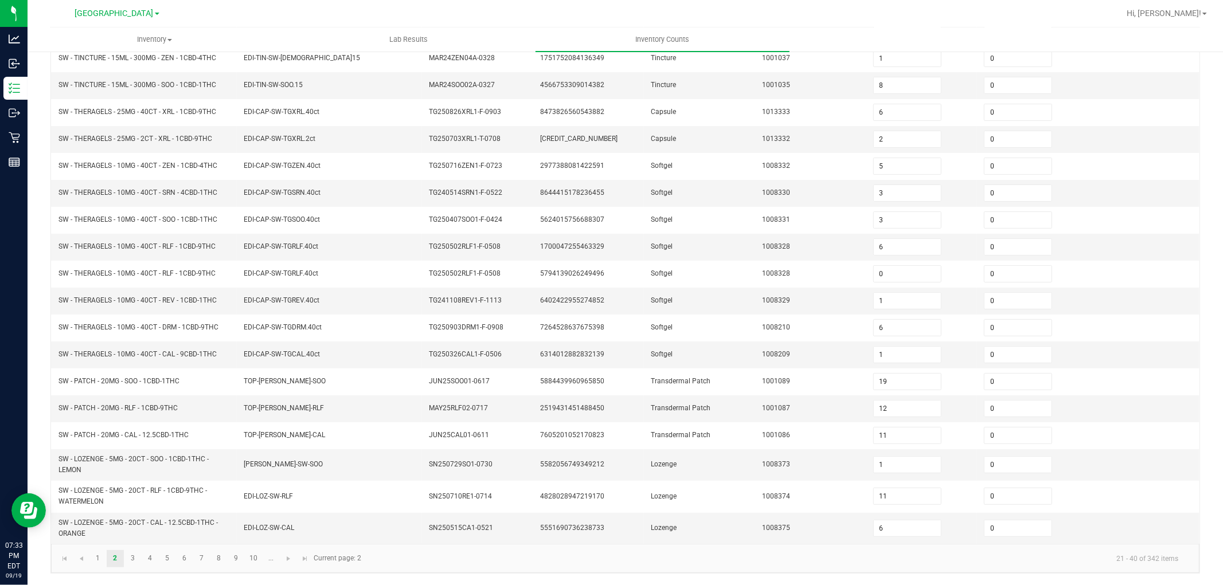
scroll to position [197, 0]
click at [128, 556] on link "3" at bounding box center [132, 558] width 17 height 17
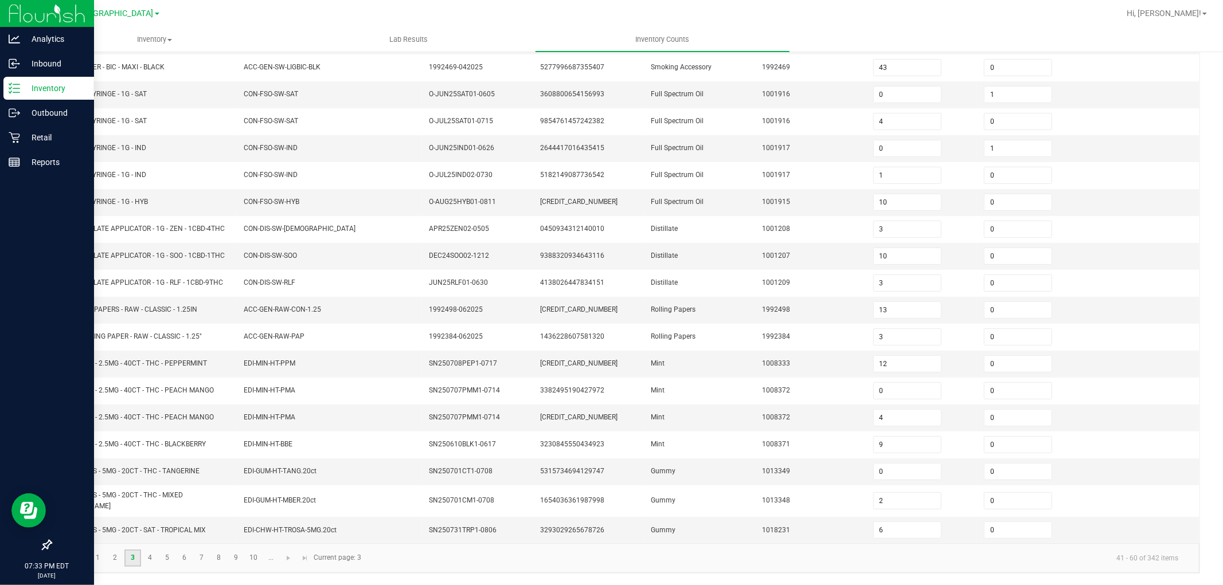
scroll to position [182, 0]
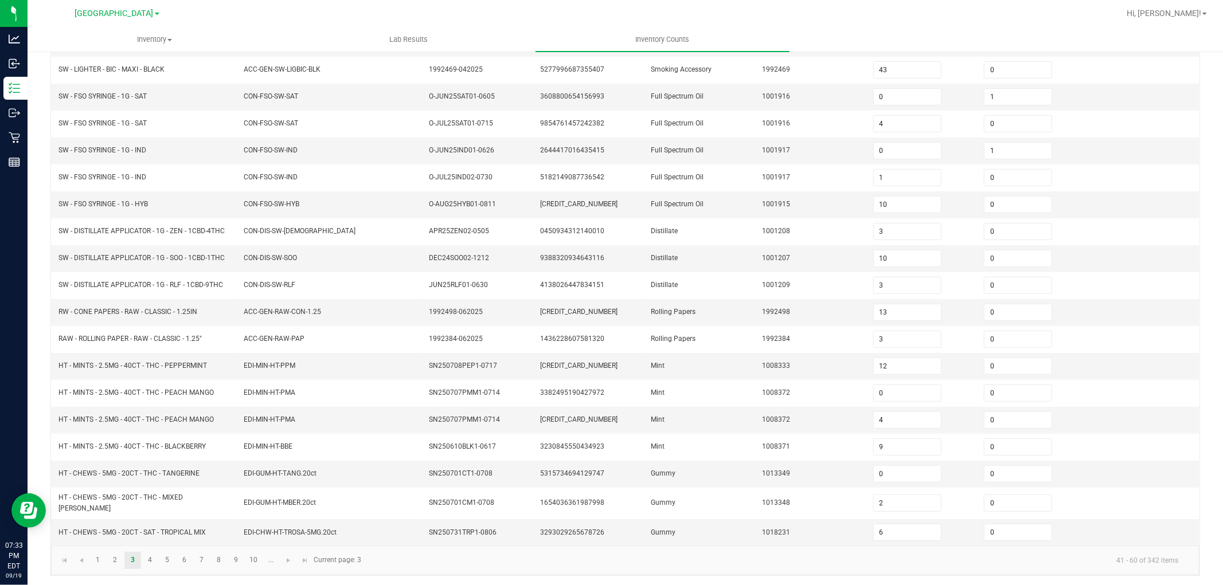
click at [31, 436] on div "< All Inventory Counts Inventory Count Cancel Count Submit for Review Type Ente…" at bounding box center [625, 227] width 1195 height 719
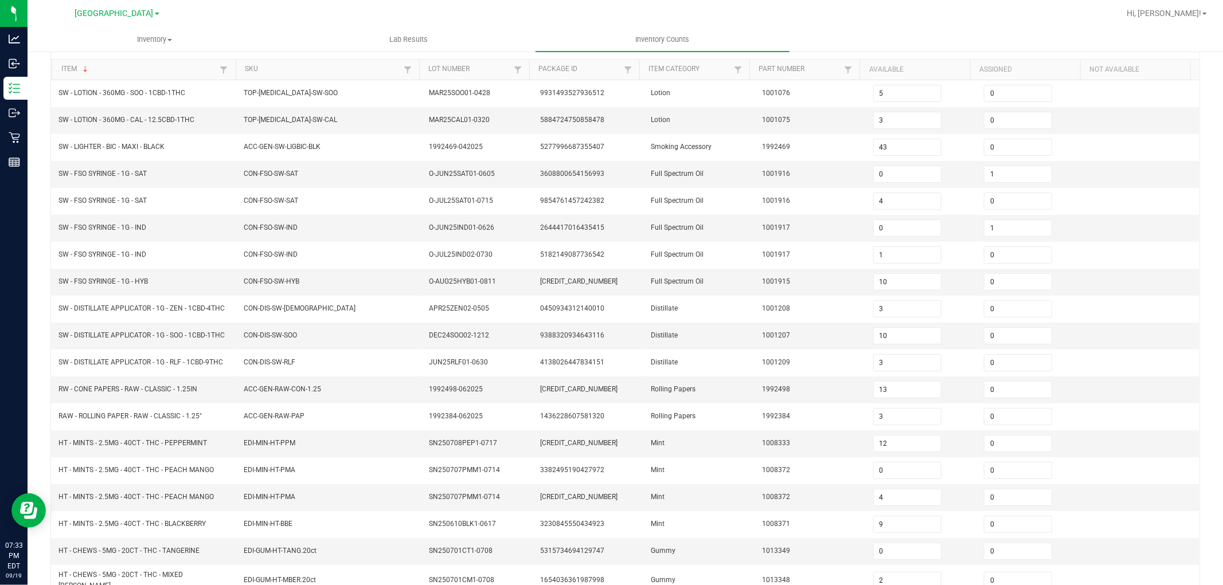
scroll to position [0, 0]
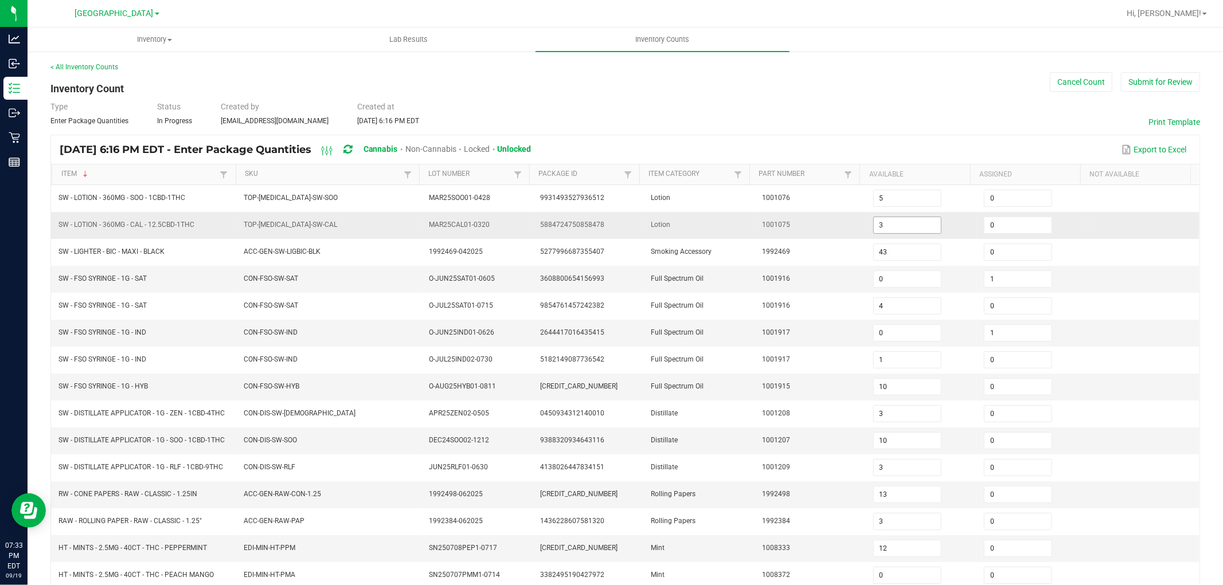
click at [879, 226] on input "3" at bounding box center [907, 225] width 67 height 16
click at [44, 350] on div "< All Inventory Counts Inventory Count Cancel Count Submit for Review Type Ente…" at bounding box center [625, 409] width 1195 height 719
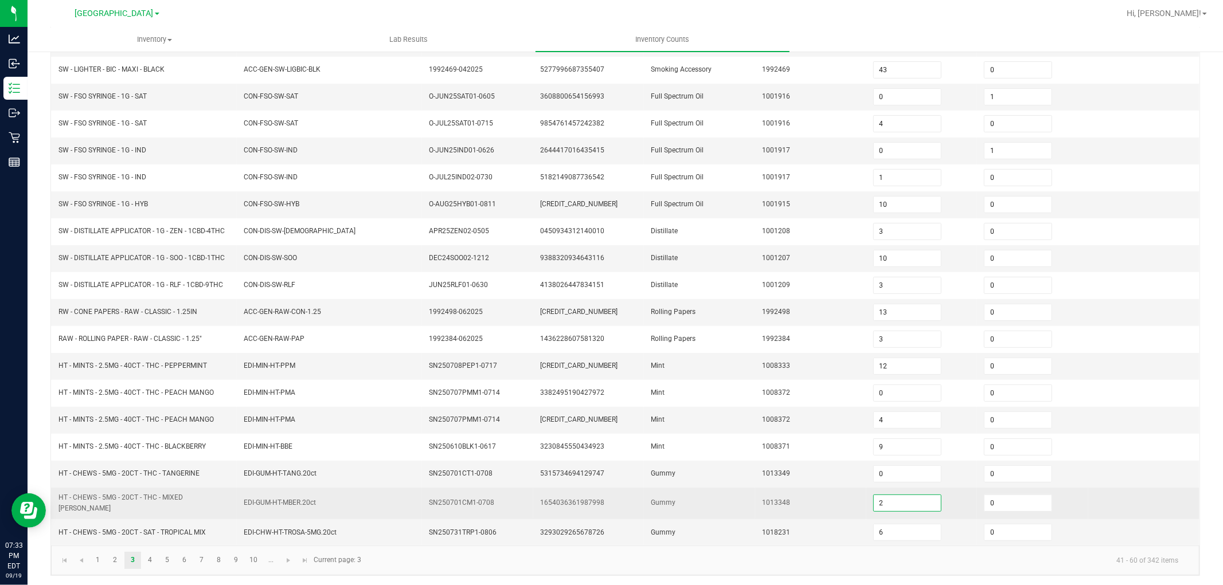
click at [878, 497] on input "2" at bounding box center [907, 503] width 67 height 16
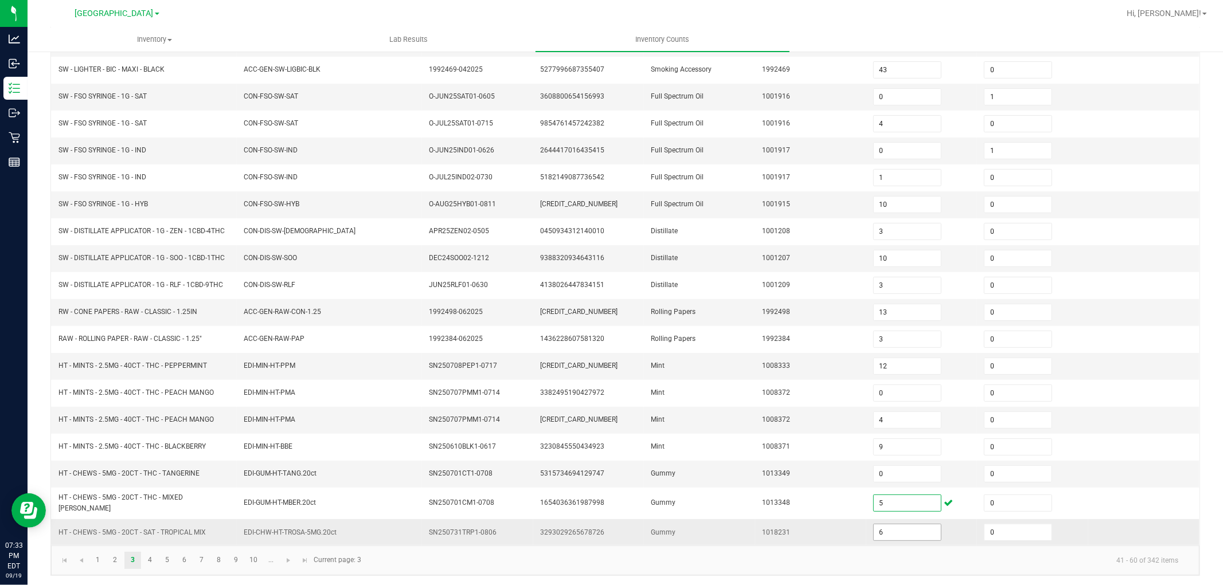
click at [884, 530] on input "6" at bounding box center [907, 533] width 67 height 16
click at [148, 552] on link "4" at bounding box center [150, 560] width 17 height 17
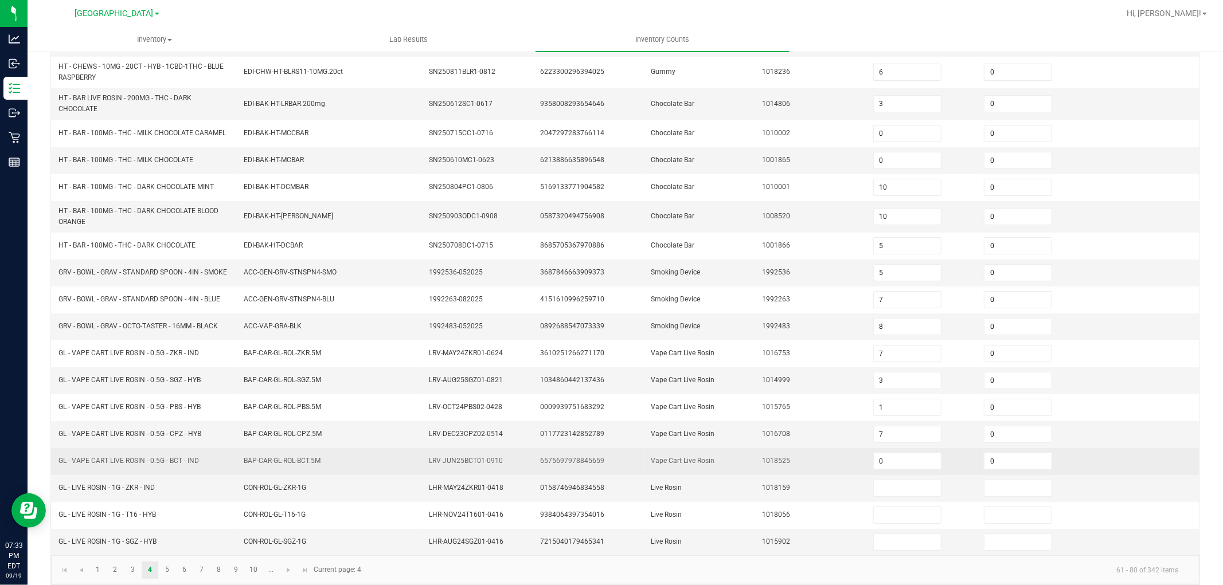
click at [54, 474] on td "GL - VAPE CART LIVE ROSIN - 0.5G - BCT - IND" at bounding box center [144, 461] width 185 height 27
click at [51, 475] on td at bounding box center [51, 461] width 1 height 27
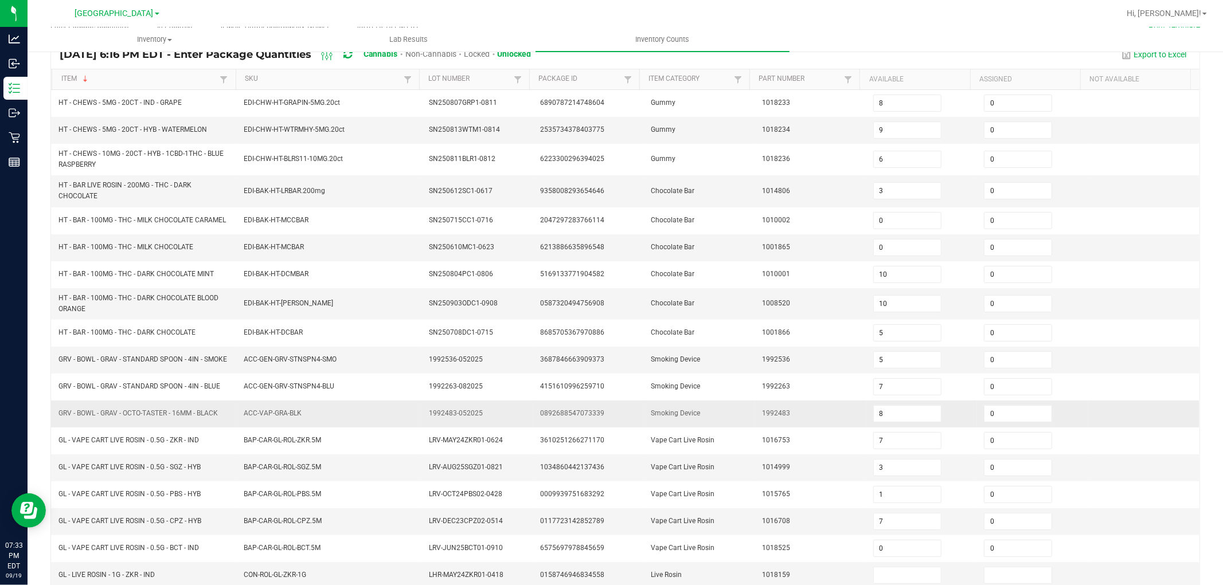
scroll to position [0, 0]
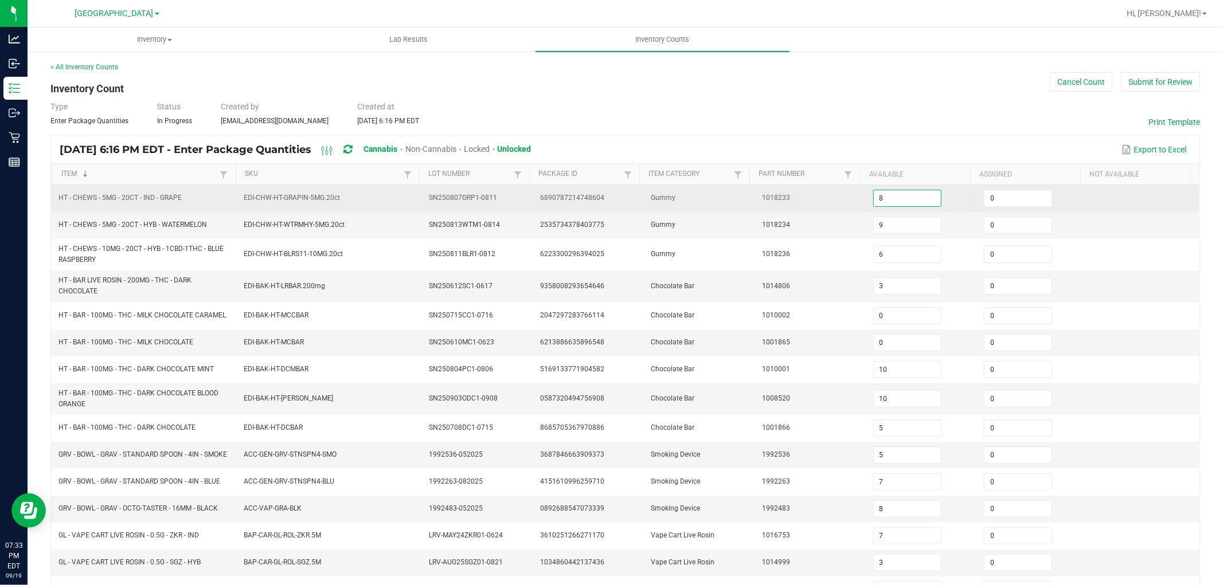
click at [874, 195] on input "8" at bounding box center [907, 198] width 67 height 16
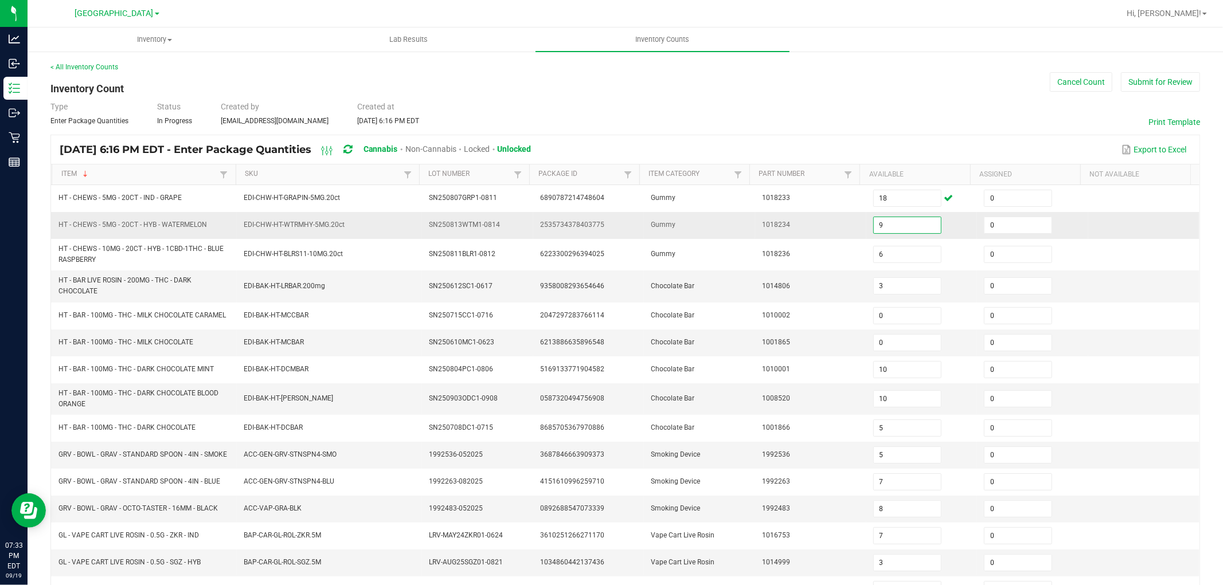
click at [880, 222] on input "9" at bounding box center [907, 225] width 67 height 16
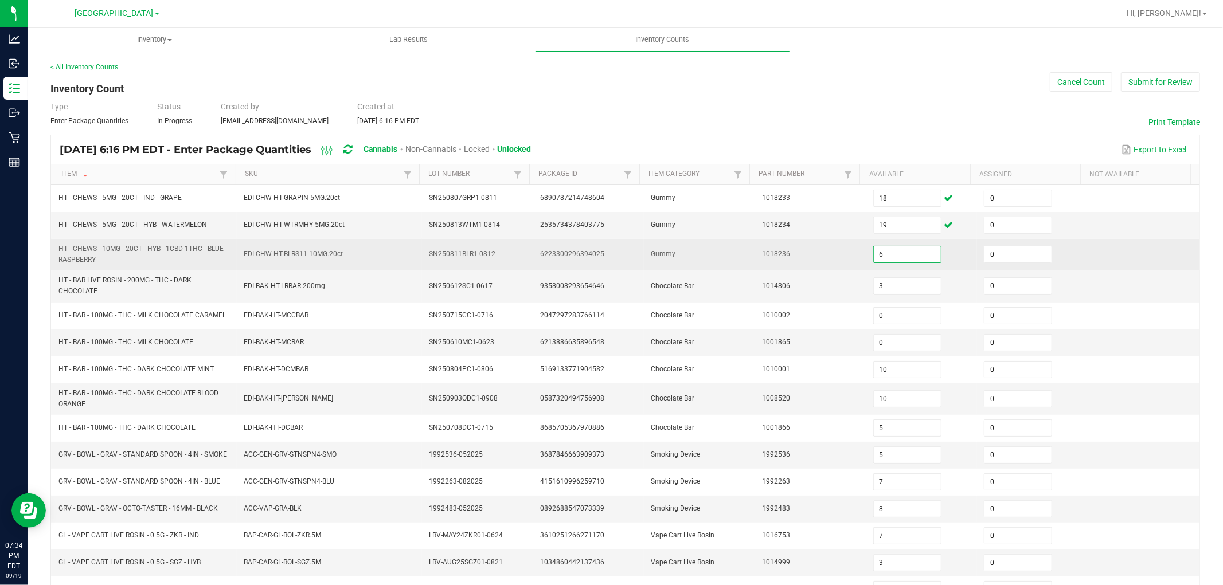
click at [875, 255] on input "6" at bounding box center [907, 255] width 67 height 16
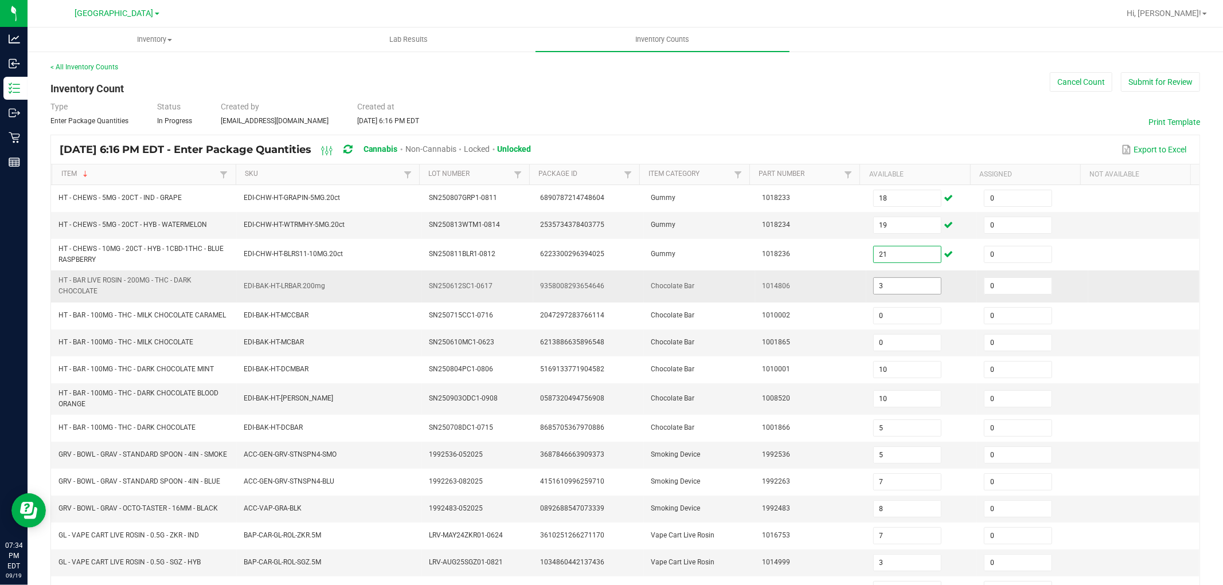
click at [877, 285] on input "3" at bounding box center [907, 286] width 67 height 16
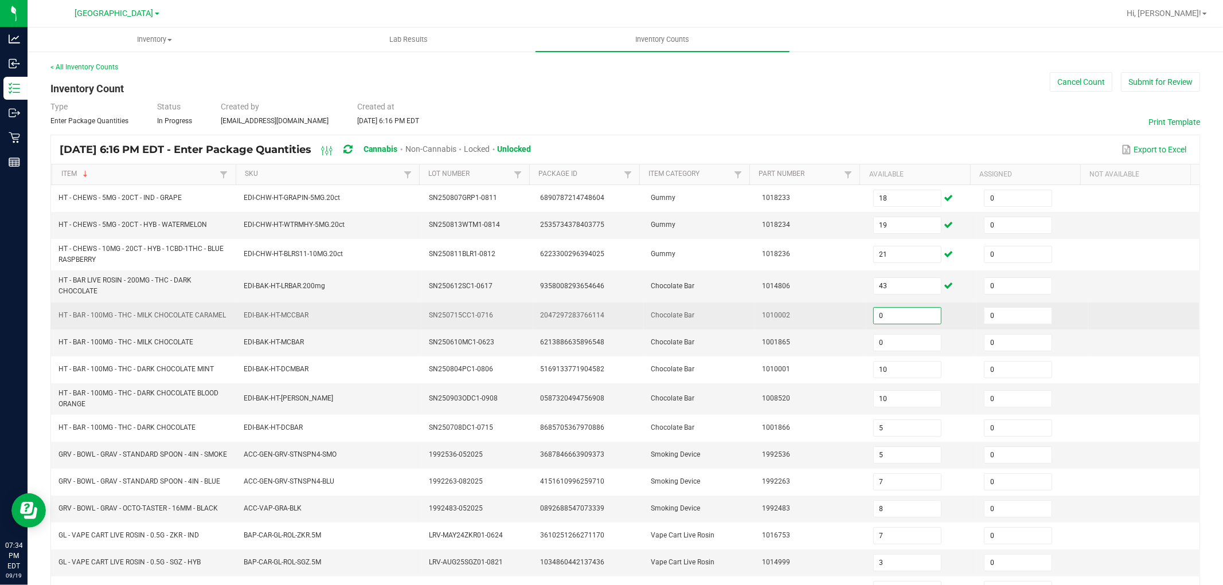
click at [907, 321] on input "0" at bounding box center [907, 316] width 67 height 16
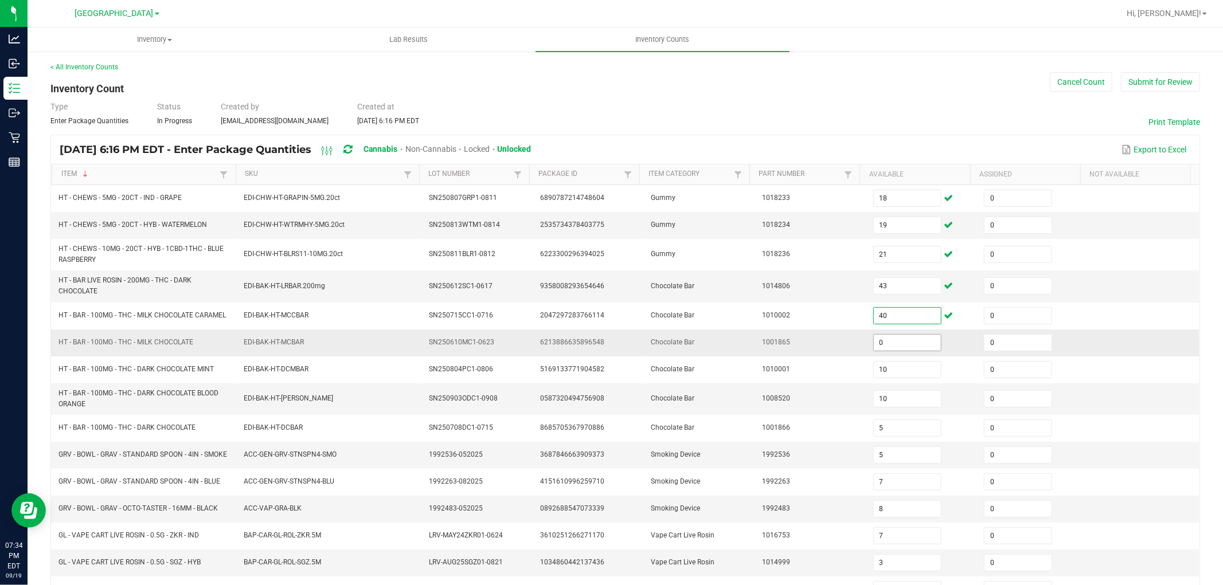
click at [887, 351] on input "0" at bounding box center [907, 343] width 67 height 16
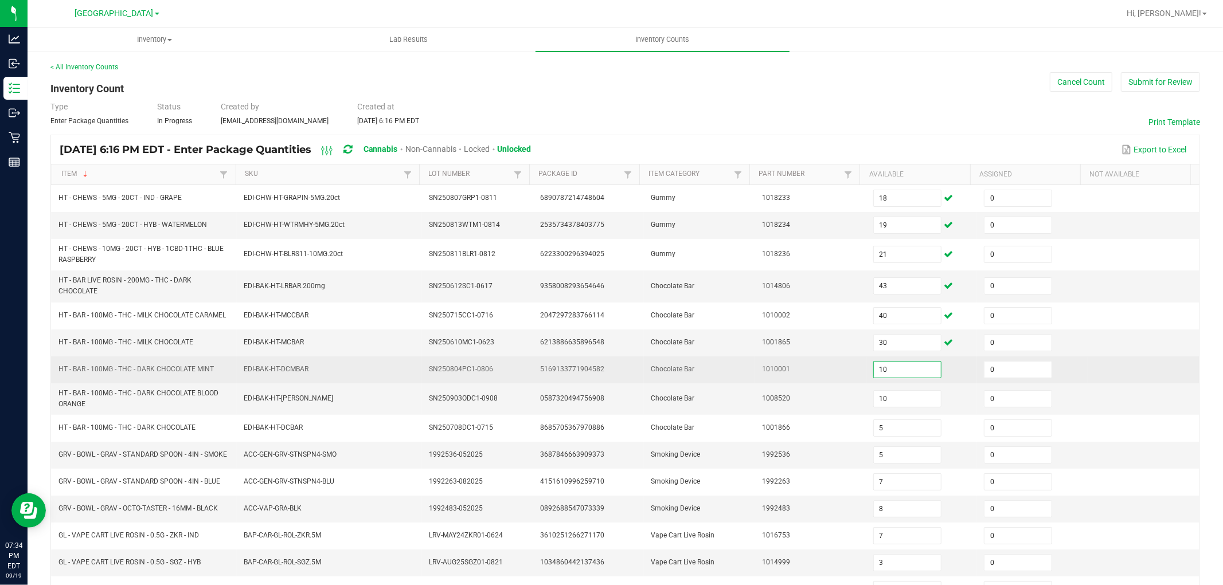
click at [881, 370] on input "10" at bounding box center [907, 370] width 67 height 16
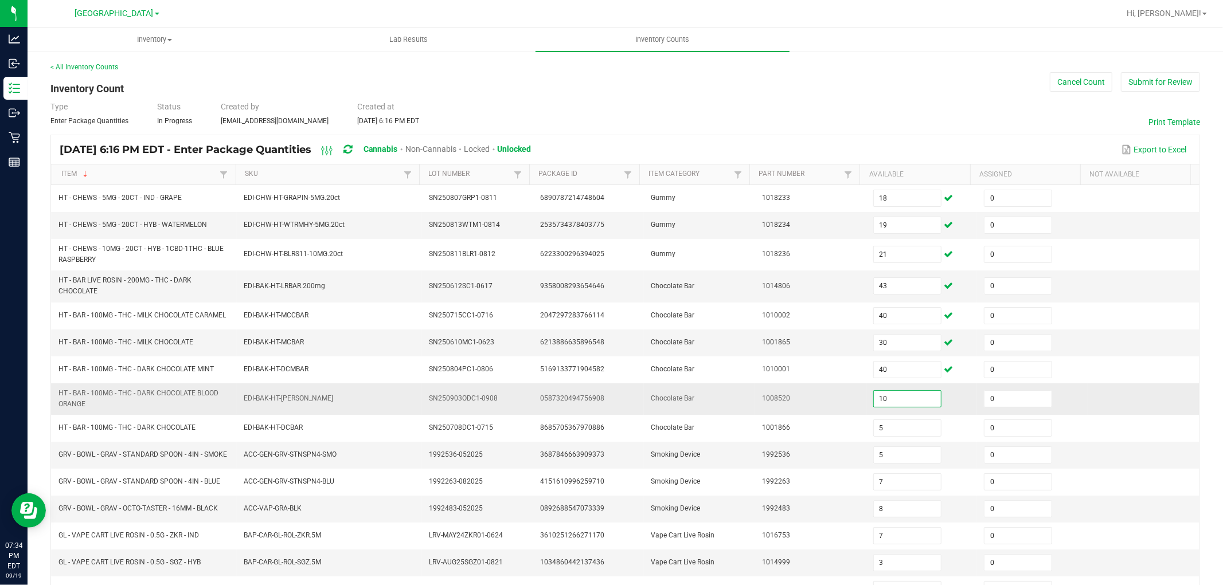
click at [886, 398] on input "10" at bounding box center [907, 399] width 67 height 16
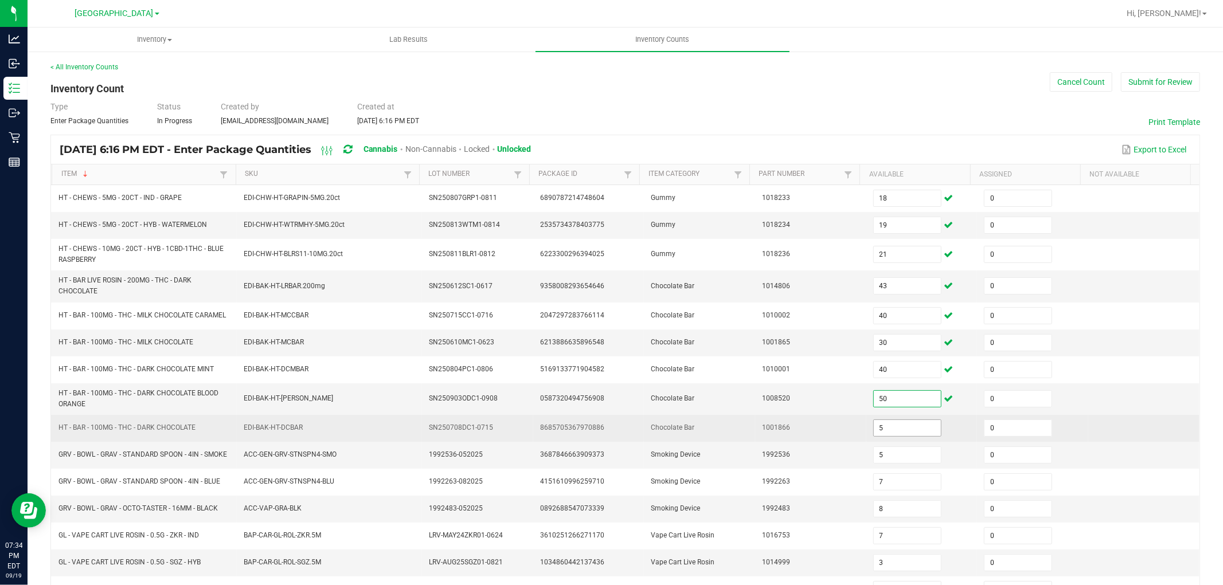
click at [874, 436] on input "5" at bounding box center [907, 428] width 67 height 16
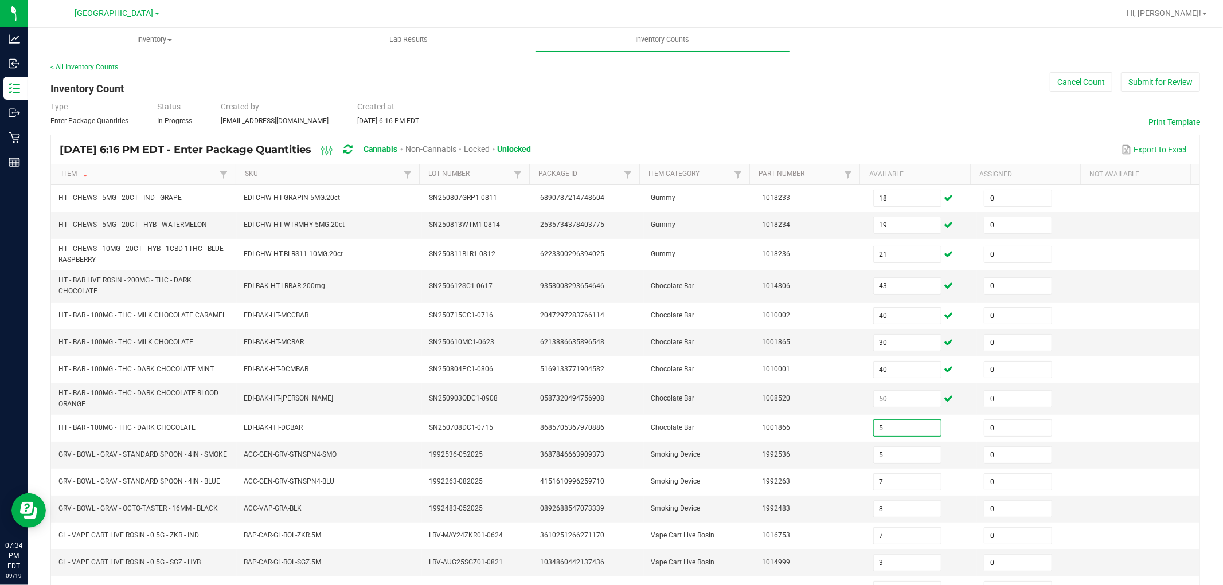
click at [41, 476] on div "< All Inventory Counts Inventory Count Cancel Count Submit for Review Type Ente…" at bounding box center [625, 414] width 1195 height 729
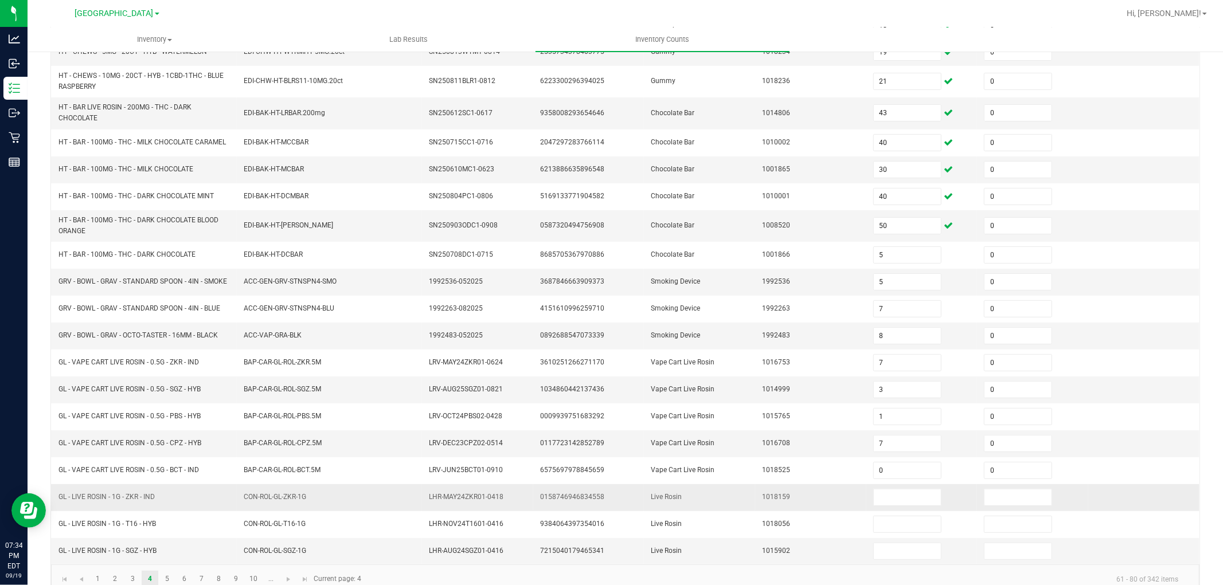
scroll to position [206, 0]
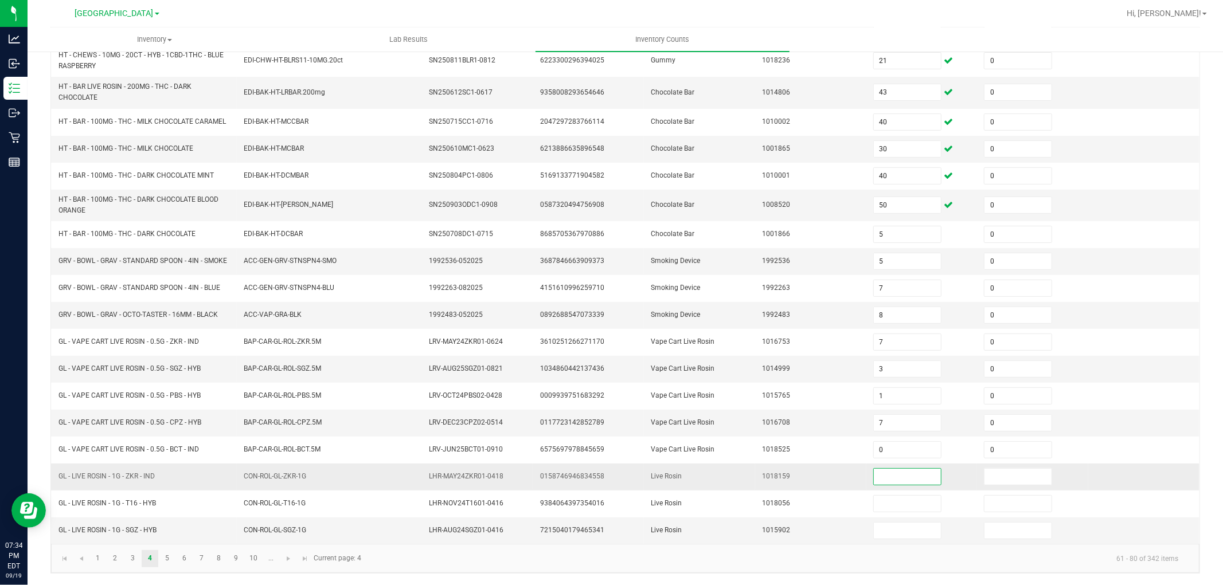
click at [885, 473] on input at bounding box center [907, 477] width 67 height 16
click at [167, 553] on link "5" at bounding box center [167, 558] width 17 height 17
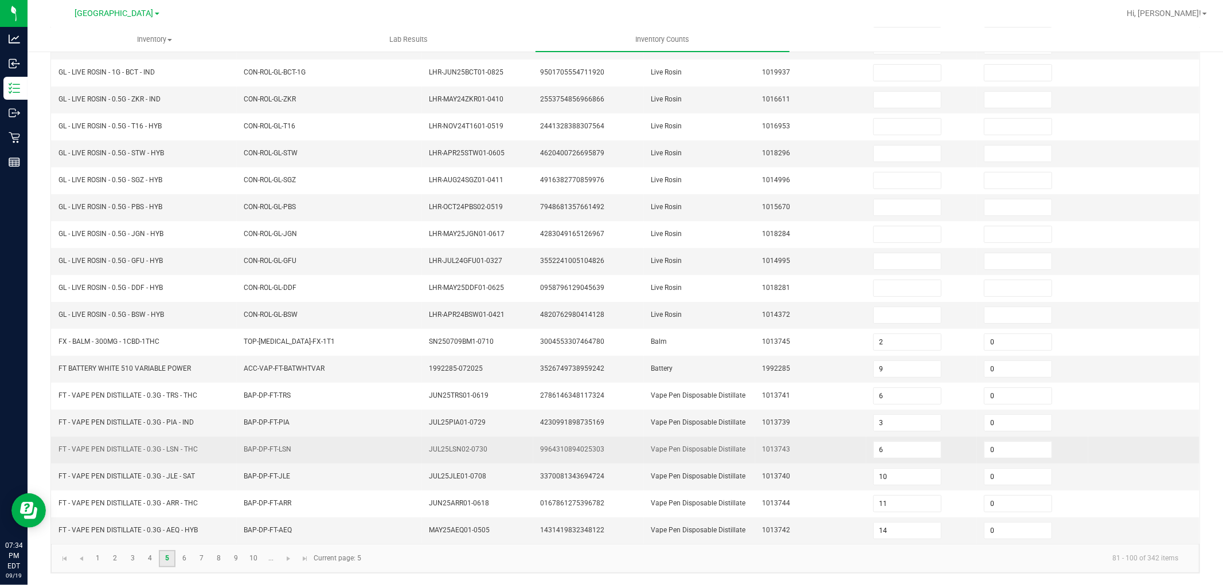
scroll to position [182, 0]
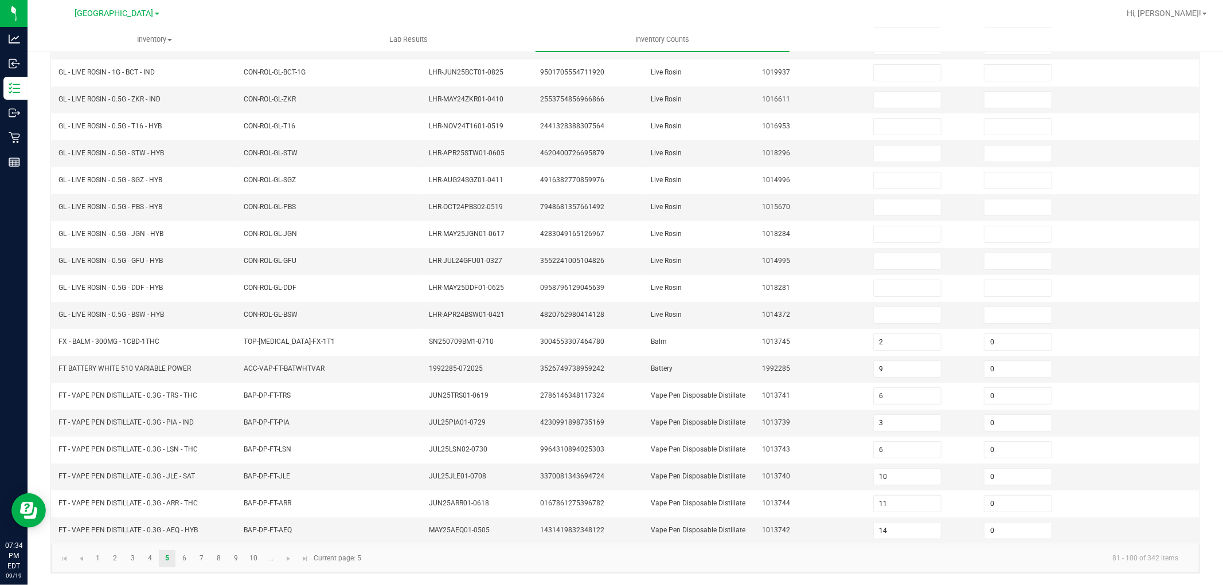
click at [42, 419] on div "< All Inventory Counts Inventory Count Cancel Count Submit for Review Type Ente…" at bounding box center [625, 228] width 1195 height 714
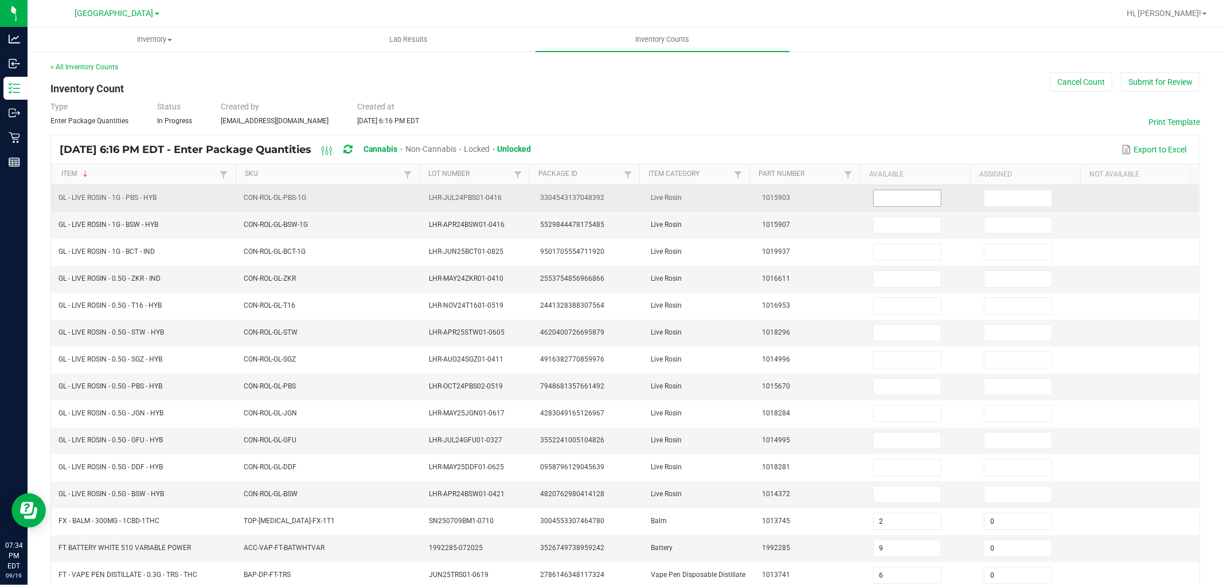
click at [874, 191] on input at bounding box center [907, 198] width 67 height 16
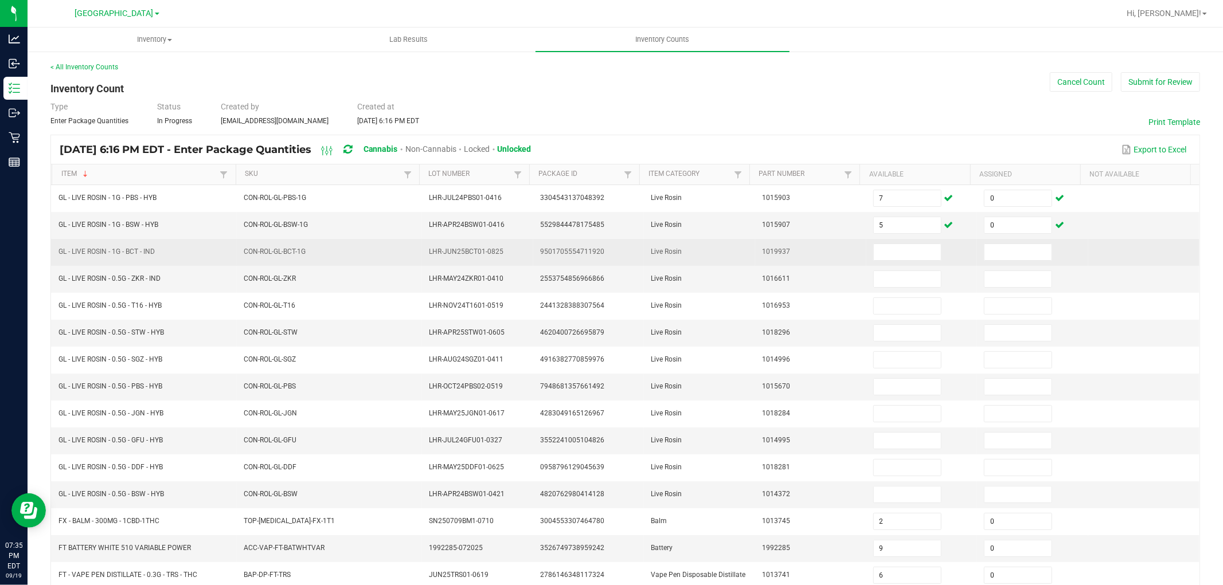
drag, startPoint x: 58, startPoint y: 253, endPoint x: 164, endPoint y: 251, distance: 106.1
click at [164, 251] on td "GL - LIVE ROSIN - 1G - BCT - IND" at bounding box center [144, 252] width 185 height 27
copy span "GL - LIVE ROSIN - 1G - BCT - IND"
click at [901, 257] on input at bounding box center [907, 252] width 67 height 16
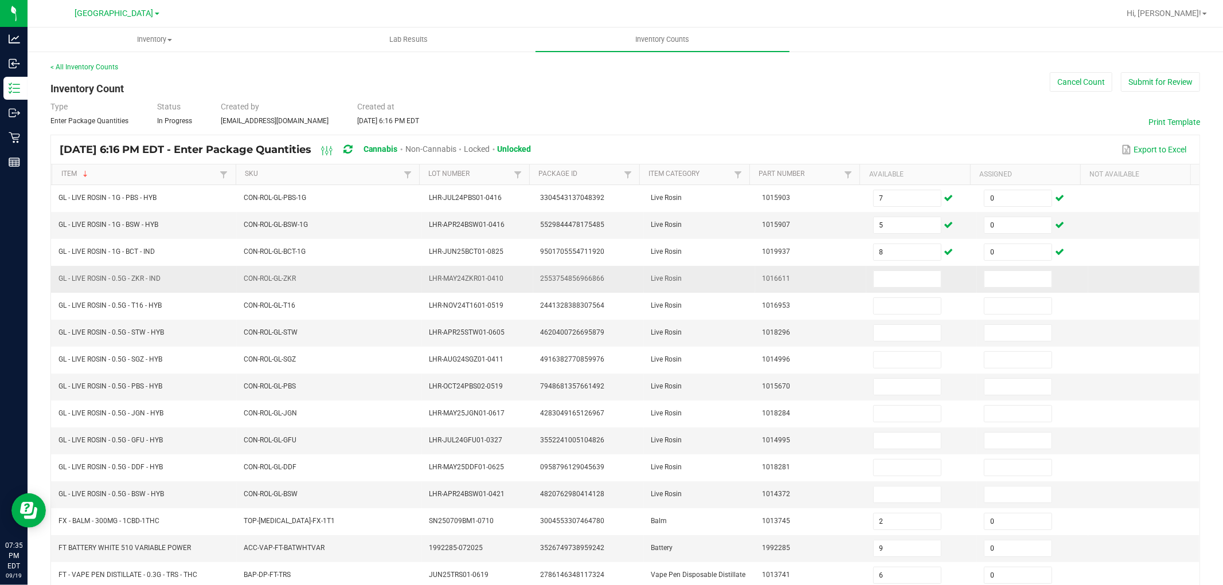
drag, startPoint x: 60, startPoint y: 277, endPoint x: 166, endPoint y: 273, distance: 106.1
click at [166, 273] on td "GL - LIVE ROSIN - 0.5G - ZKR - IND" at bounding box center [144, 279] width 185 height 27
copy span "GL - LIVE ROSIN - 0.5G - ZKR - IND"
click at [874, 279] on input at bounding box center [907, 279] width 67 height 16
drag, startPoint x: 61, startPoint y: 334, endPoint x: 159, endPoint y: 335, distance: 98.0
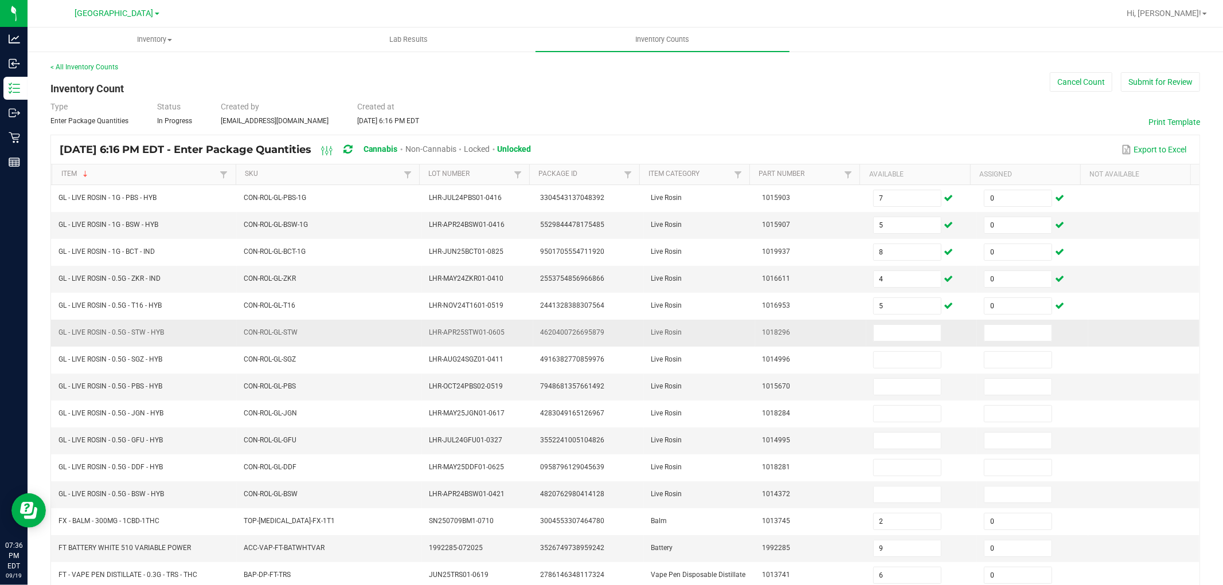
click at [162, 335] on span "GL - LIVE ROSIN - 0.5G - STW - HYB" at bounding box center [110, 332] width 105 height 8
copy span "L - LIVE ROSIN - 0.5G - STW - HY"
click at [878, 335] on input at bounding box center [907, 333] width 67 height 16
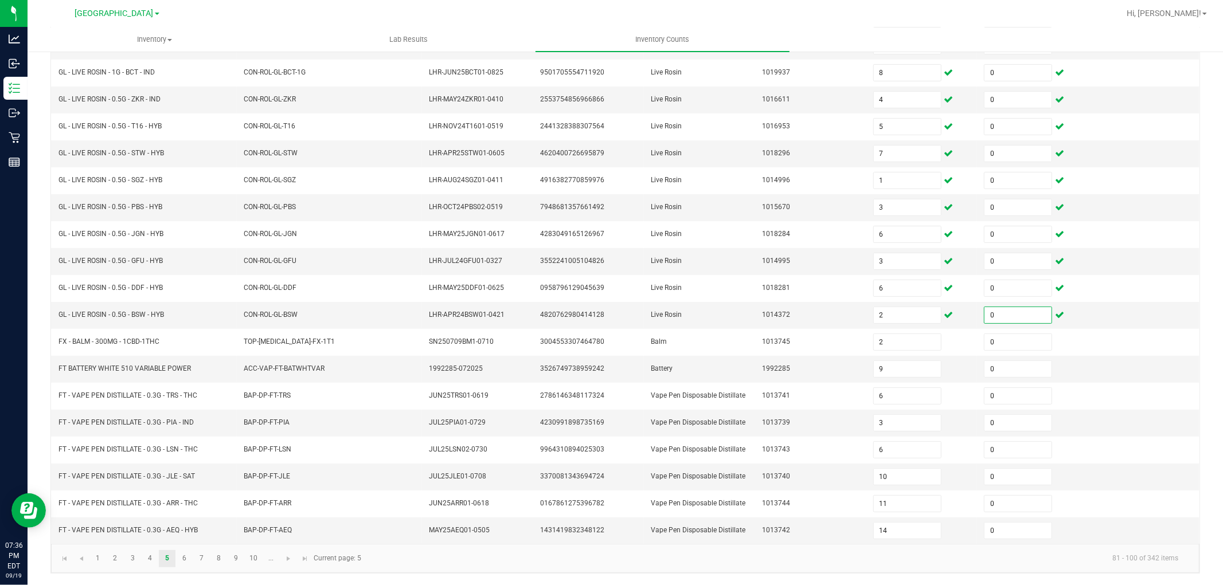
scroll to position [182, 0]
click at [183, 560] on link "6" at bounding box center [184, 558] width 17 height 17
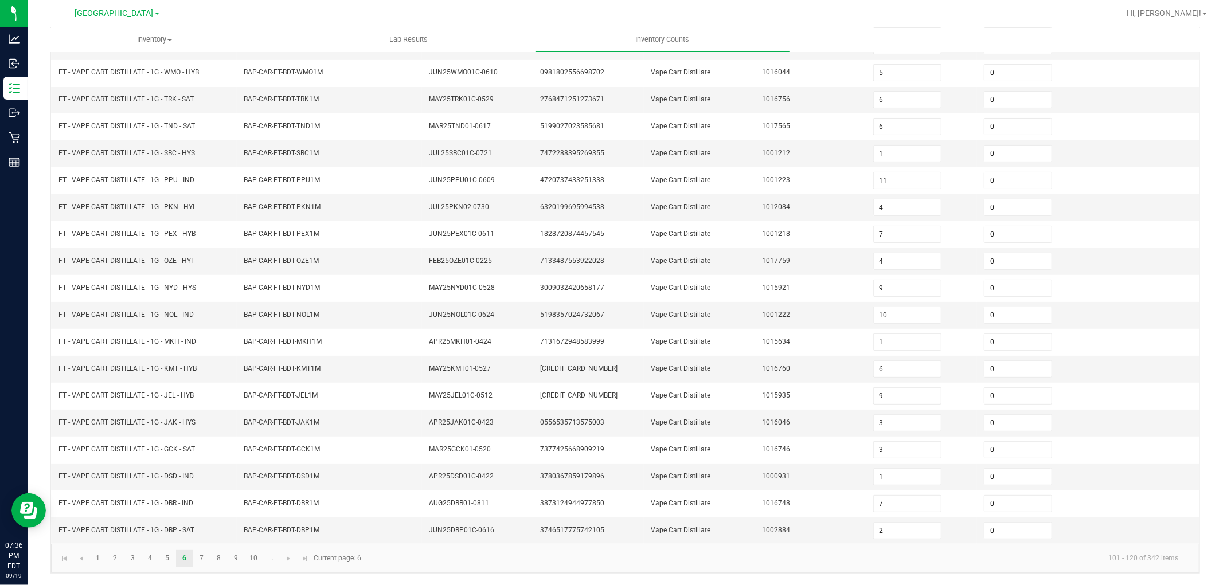
click at [36, 440] on div "< All Inventory Counts Inventory Count Cancel Count Submit for Review Type Ente…" at bounding box center [625, 228] width 1195 height 714
click at [202, 554] on link "7" at bounding box center [201, 558] width 17 height 17
click at [214, 557] on link "8" at bounding box center [218, 558] width 17 height 17
click at [987, 253] on input "0" at bounding box center [1017, 261] width 67 height 16
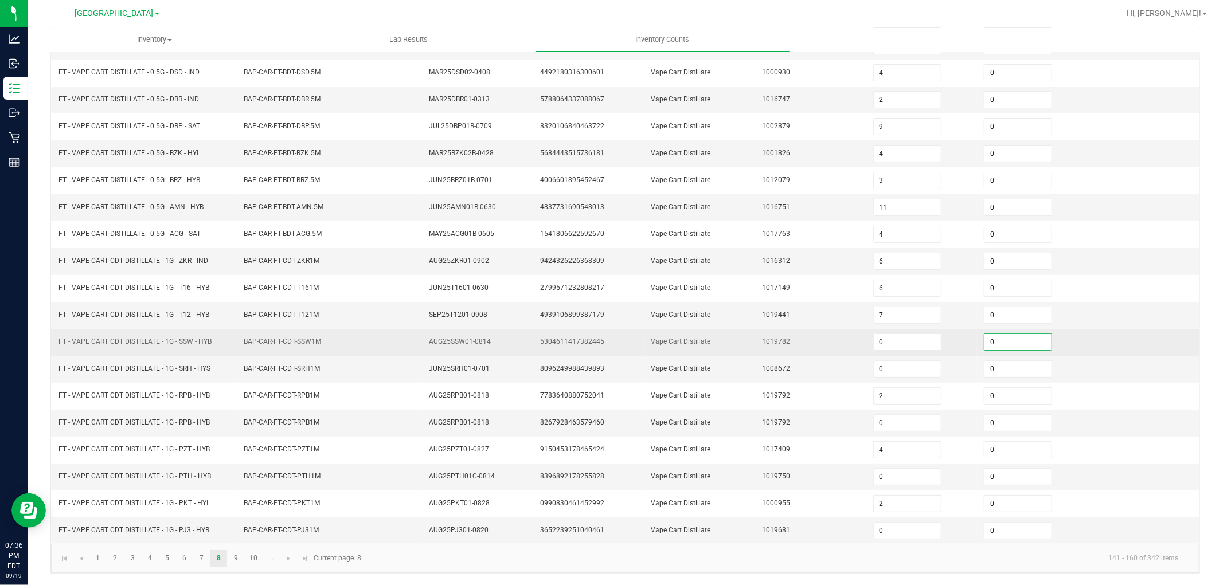
click at [1003, 347] on input "0" at bounding box center [1017, 342] width 67 height 16
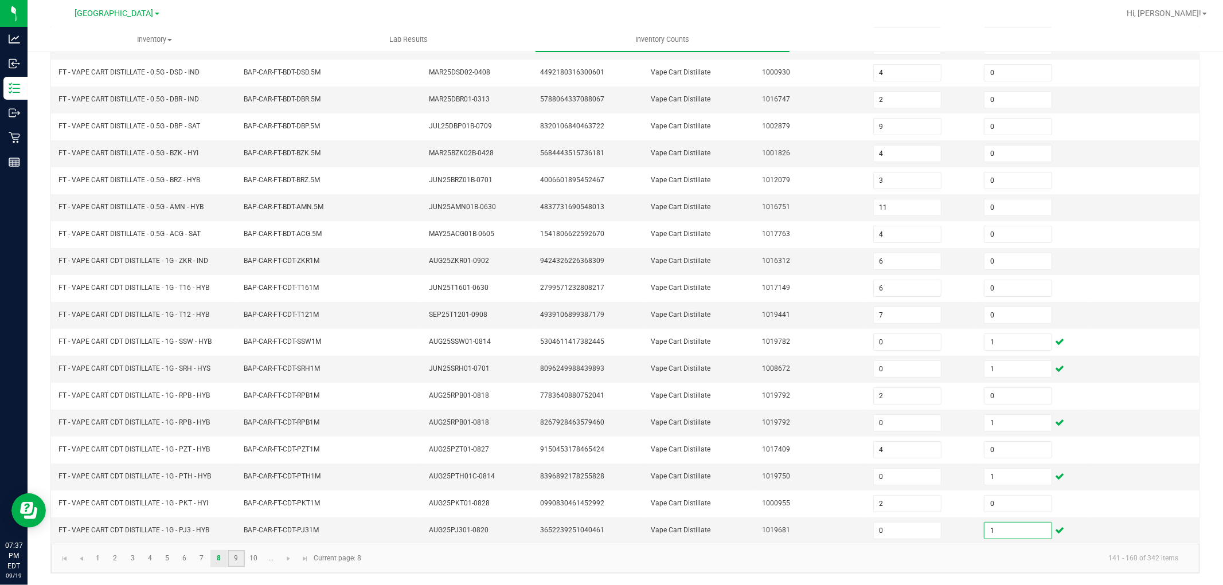
click at [239, 564] on link "9" at bounding box center [236, 558] width 17 height 17
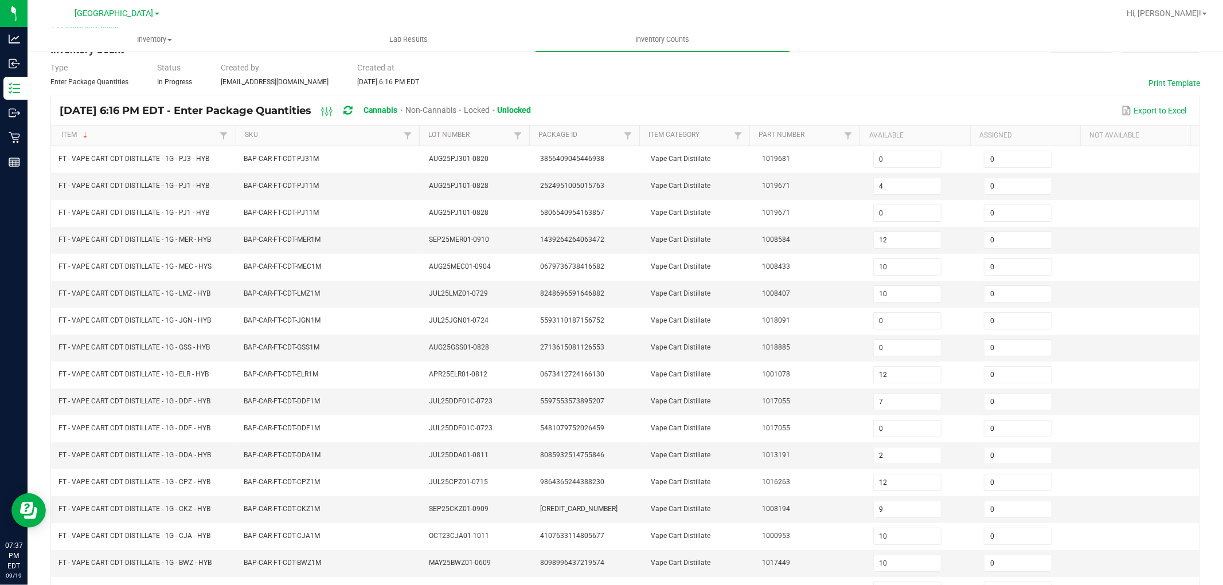
scroll to position [26, 0]
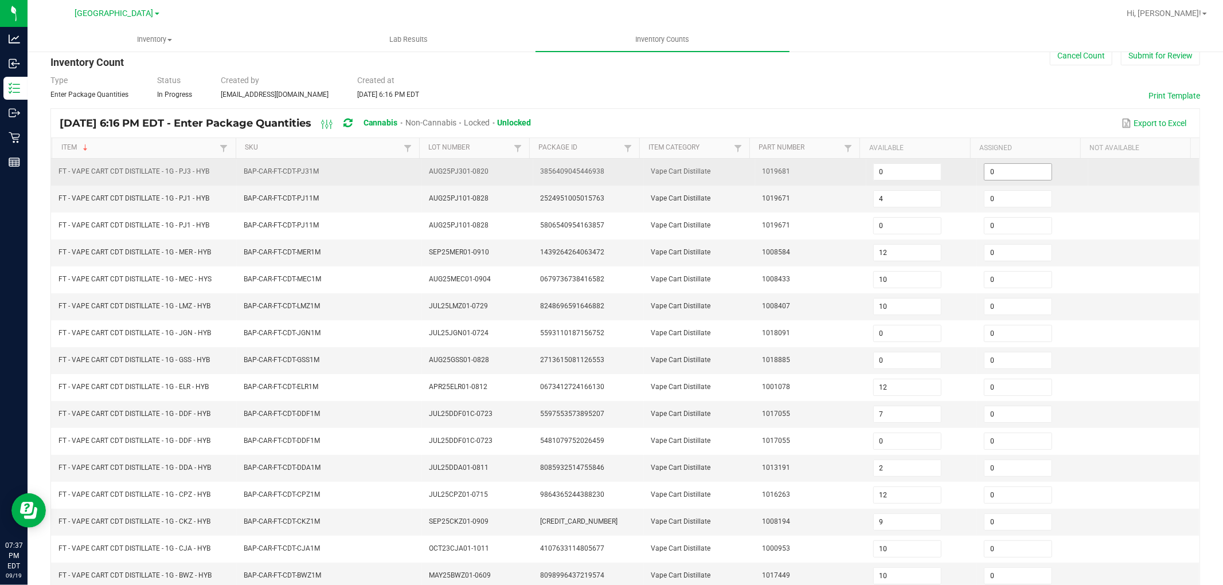
click at [988, 168] on input "0" at bounding box center [1017, 172] width 67 height 16
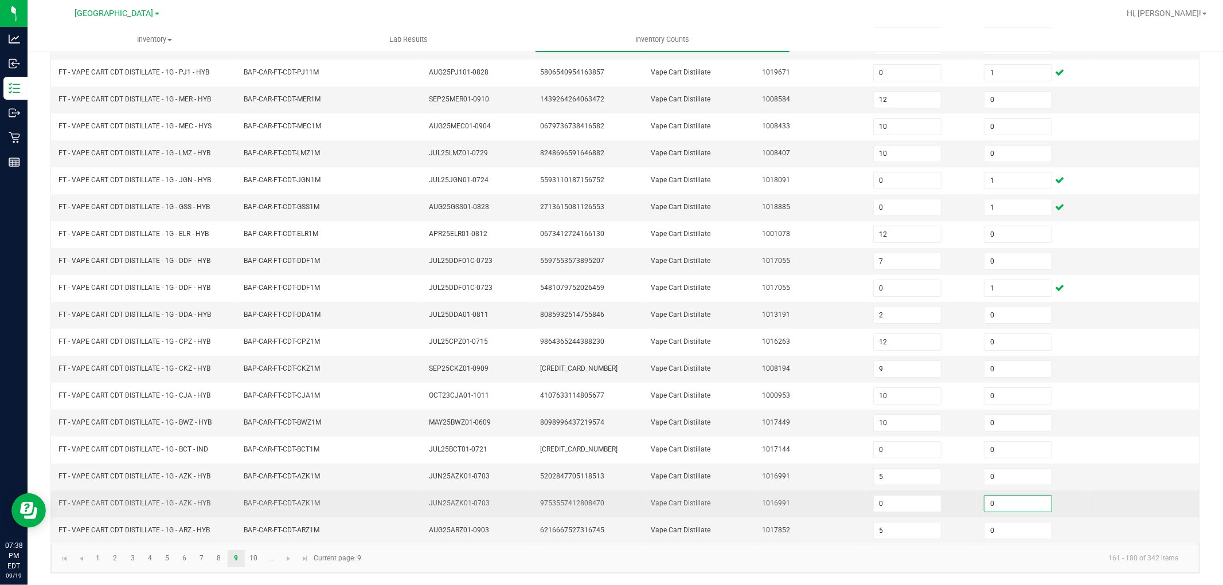
click at [1010, 500] on input "0" at bounding box center [1017, 504] width 67 height 16
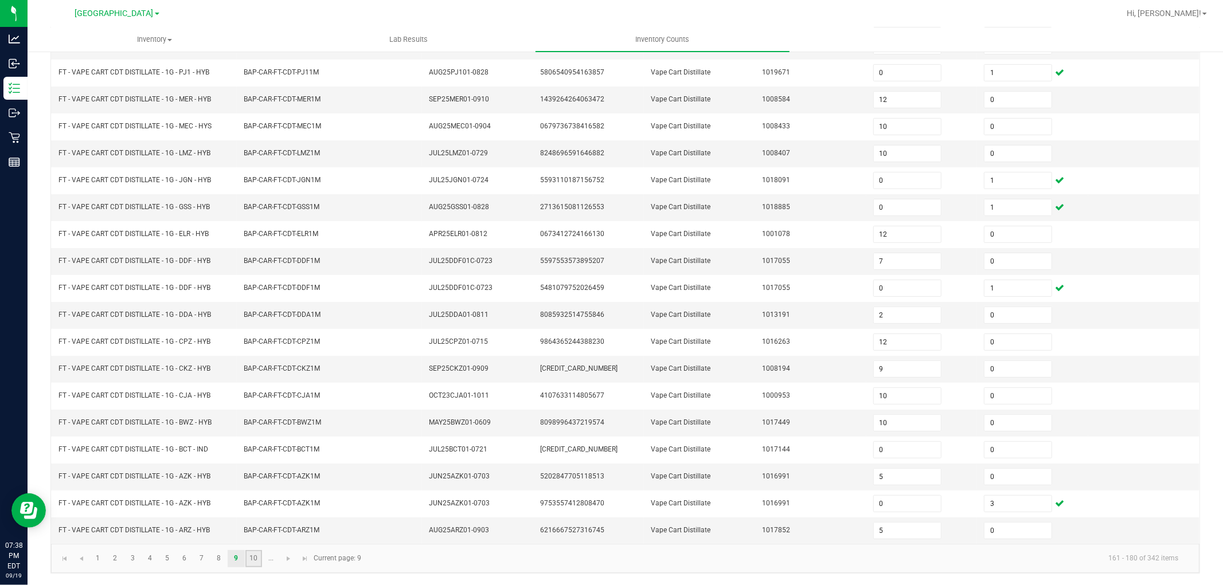
click at [253, 561] on link "10" at bounding box center [253, 558] width 17 height 17
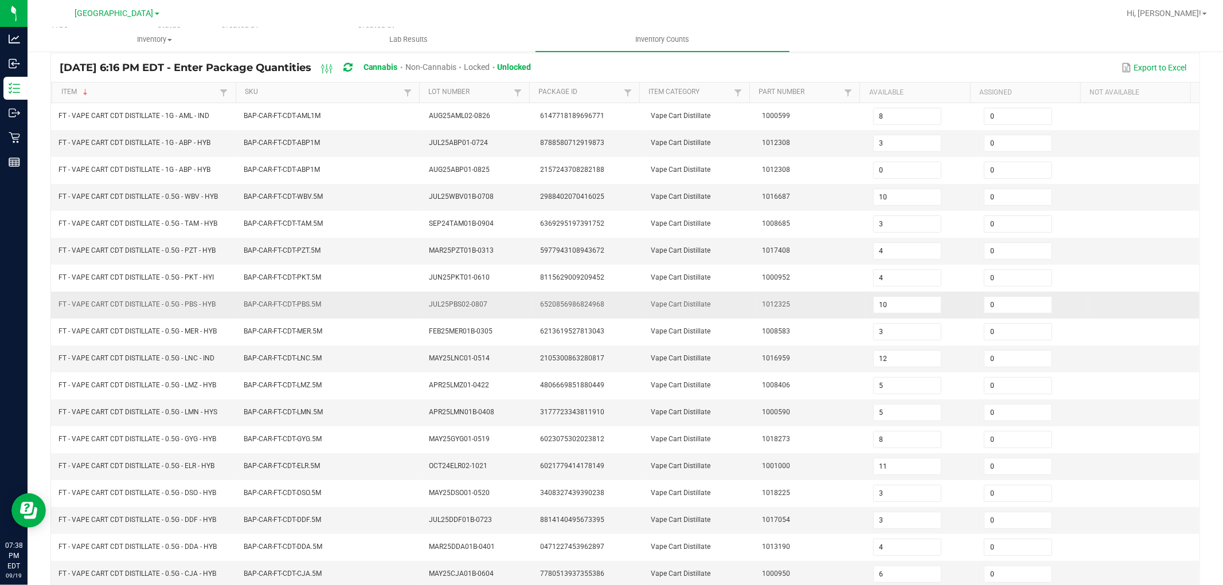
scroll to position [0, 0]
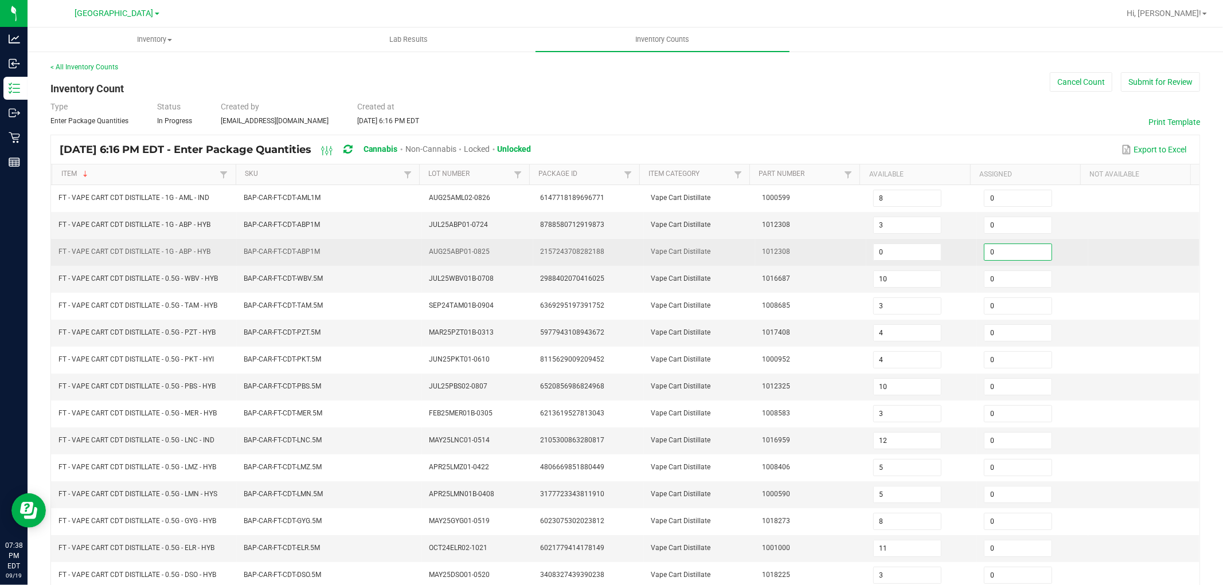
click at [993, 250] on input "0" at bounding box center [1017, 252] width 67 height 16
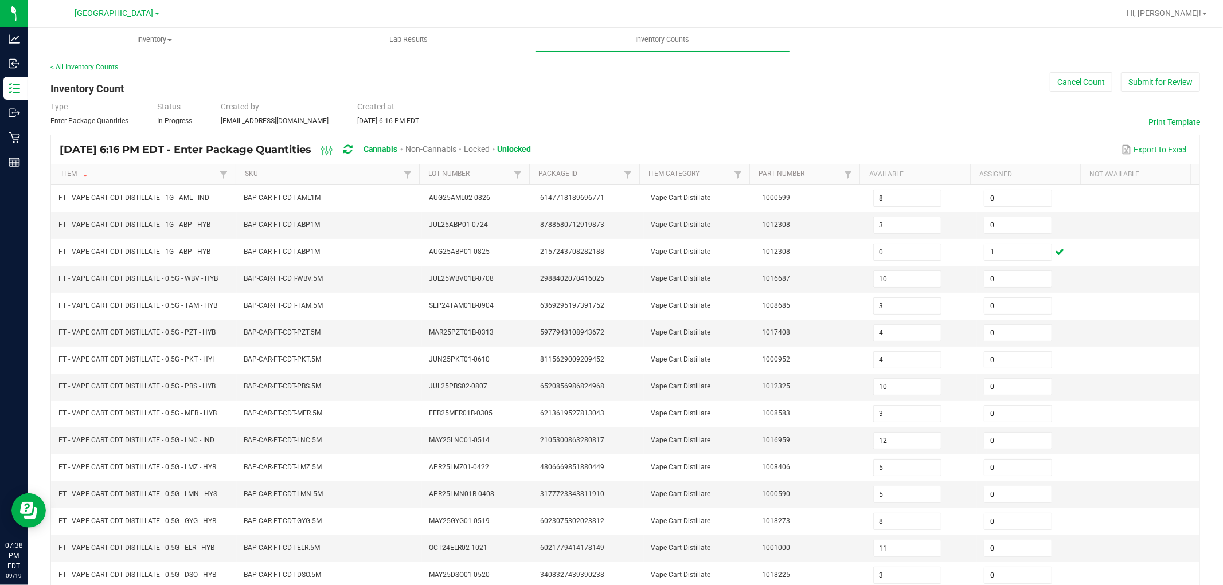
click at [37, 389] on div "< All Inventory Counts Inventory Count Cancel Count Submit for Review Type Ente…" at bounding box center [625, 407] width 1195 height 714
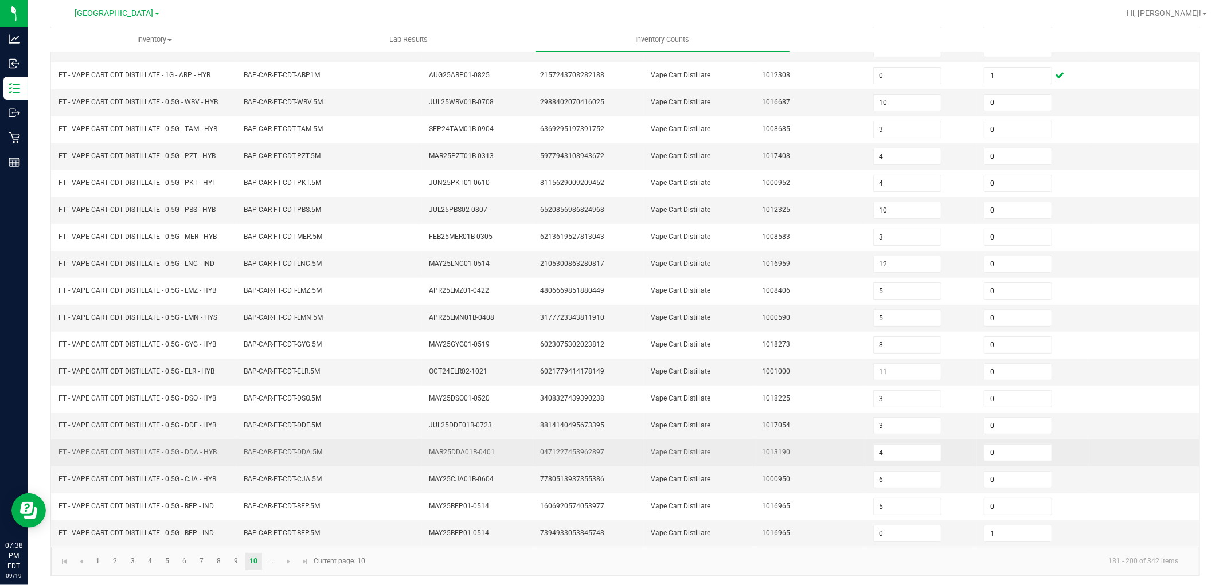
scroll to position [182, 0]
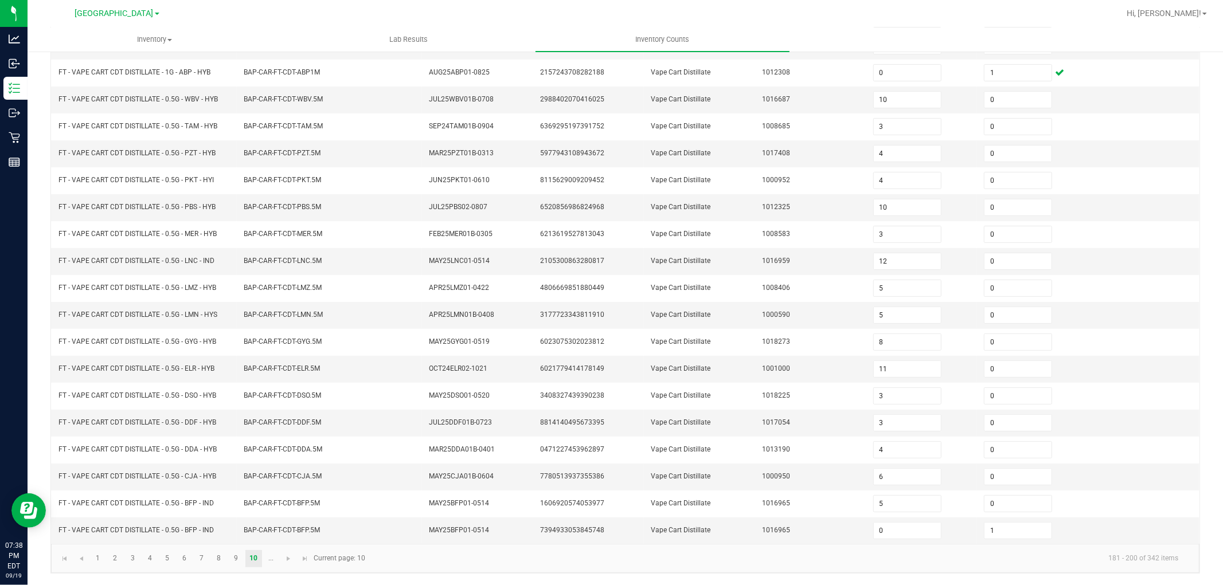
click at [38, 438] on div "< All Inventory Counts Inventory Count Cancel Count Submit for Review Type Ente…" at bounding box center [625, 228] width 1195 height 714
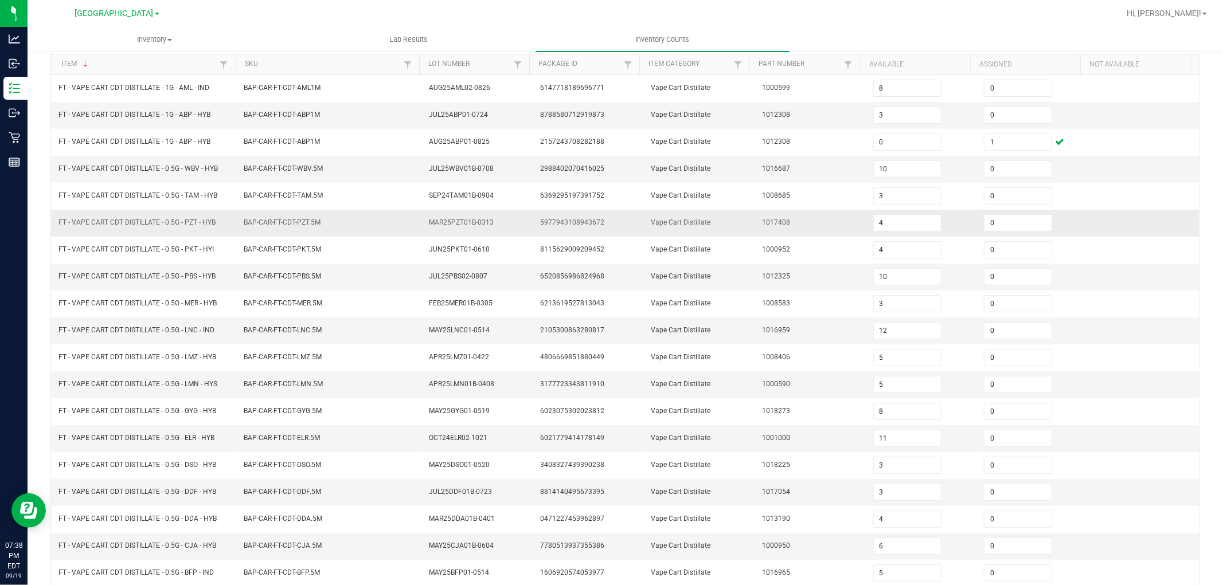
scroll to position [0, 0]
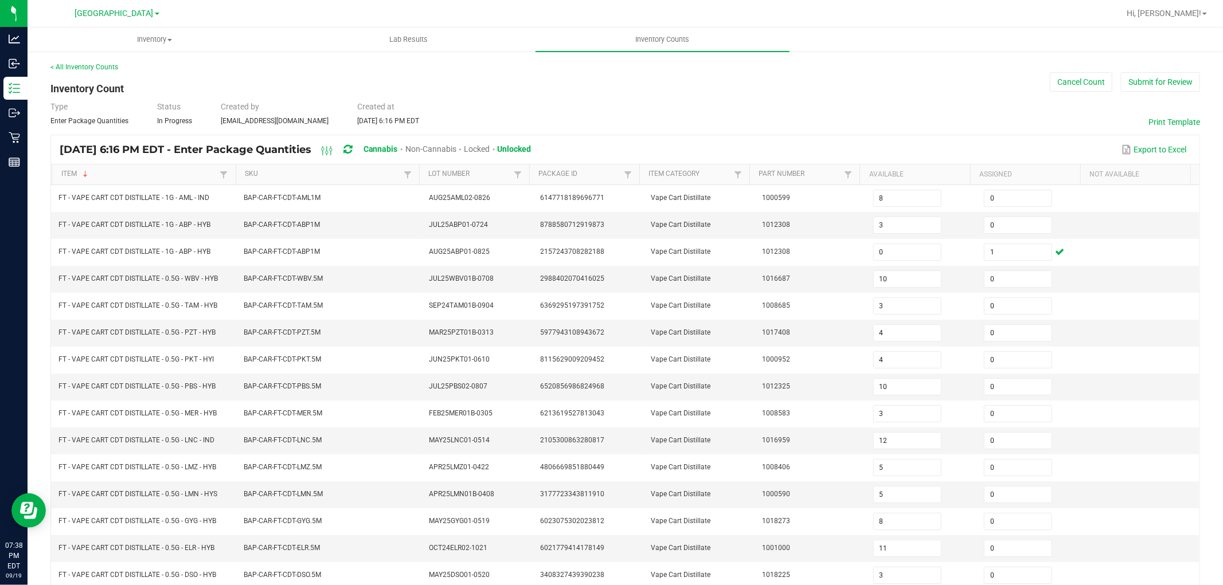
click at [105, 182] on th "Item Sorted Descending" at bounding box center [143, 175] width 183 height 21
click at [102, 175] on link "Item" at bounding box center [139, 174] width 156 height 9
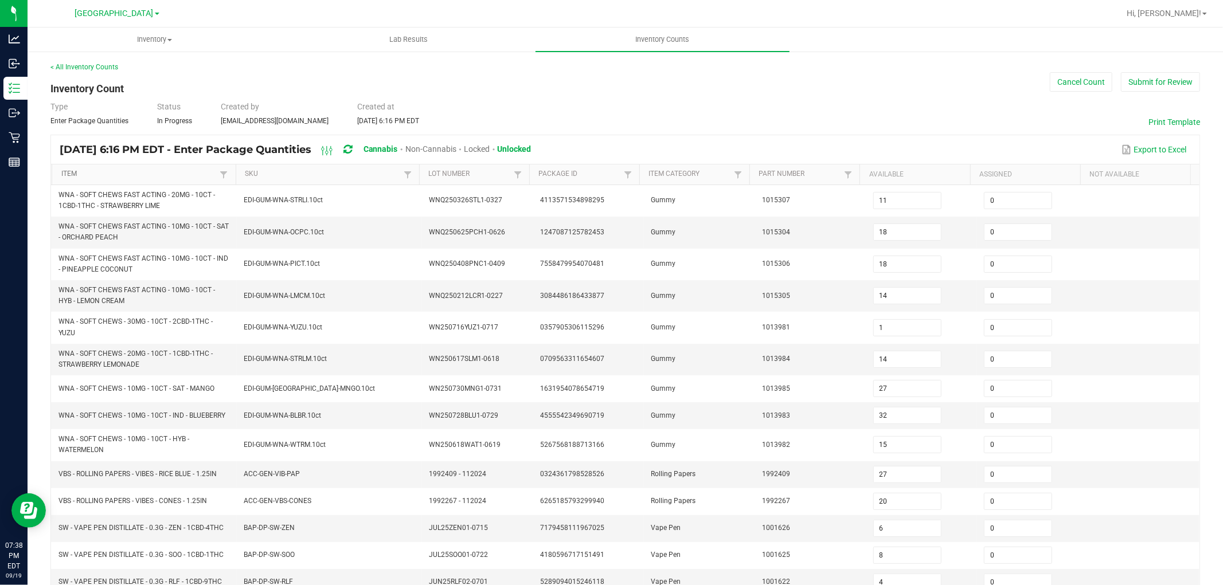
click at [105, 170] on link "Item" at bounding box center [139, 174] width 156 height 9
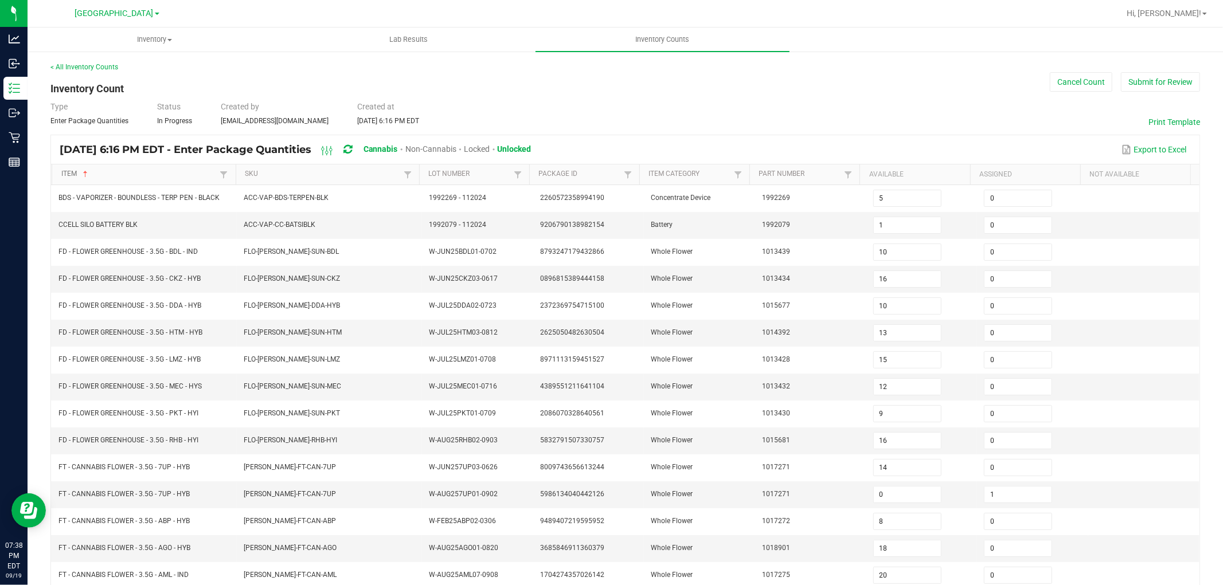
click at [105, 170] on link "Item" at bounding box center [139, 174] width 156 height 9
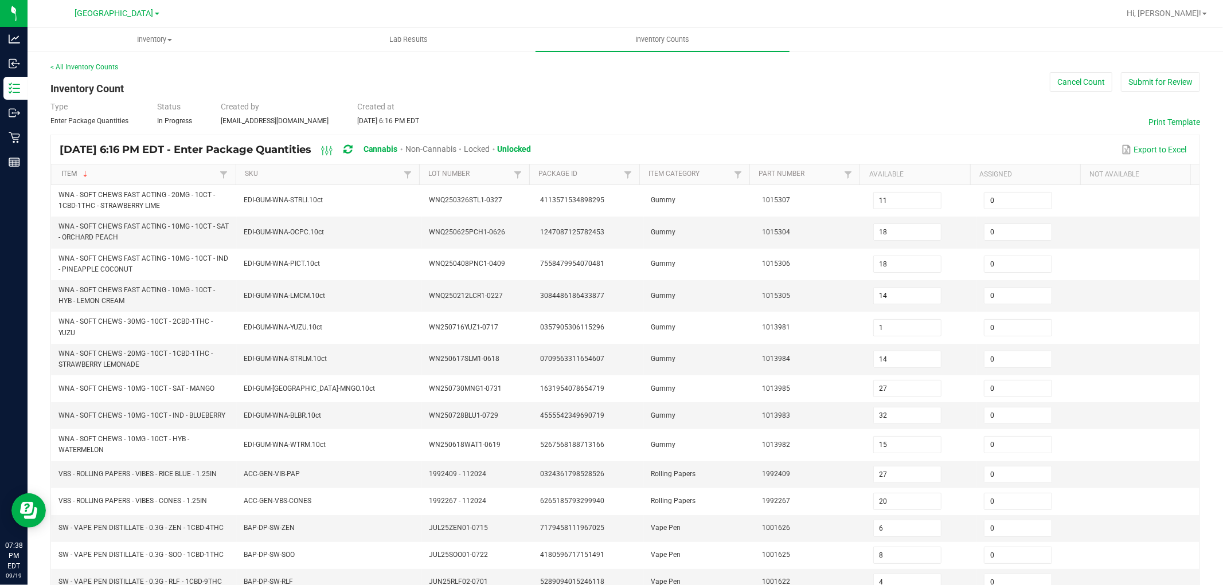
click at [105, 170] on link "Item" at bounding box center [139, 174] width 156 height 9
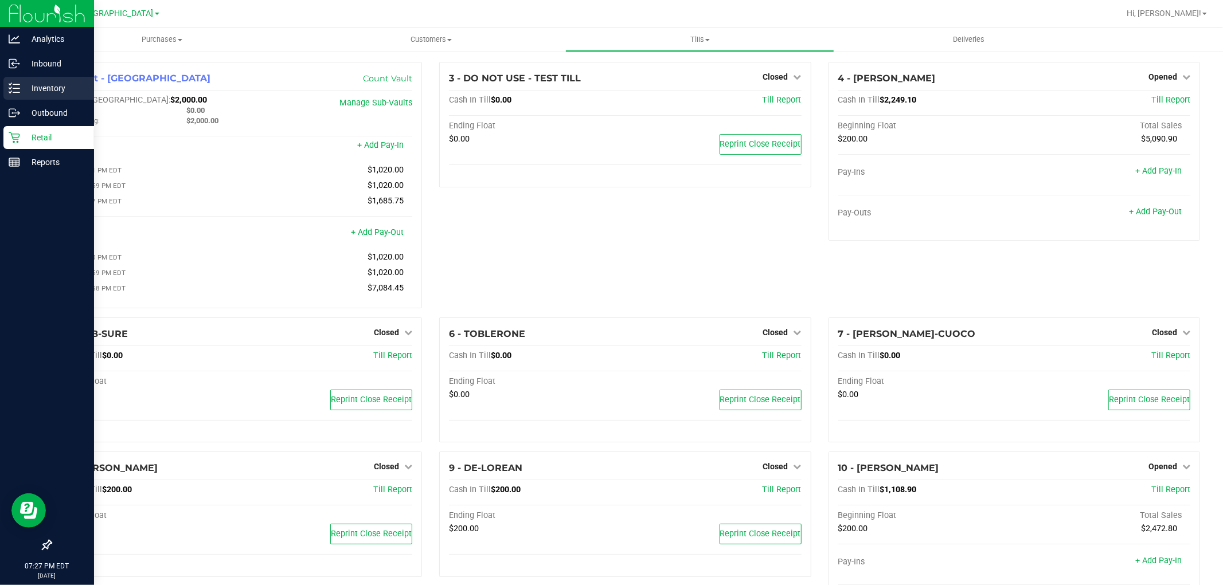
click at [21, 89] on p "Inventory" at bounding box center [54, 88] width 69 height 14
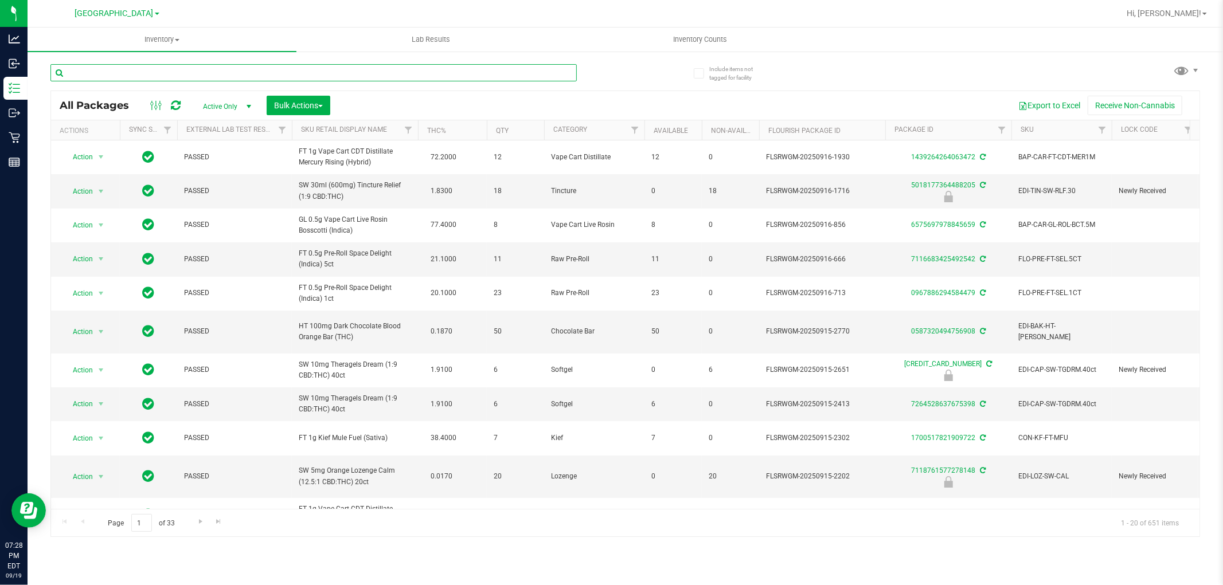
click at [128, 76] on input "text" at bounding box center [313, 72] width 526 height 17
paste input "BDS - VAPORIZER - BOUNDLESS - TERP PEN - BLACK"
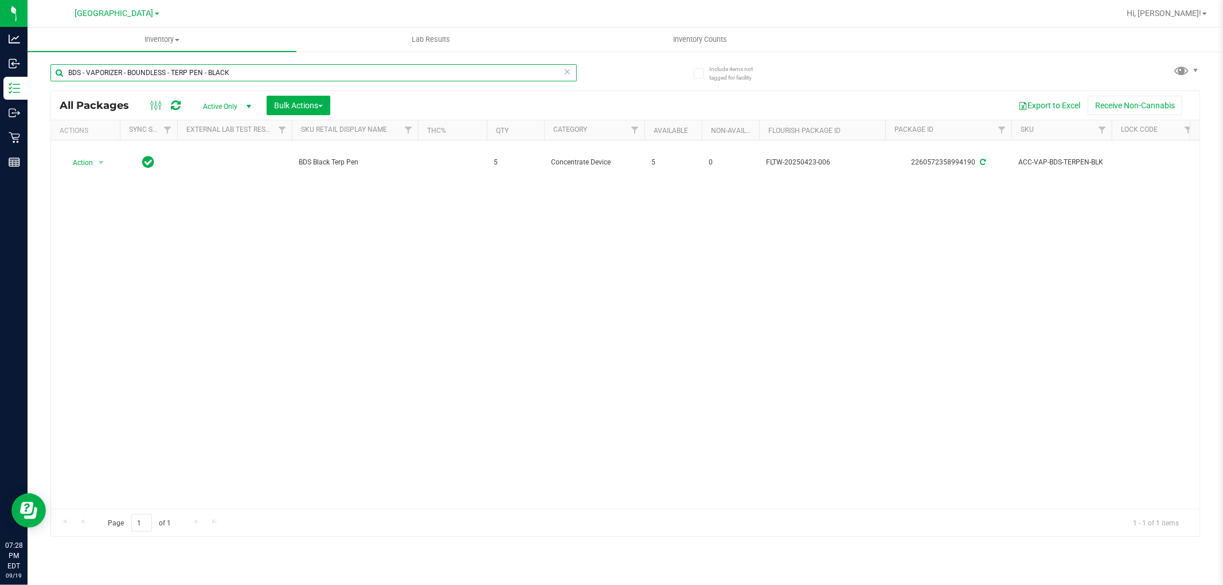
drag, startPoint x: 245, startPoint y: 77, endPoint x: 79, endPoint y: 72, distance: 166.3
click at [69, 83] on div "BDS - VAPORIZER - BOUNDLESS - TERP PEN - BLACK" at bounding box center [313, 77] width 526 height 26
paste input "CCELL SILO BATTERY BL"
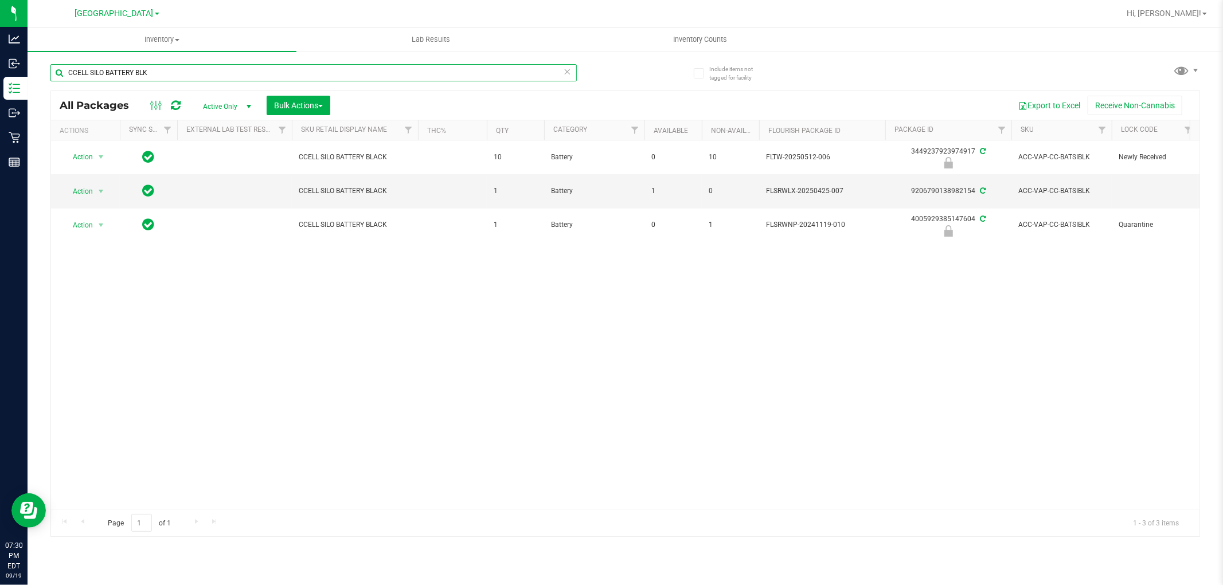
drag, startPoint x: 163, startPoint y: 76, endPoint x: 66, endPoint y: 81, distance: 97.0
click at [66, 82] on div "CCELL SILO BATTERY BLK" at bounding box center [313, 77] width 526 height 26
paste input "FT - GRINDER - 4 PIECE - BLAC"
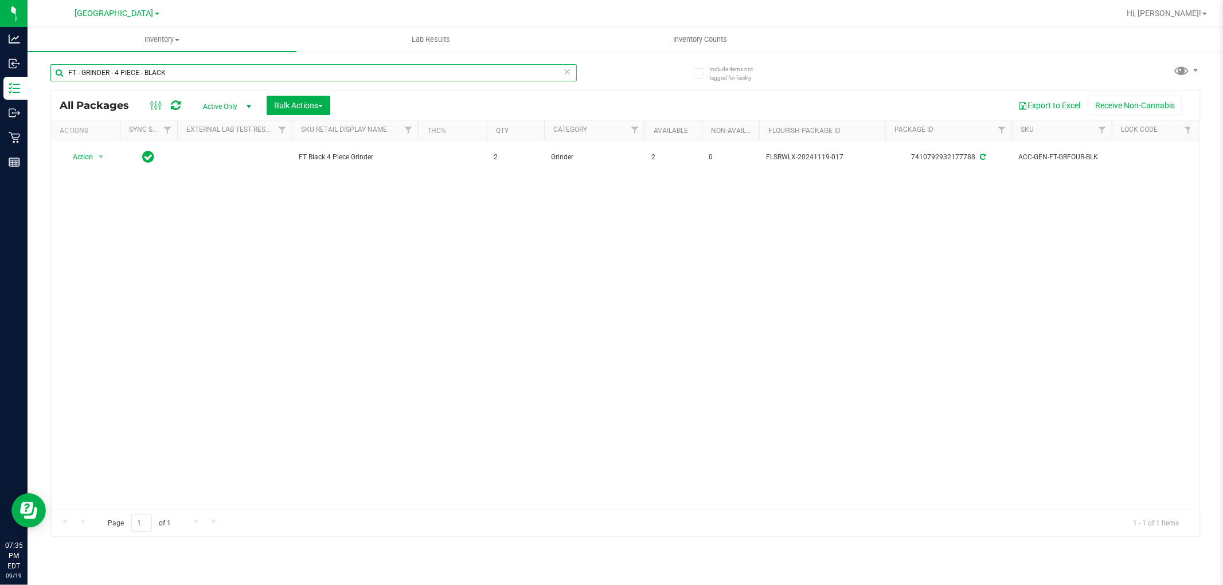
drag, startPoint x: 169, startPoint y: 70, endPoint x: 83, endPoint y: 71, distance: 85.4
click at [63, 81] on input "FT - GRINDER - 4 PIECE - BLACK" at bounding box center [313, 72] width 526 height 17
paste input "GL - LIVE ROSIN - 1G - BCT - IND"
drag, startPoint x: 171, startPoint y: 76, endPoint x: 69, endPoint y: 78, distance: 102.1
click at [69, 78] on input "GL - LIVE ROSIN - 1G - BCT - IND" at bounding box center [313, 72] width 526 height 17
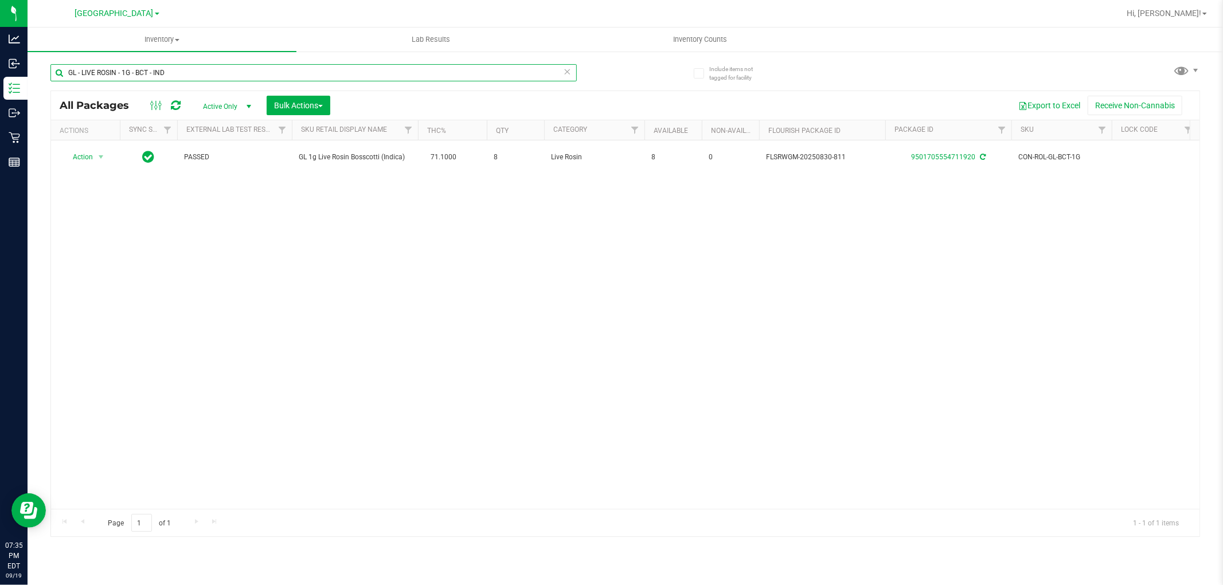
paste input "0.5G - ZKR"
drag, startPoint x: 170, startPoint y: 71, endPoint x: 77, endPoint y: 73, distance: 92.9
click at [64, 75] on input "GL - LIVE ROSIN - 0.5G - ZKR - IND" at bounding box center [313, 72] width 526 height 17
paste input "L - LIVE ROSIN - 0.5G - STW - HY"
type input "L - LIVE ROSIN - 0.5G - STW - HY"
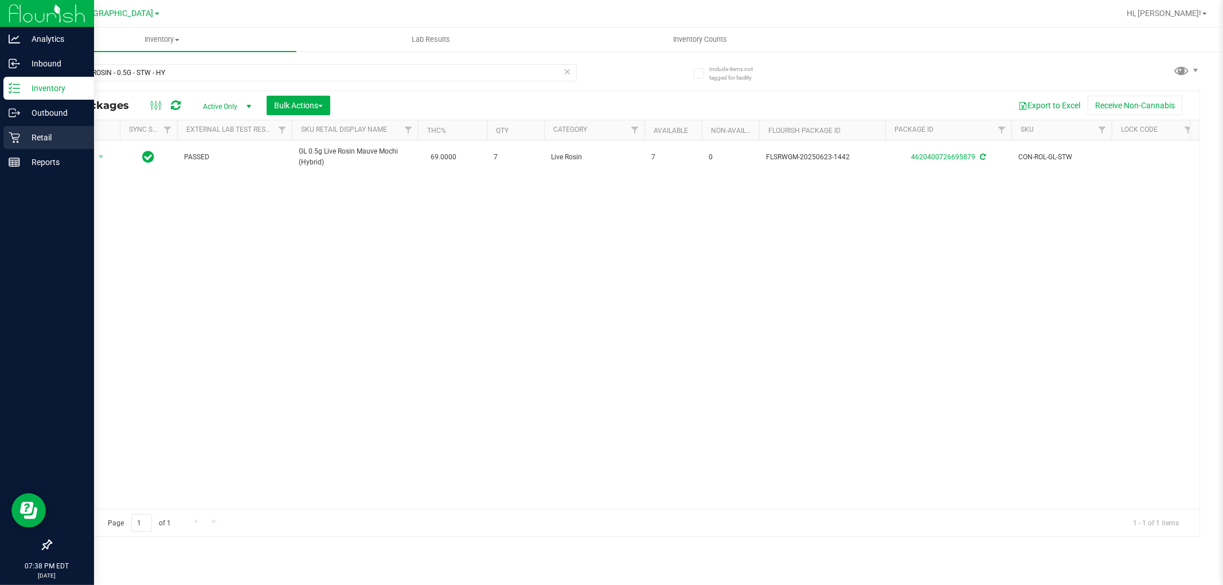
click at [17, 141] on icon at bounding box center [14, 137] width 11 height 11
